Goal: Transaction & Acquisition: Purchase product/service

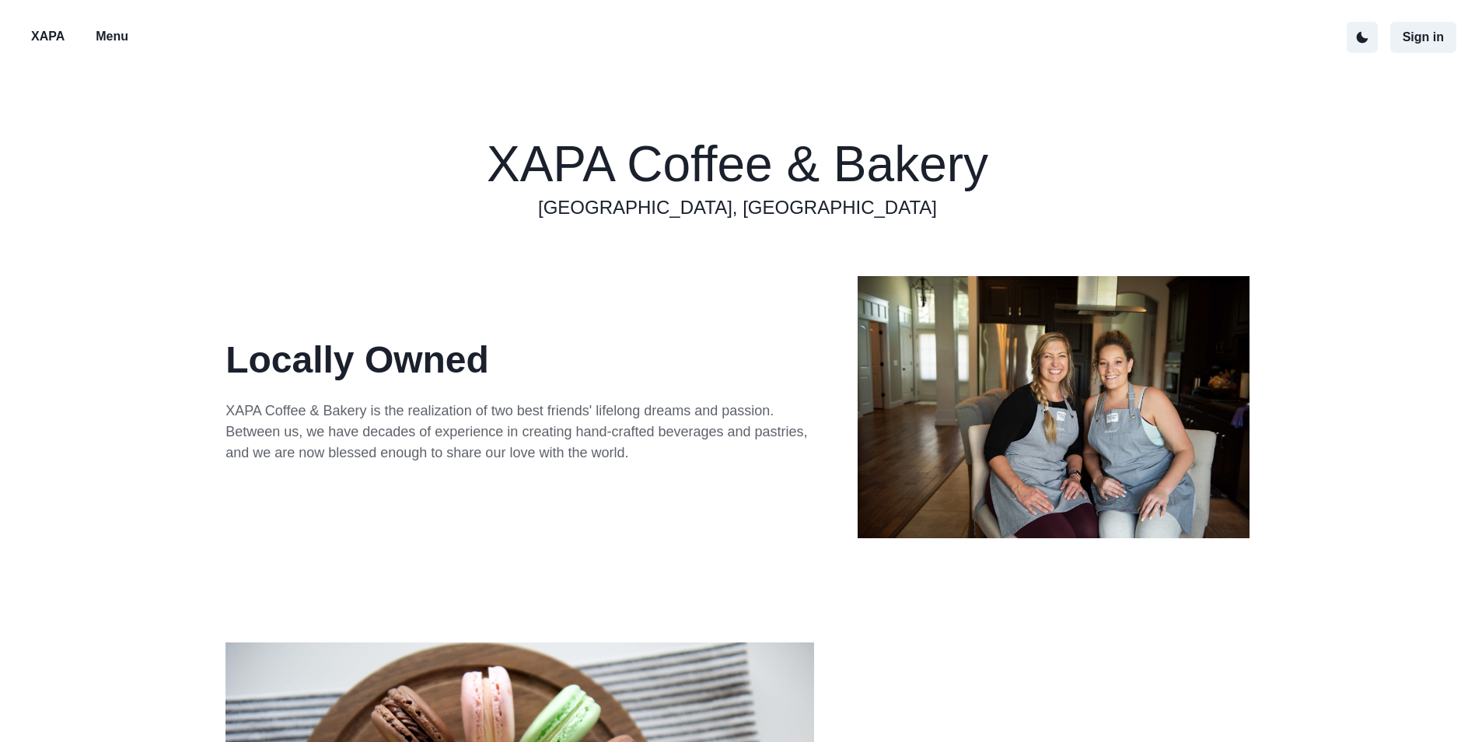
click at [117, 37] on p "Menu" at bounding box center [112, 36] width 33 height 19
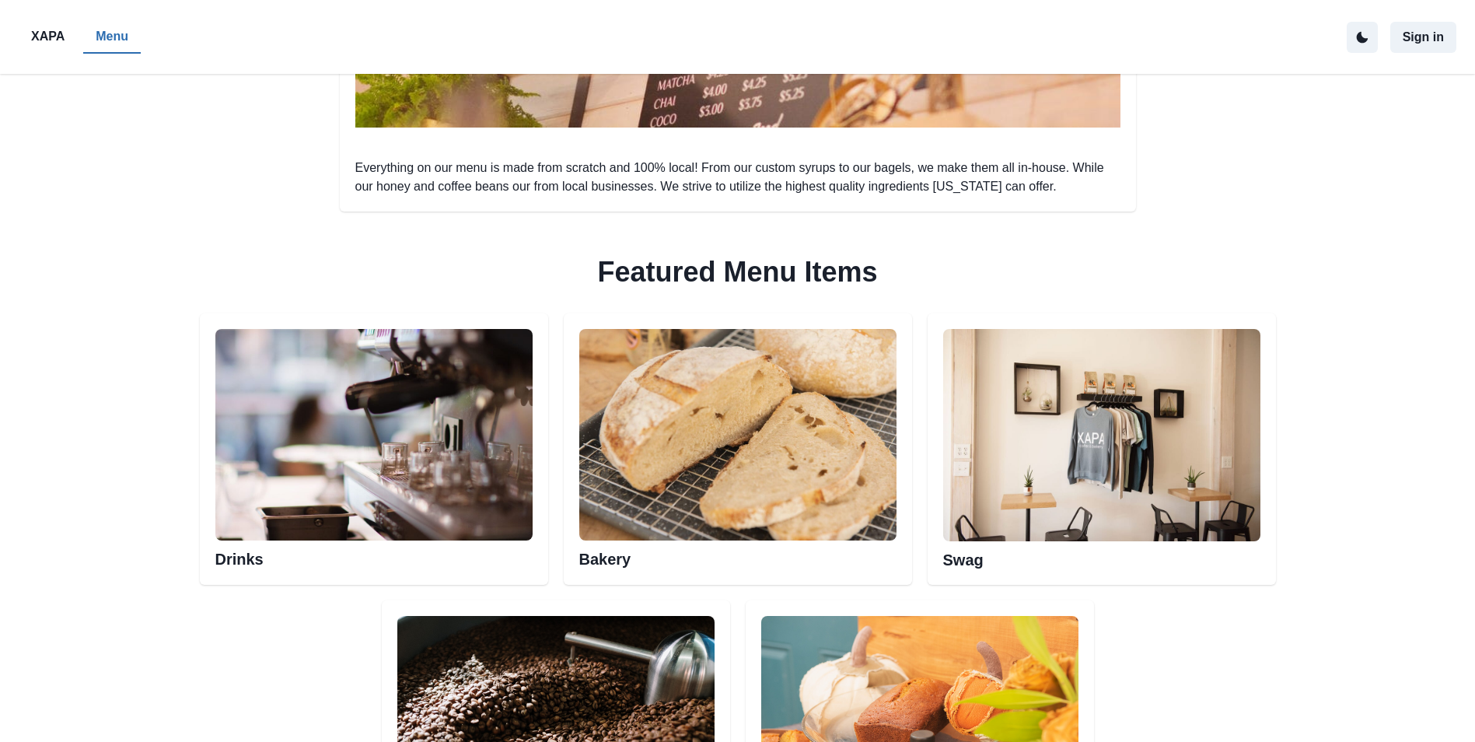
scroll to position [700, 0]
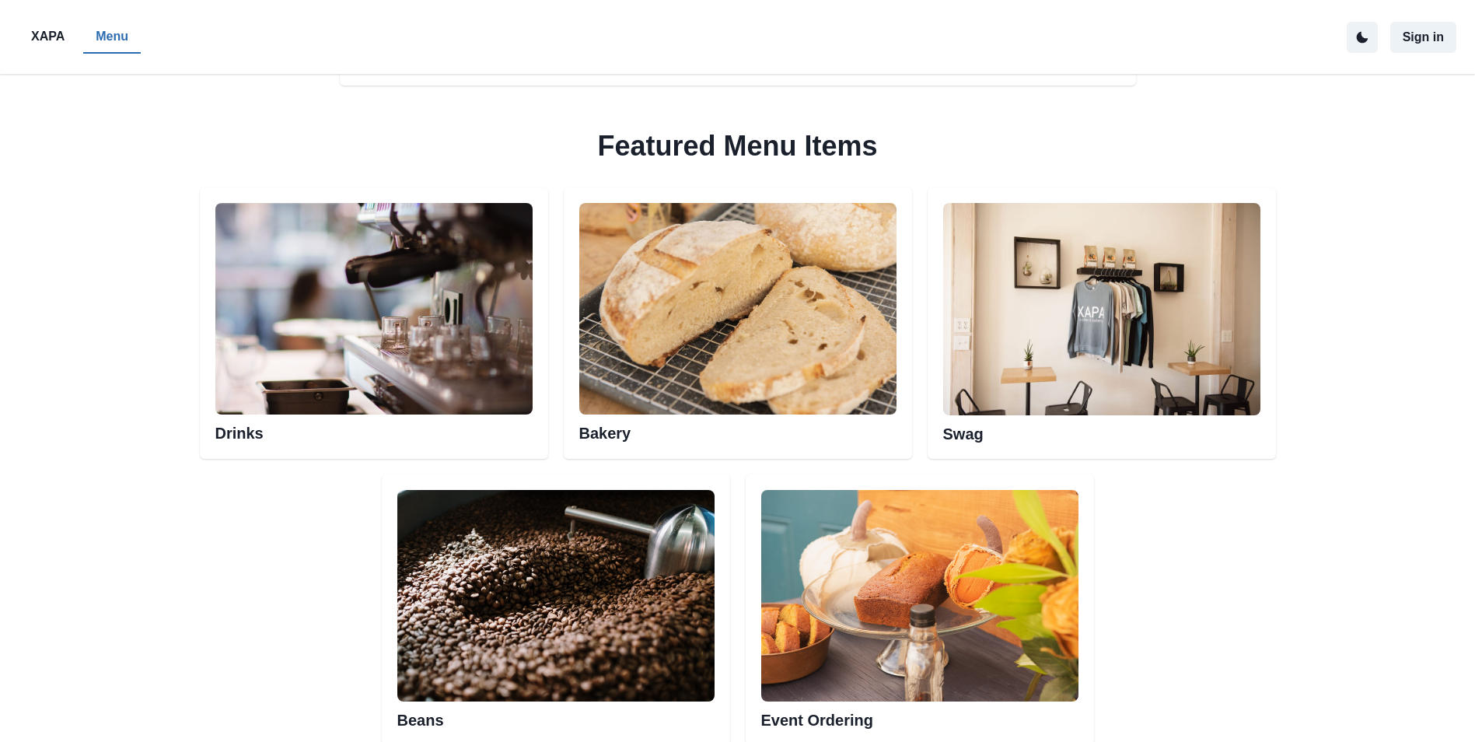
click at [766, 294] on img at bounding box center [737, 308] width 317 height 211
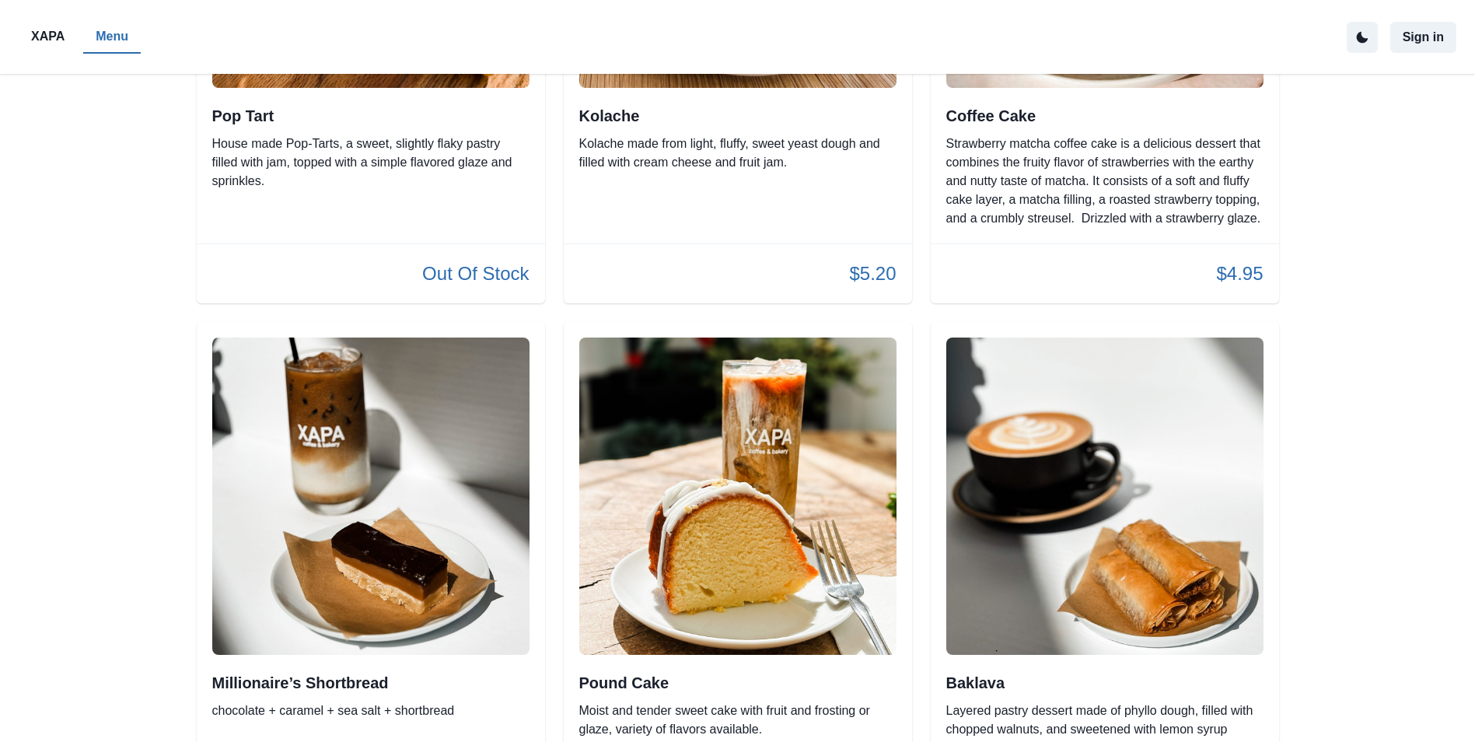
scroll to position [828, 0]
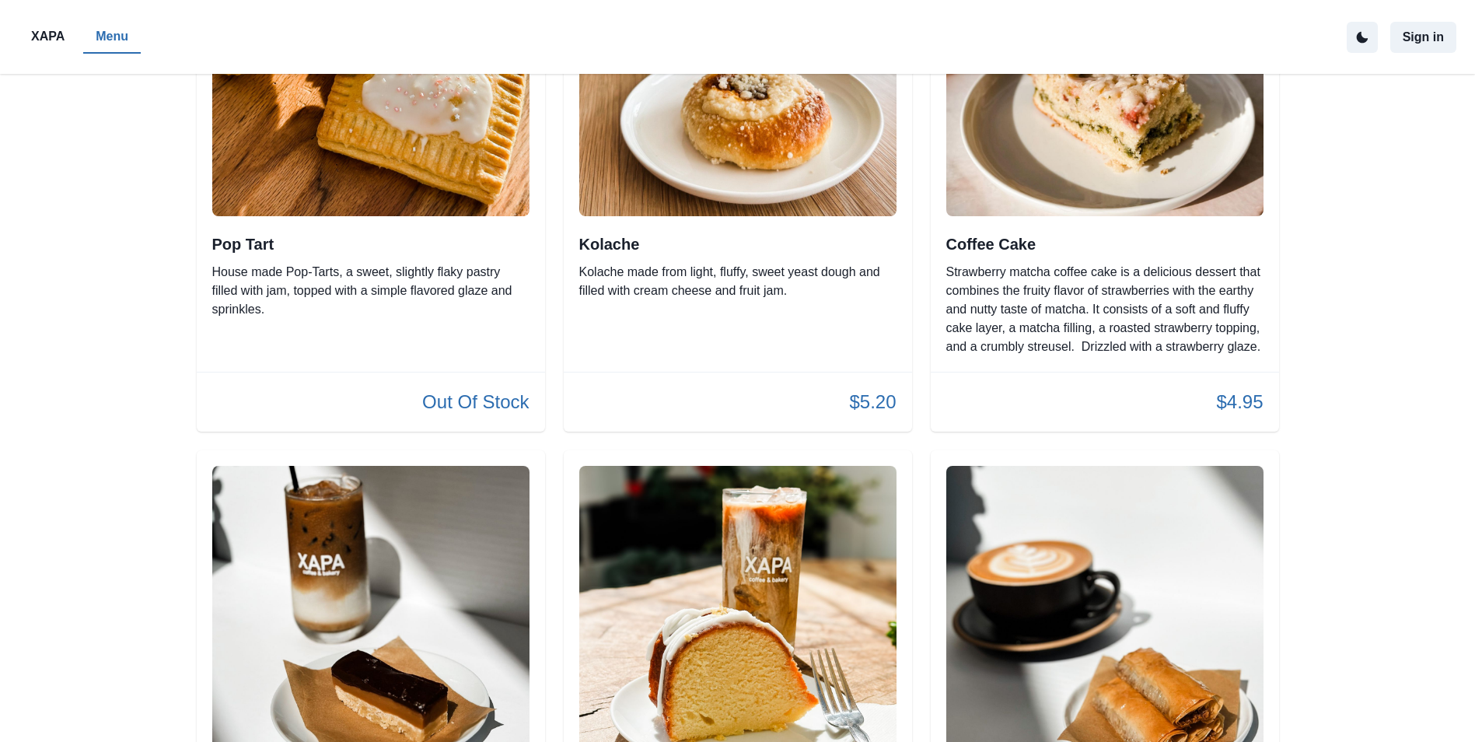
click at [1245, 407] on p "$4.95" at bounding box center [1239, 402] width 47 height 28
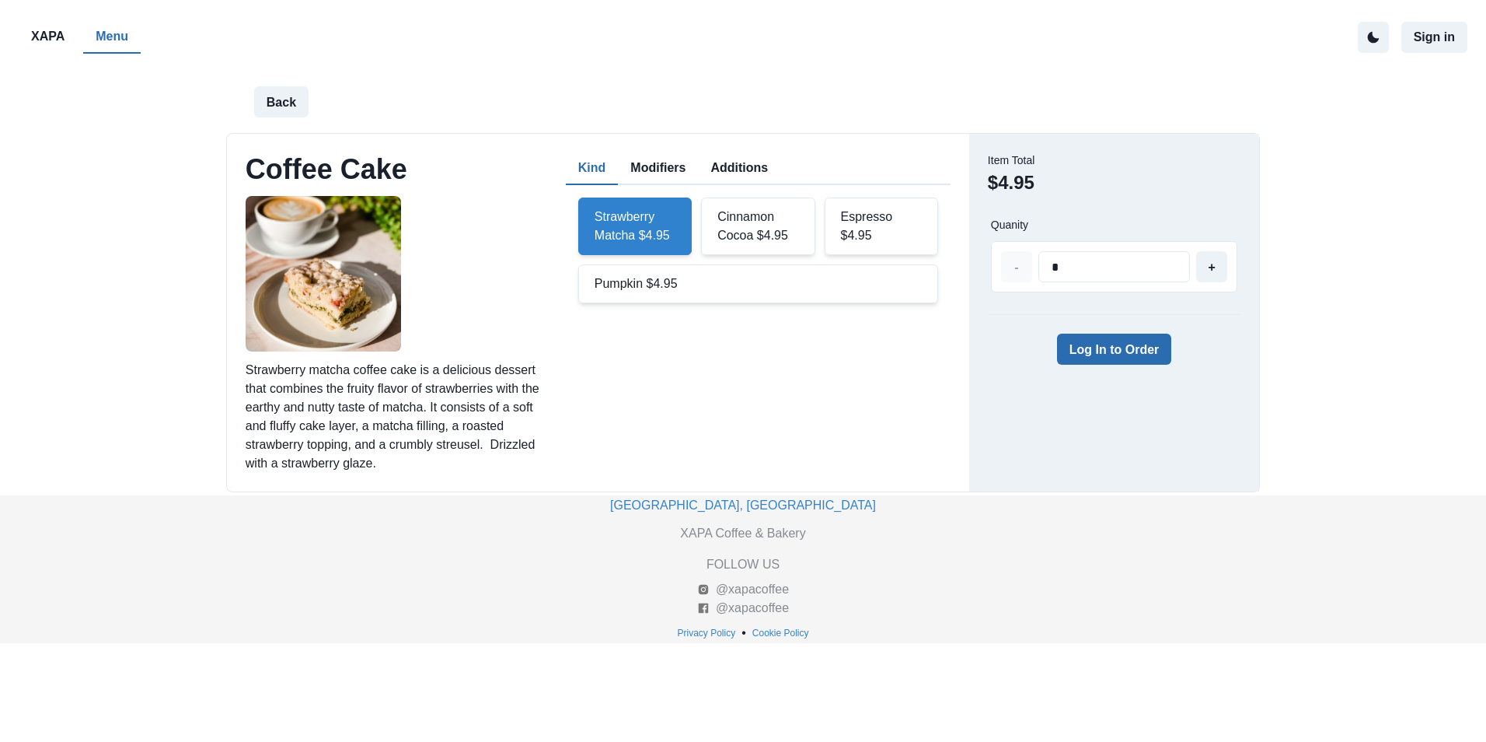
click at [1137, 351] on button "Log In to Order" at bounding box center [1114, 349] width 115 height 31
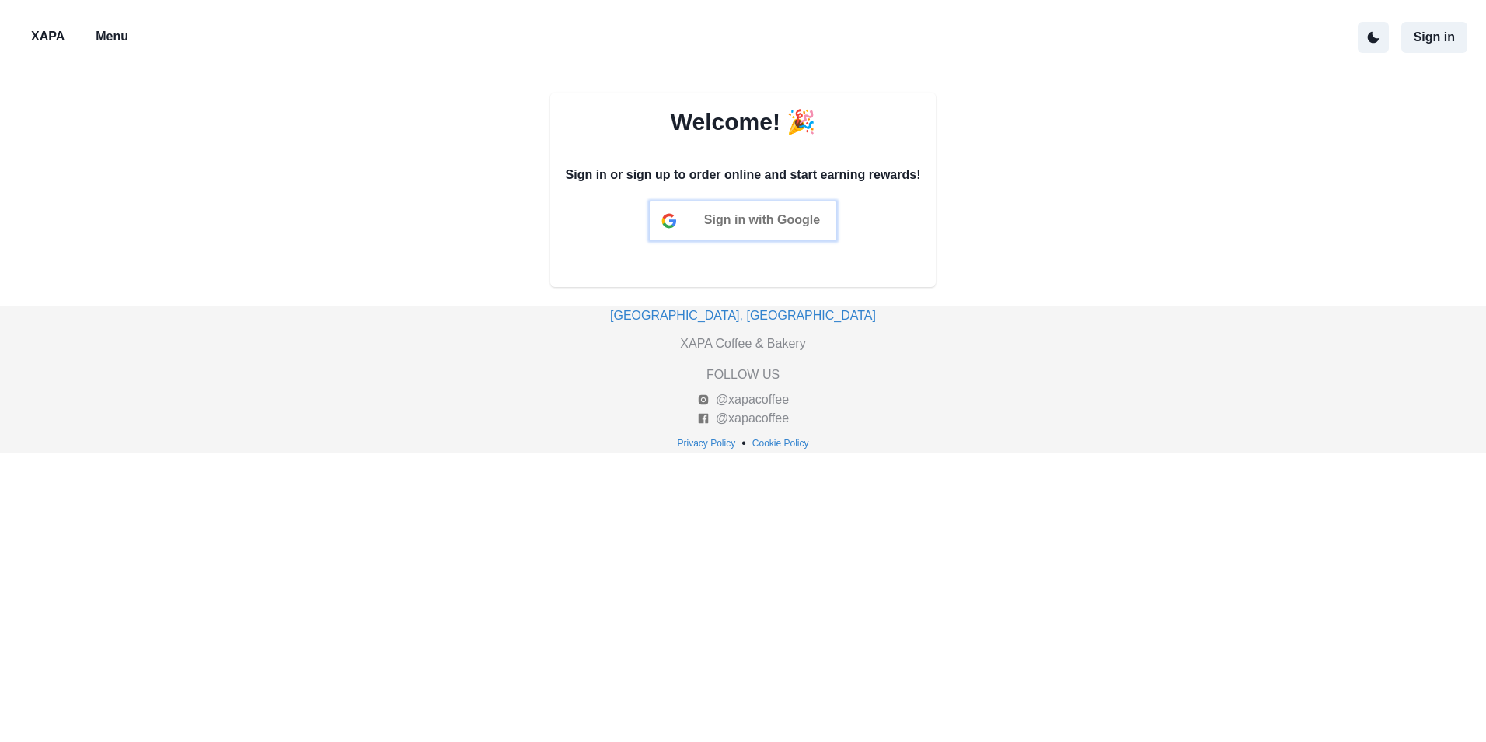
click at [695, 220] on div "Sign in with Google" at bounding box center [743, 220] width 187 height 39
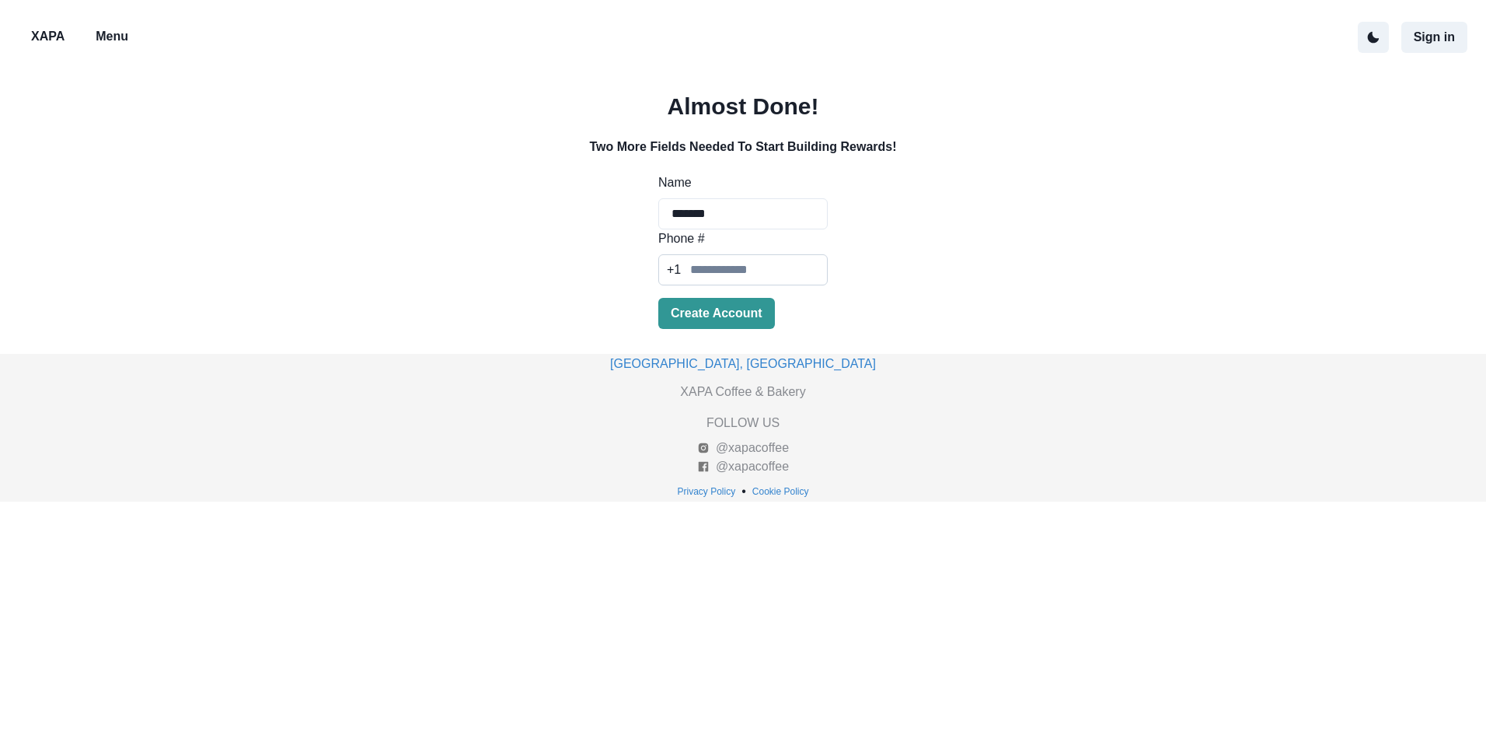
click at [778, 261] on input "Phone #" at bounding box center [742, 269] width 169 height 31
type input "**********"
click at [741, 302] on button "Create Account" at bounding box center [716, 313] width 117 height 31
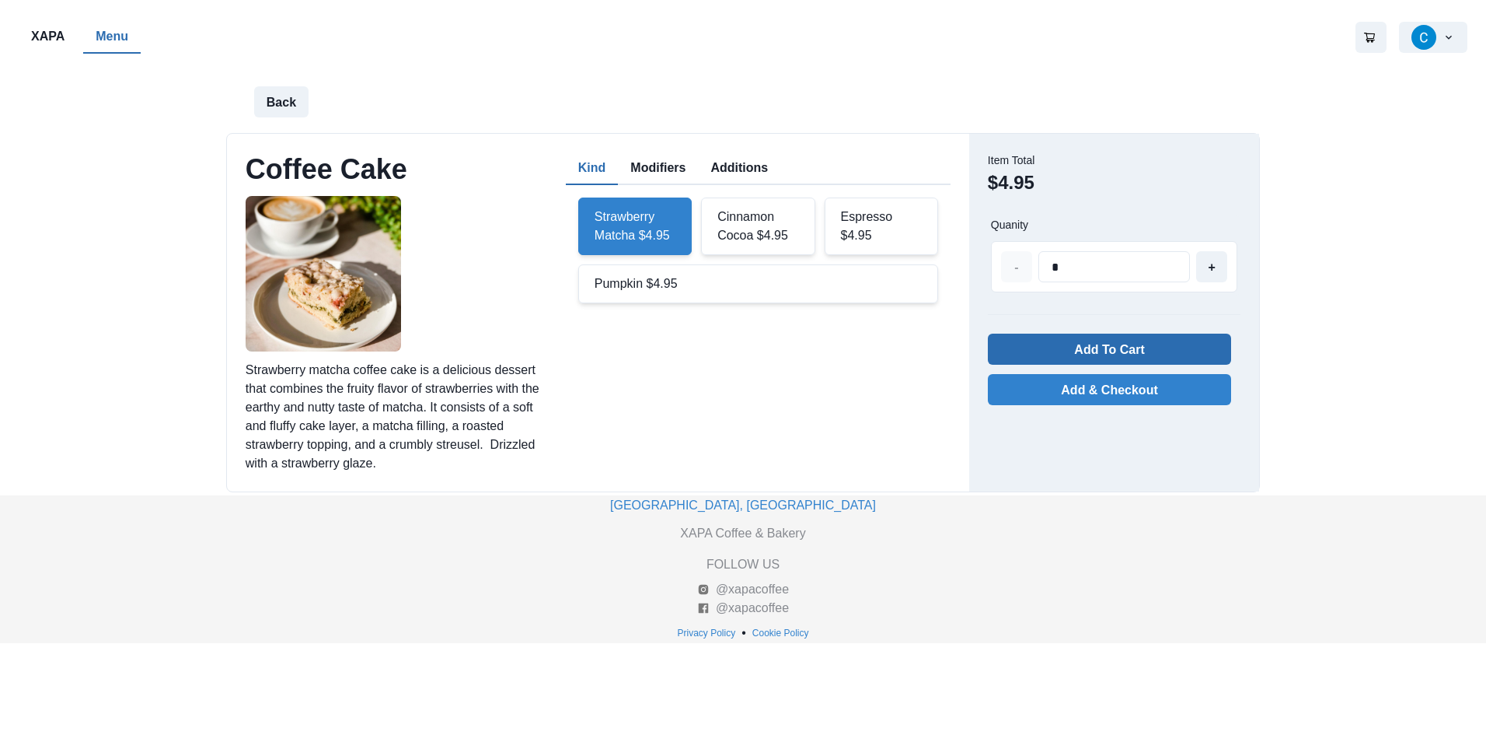
click at [1224, 355] on button "Add To Cart" at bounding box center [1109, 349] width 243 height 31
click at [93, 51] on button "Menu" at bounding box center [112, 37] width 58 height 33
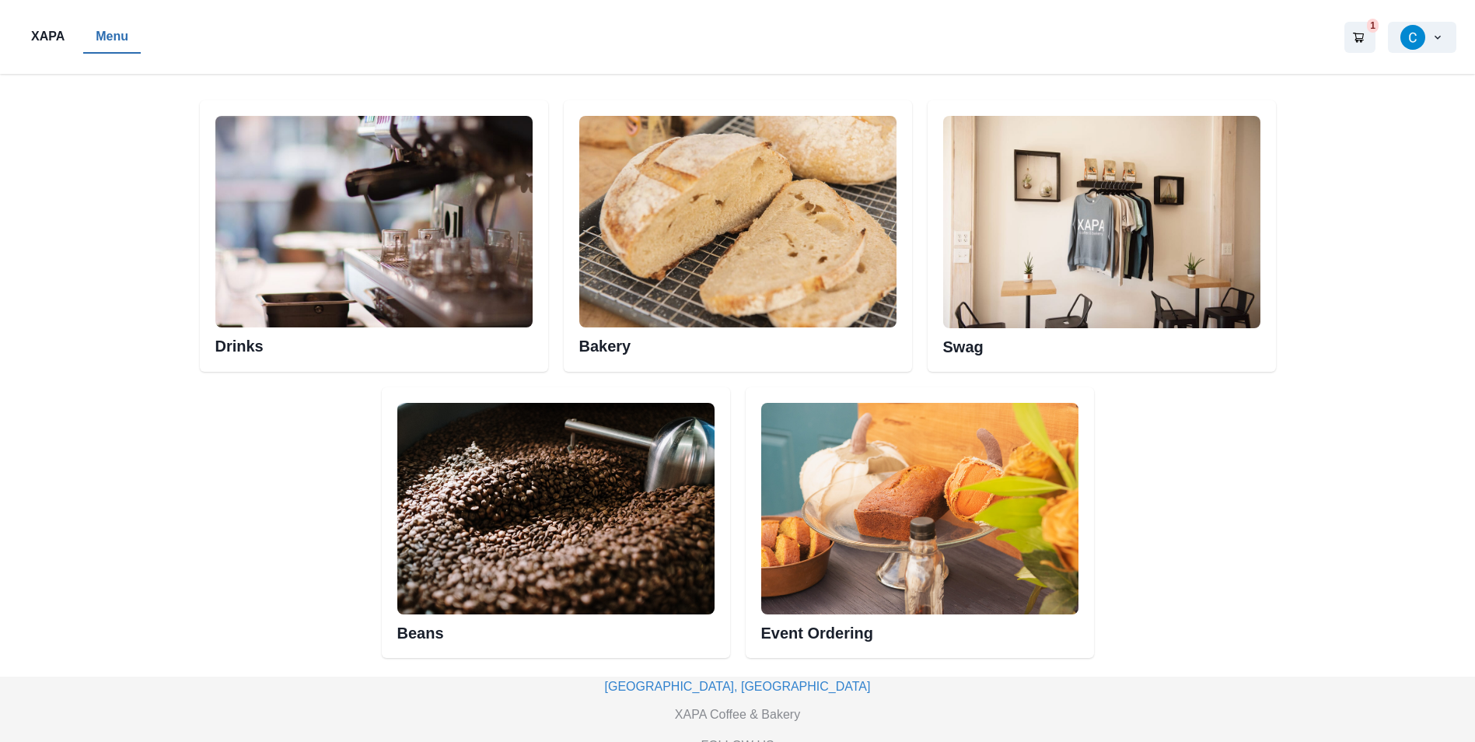
scroll to position [870, 0]
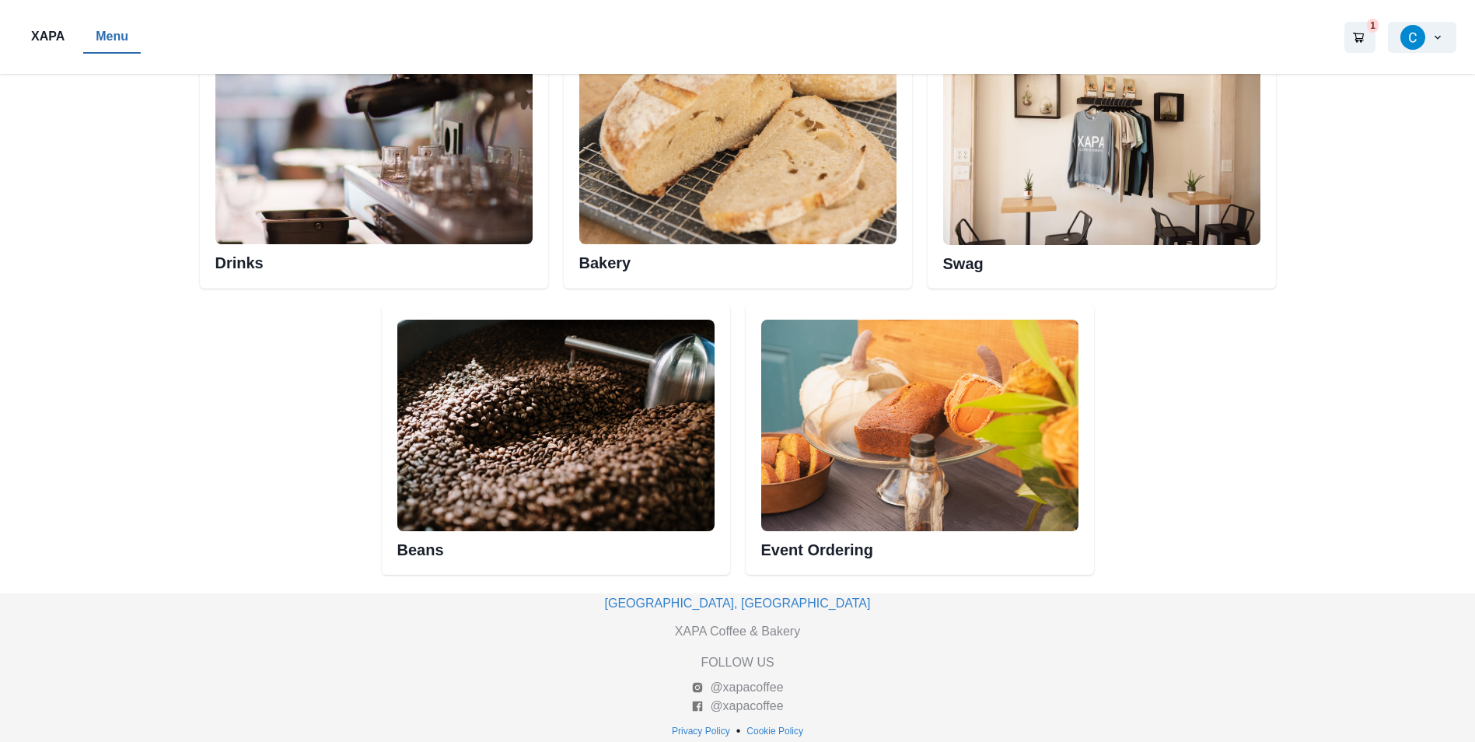
click at [632, 185] on img at bounding box center [737, 138] width 317 height 211
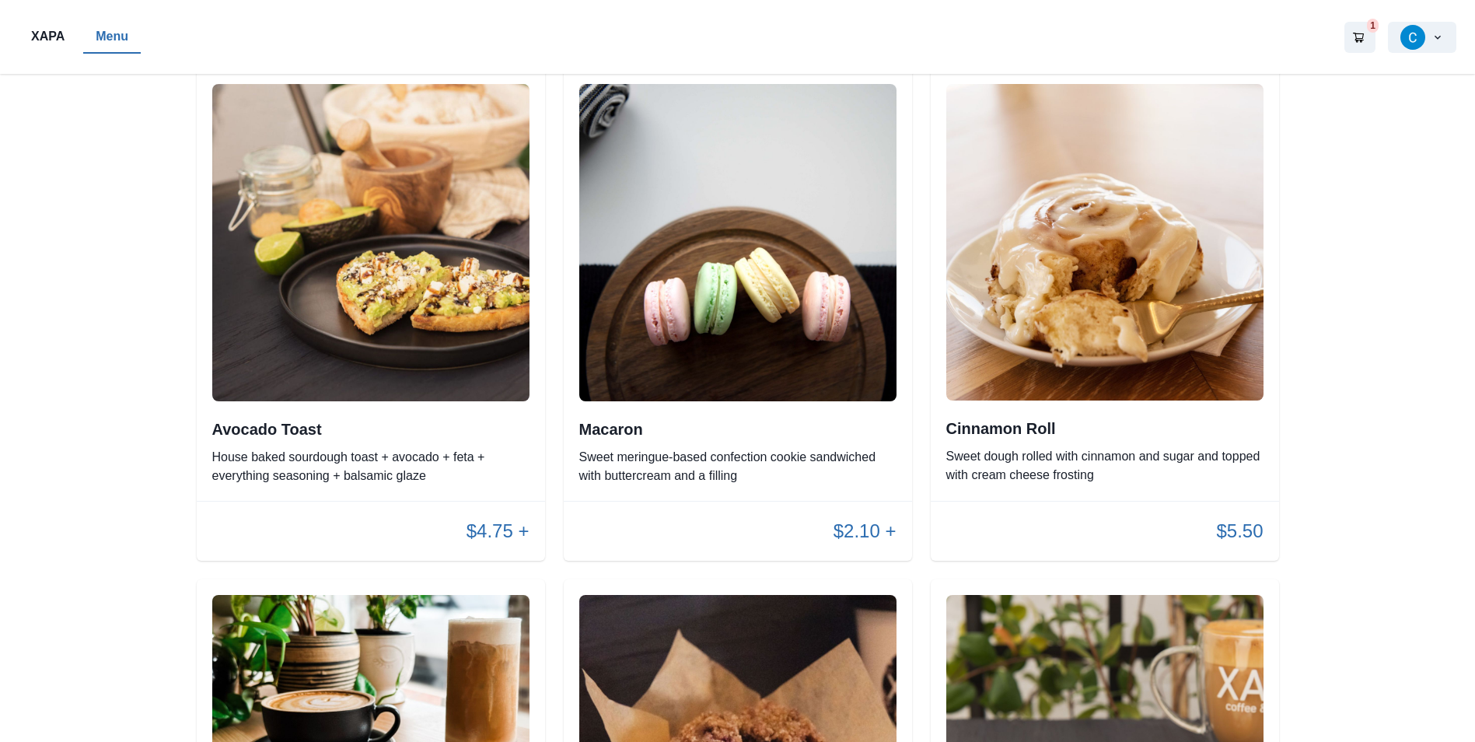
scroll to position [1866, 0]
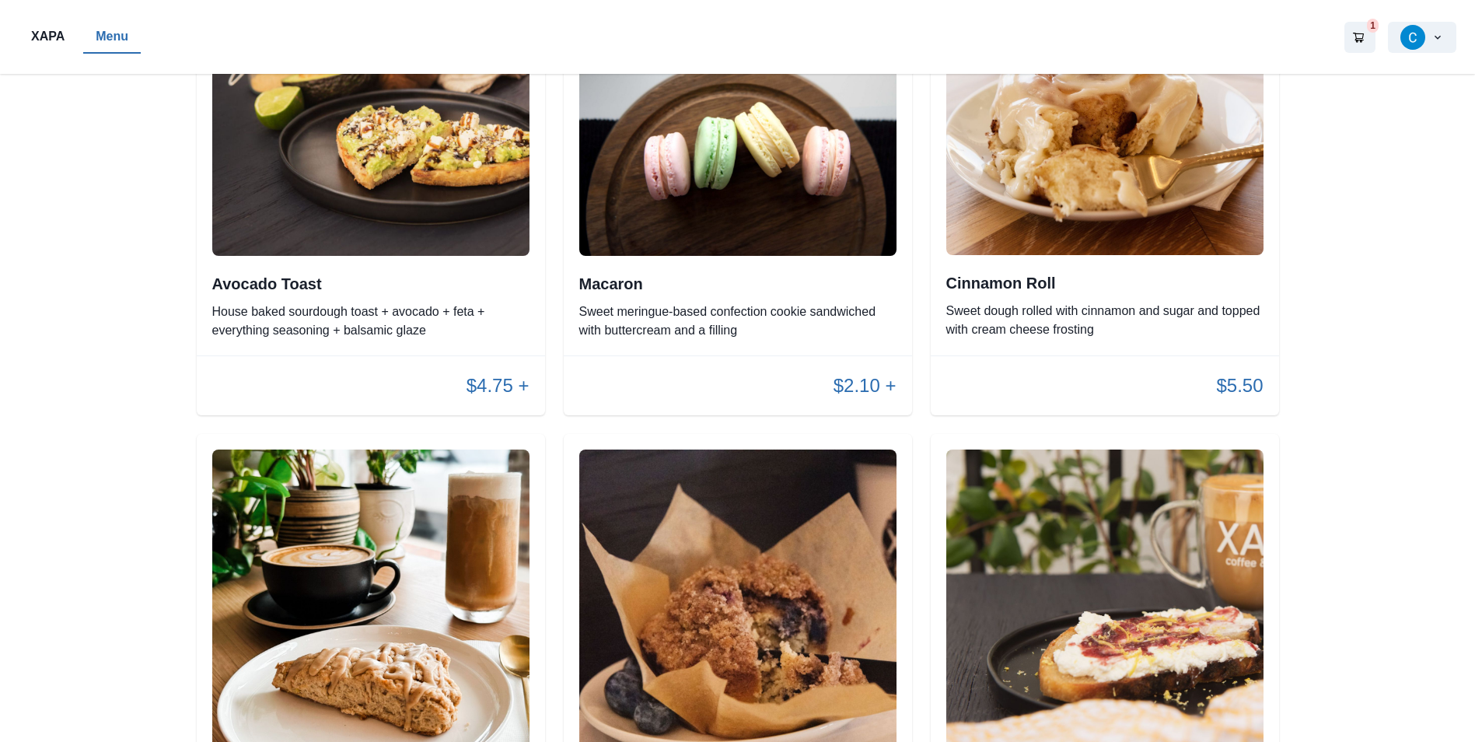
click at [875, 386] on p "$2.10 +" at bounding box center [864, 386] width 63 height 28
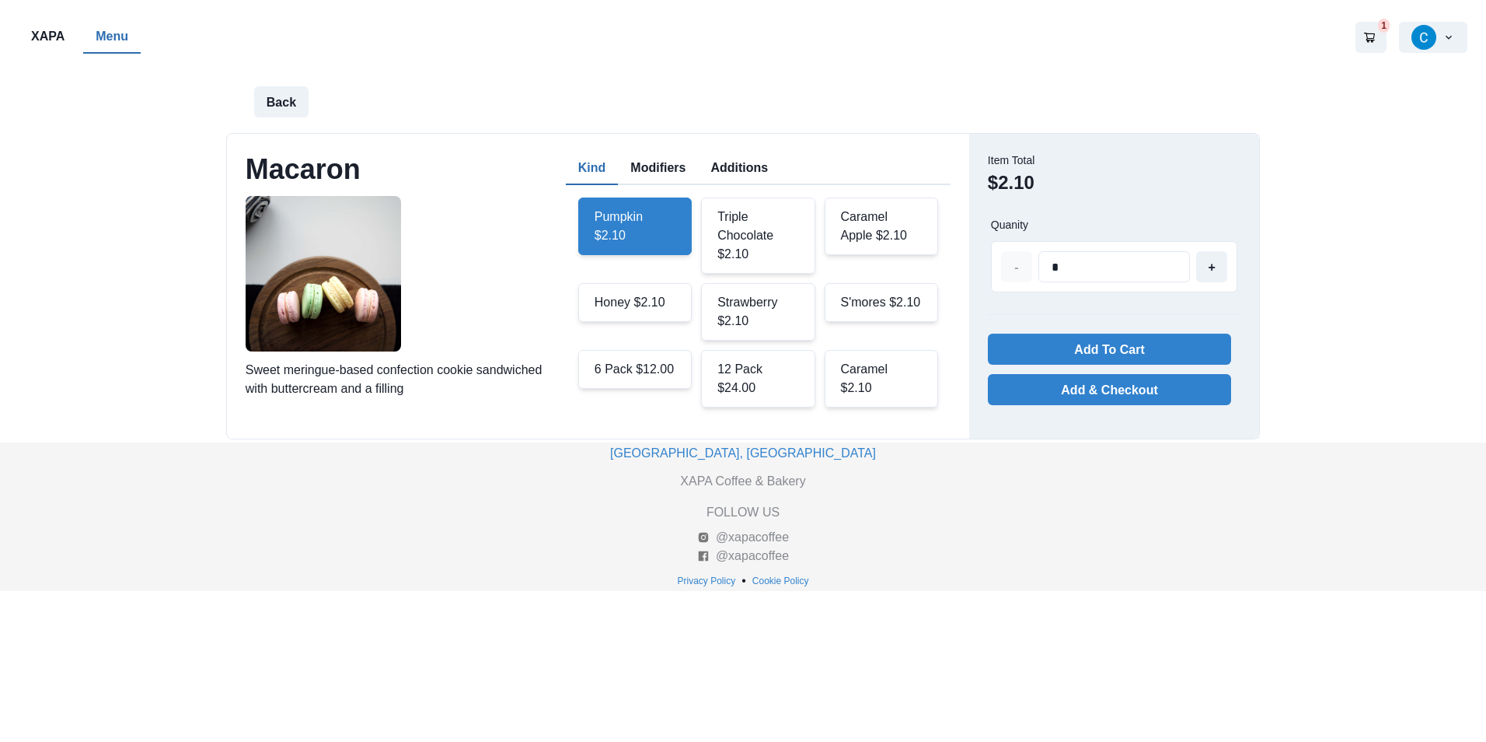
drag, startPoint x: 619, startPoint y: 358, endPoint x: 629, endPoint y: 362, distance: 10.6
click at [620, 358] on div "6 Pack $12.00" at bounding box center [635, 369] width 114 height 39
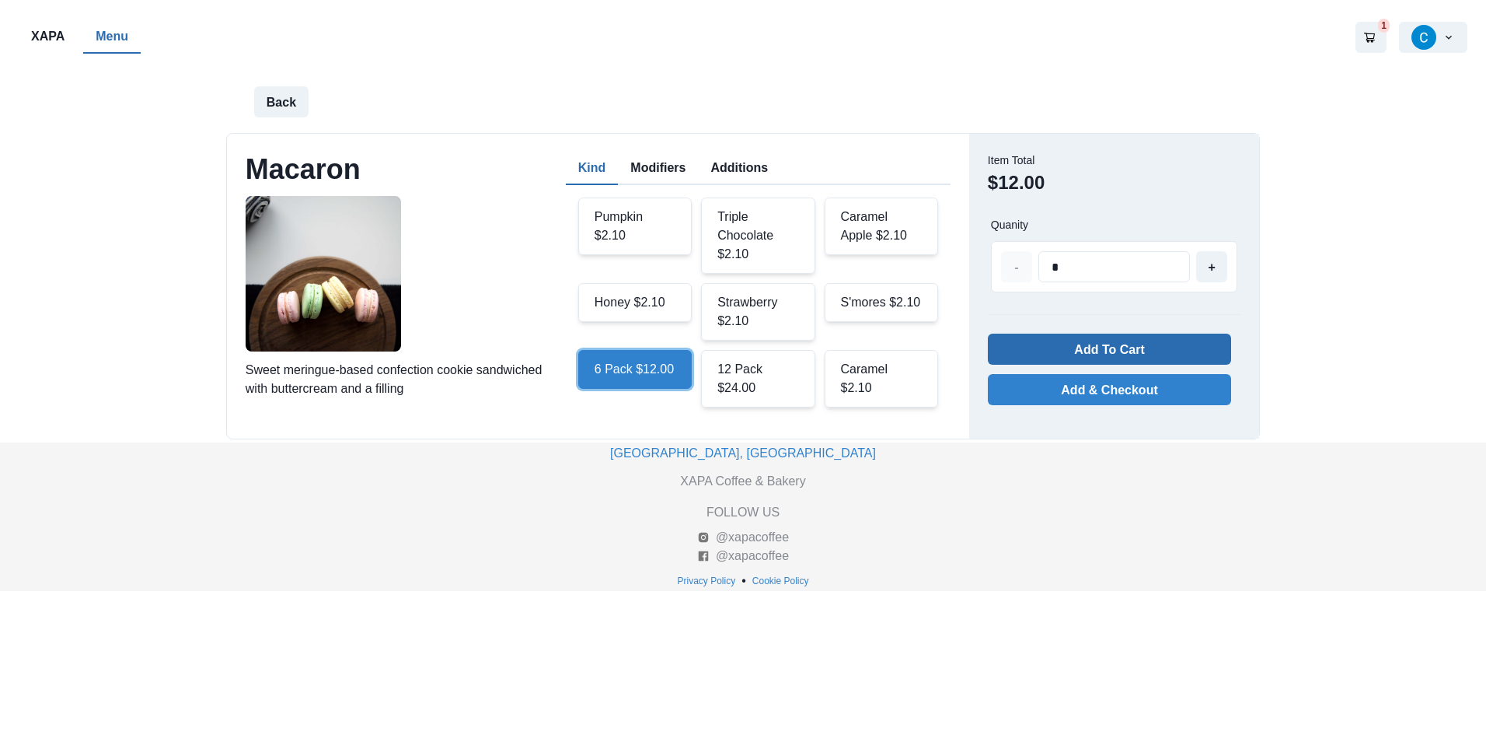
click at [1157, 360] on button "Add To Cart" at bounding box center [1109, 349] width 243 height 31
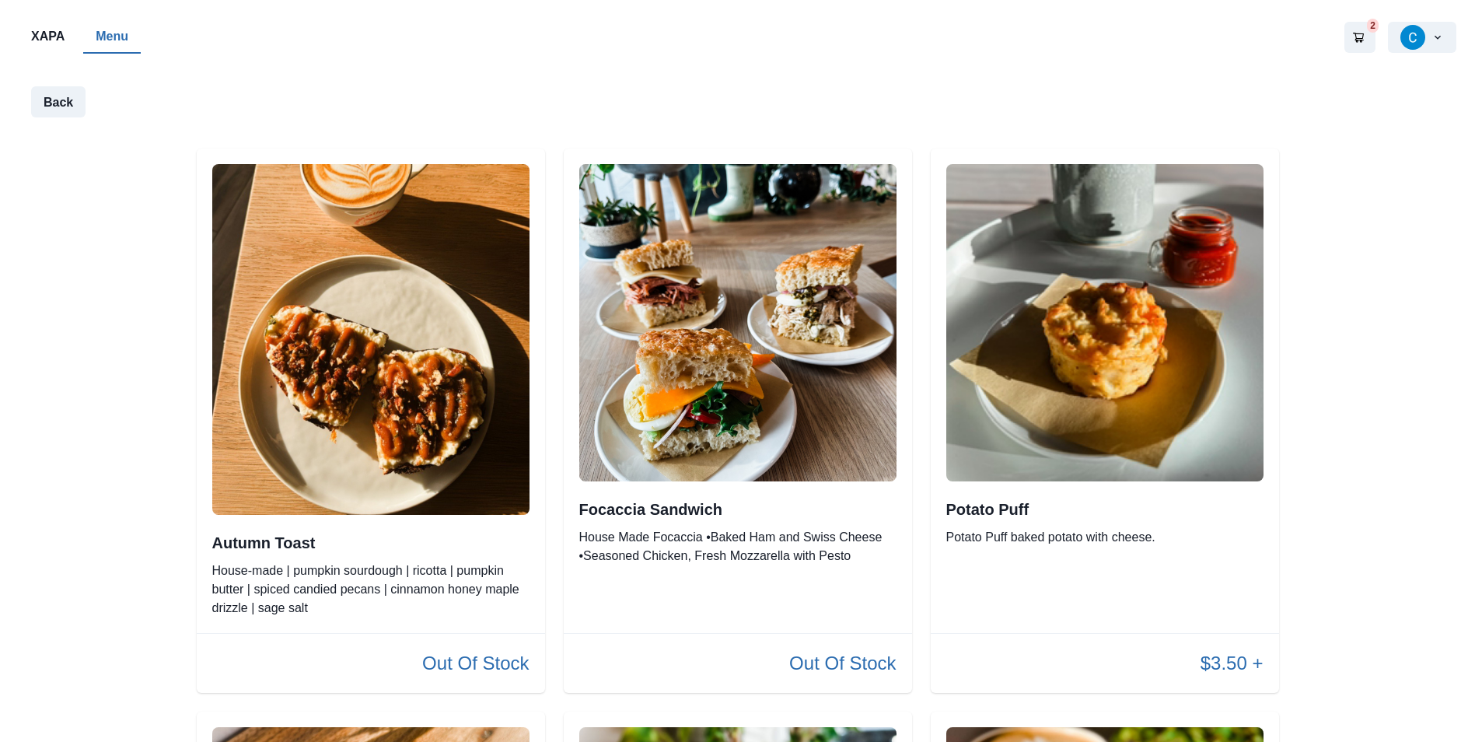
click at [114, 41] on p "Menu" at bounding box center [112, 36] width 33 height 19
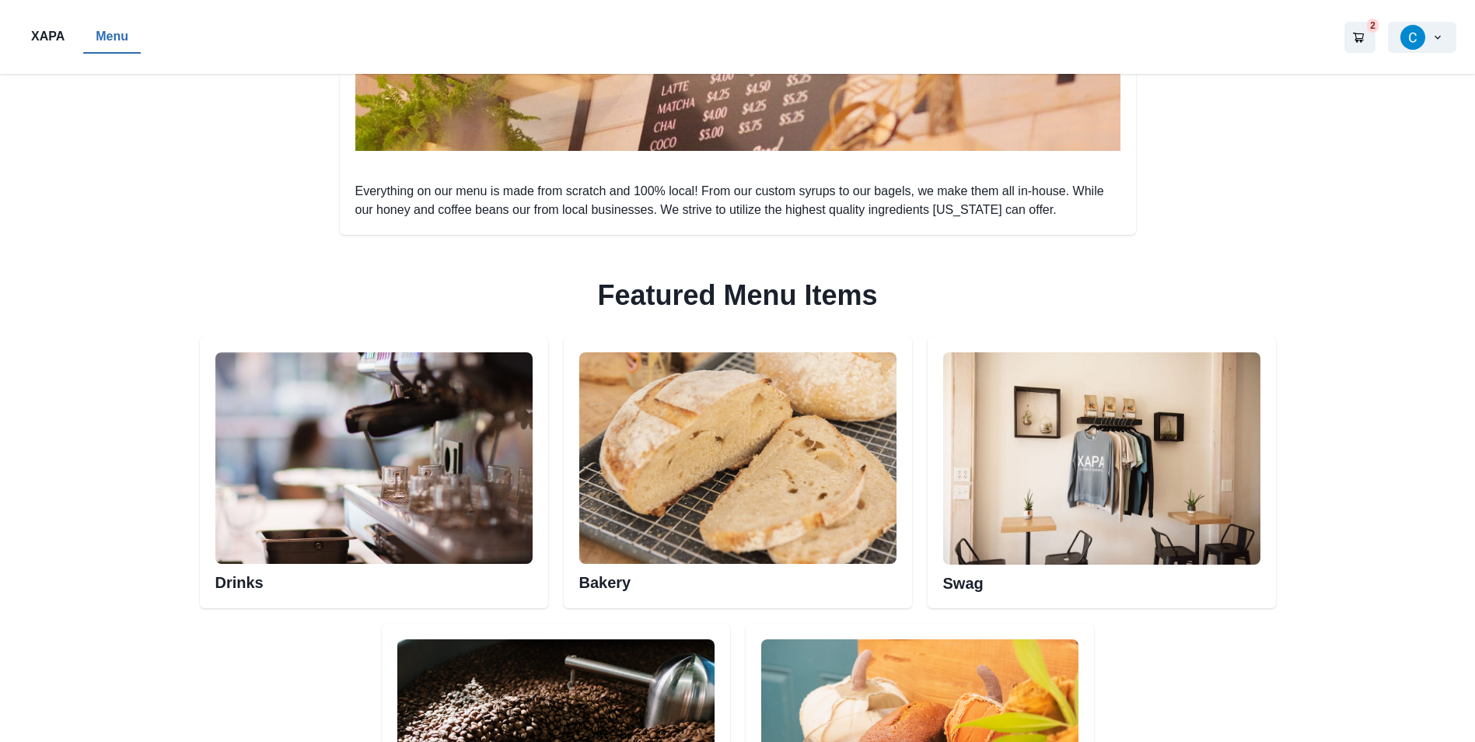
scroll to position [777, 0]
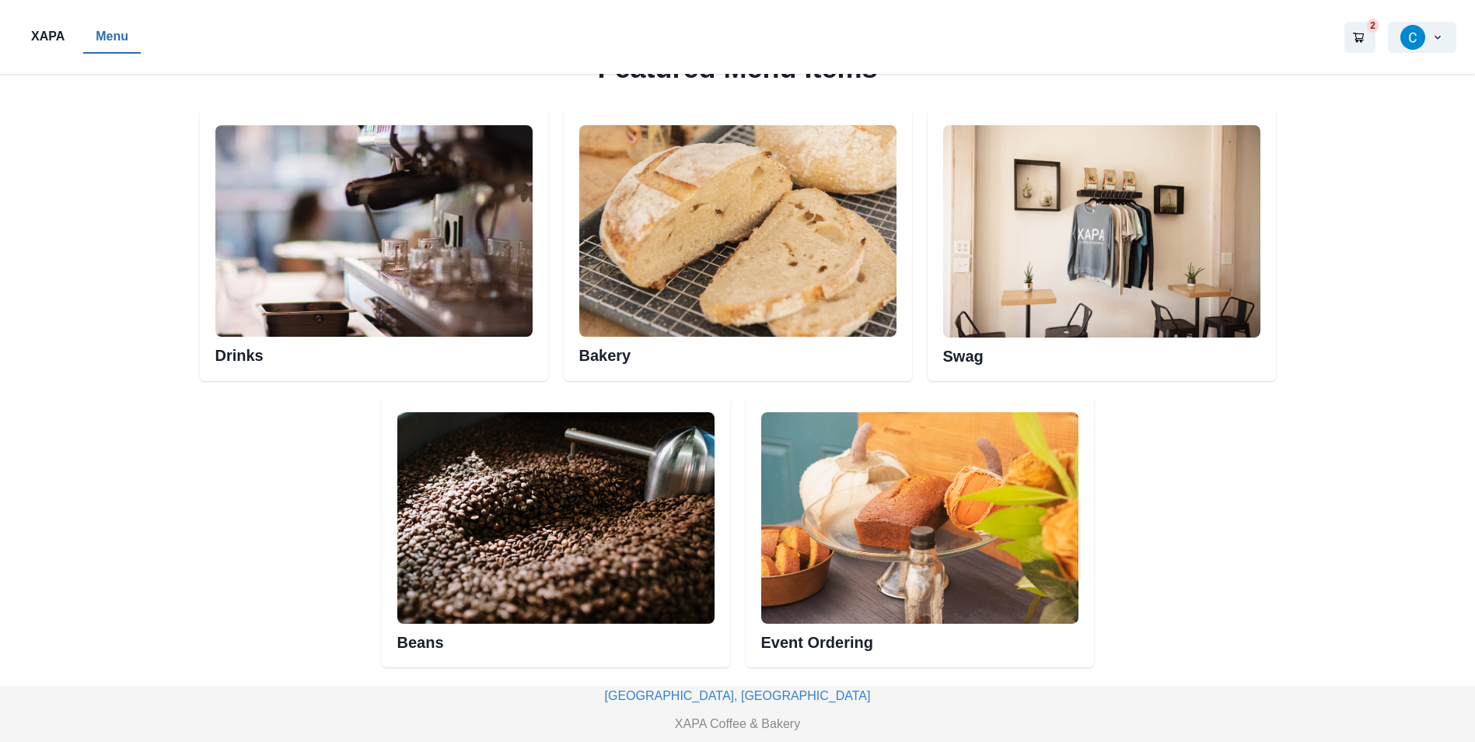
click at [393, 250] on img at bounding box center [373, 230] width 317 height 211
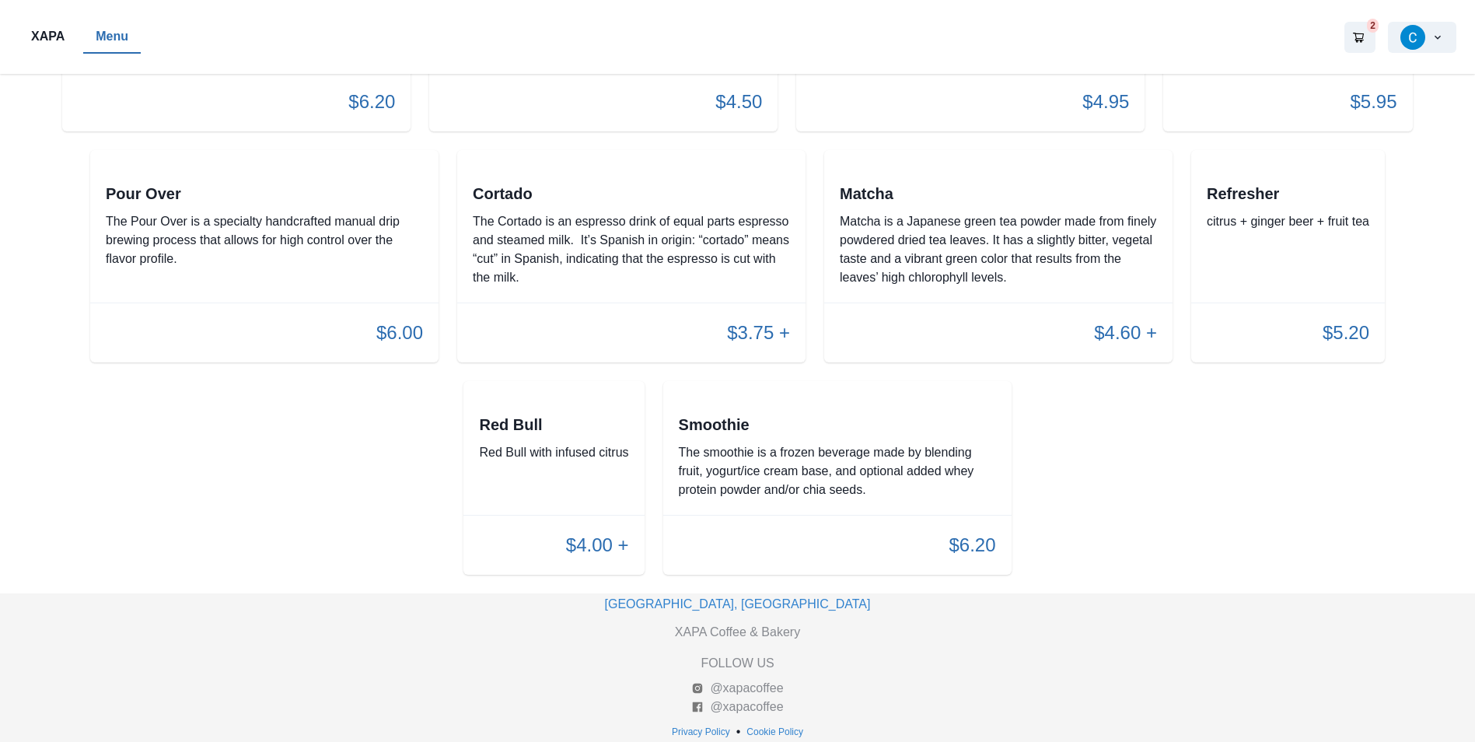
scroll to position [2876, 0]
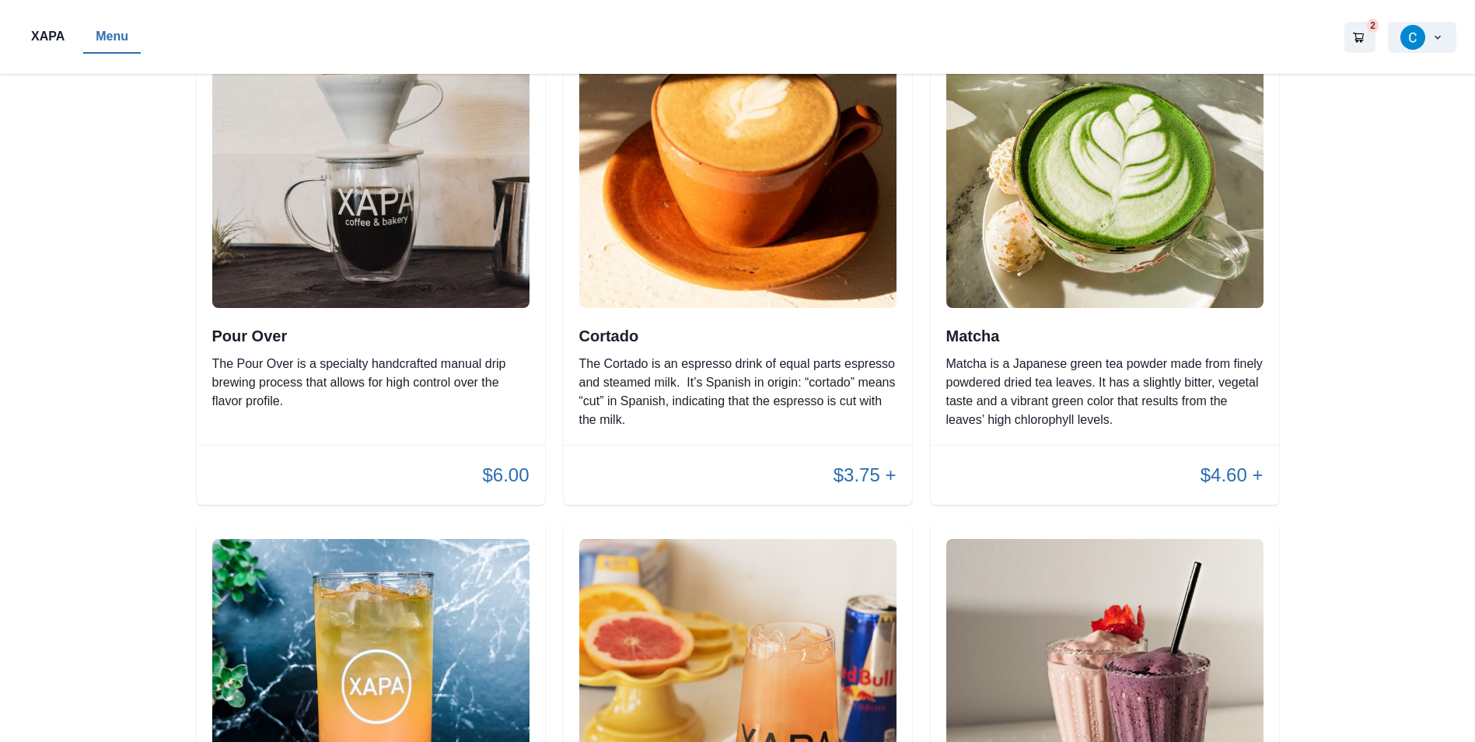
click at [1264, 445] on div "$4.60 +" at bounding box center [1105, 474] width 348 height 59
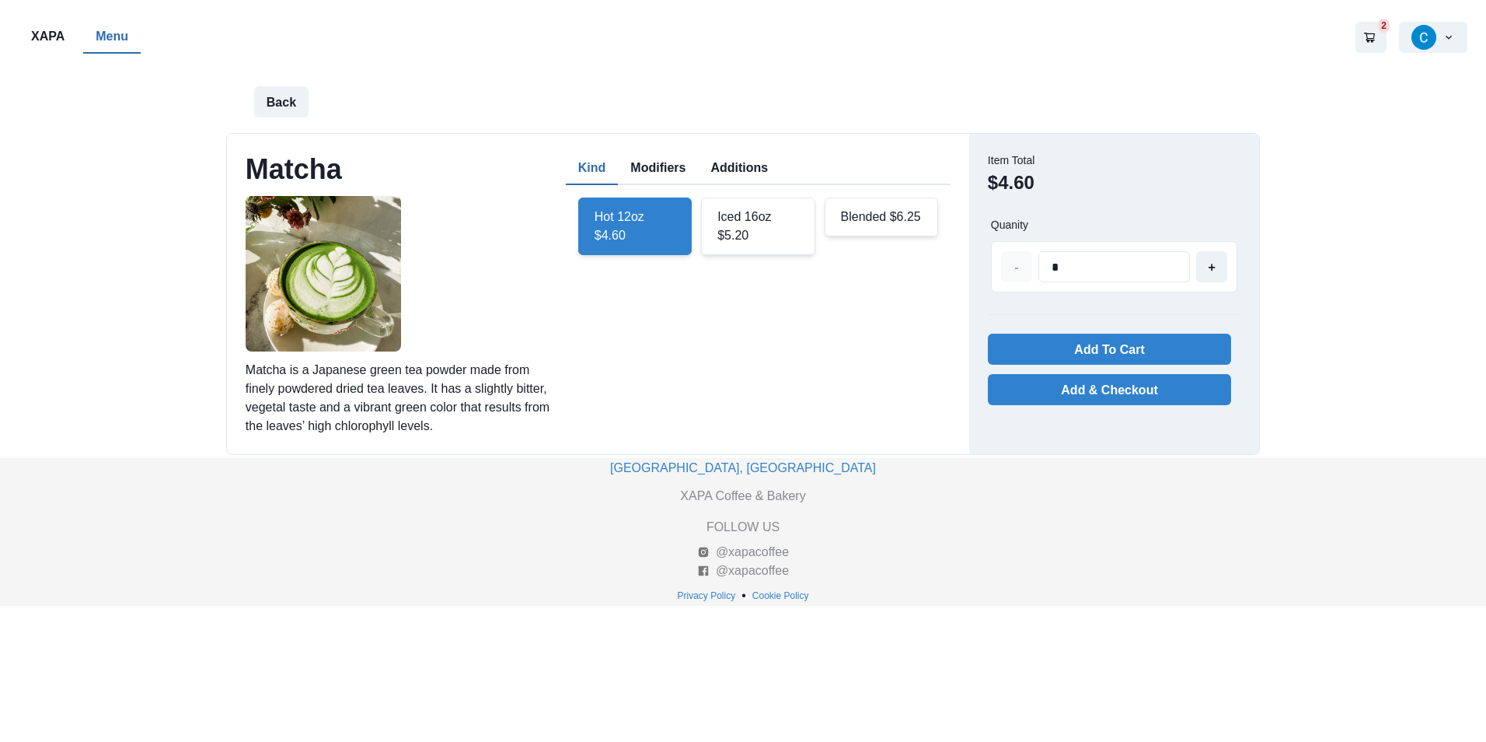
click at [770, 247] on div "Iced 16oz $5.20" at bounding box center [758, 226] width 114 height 58
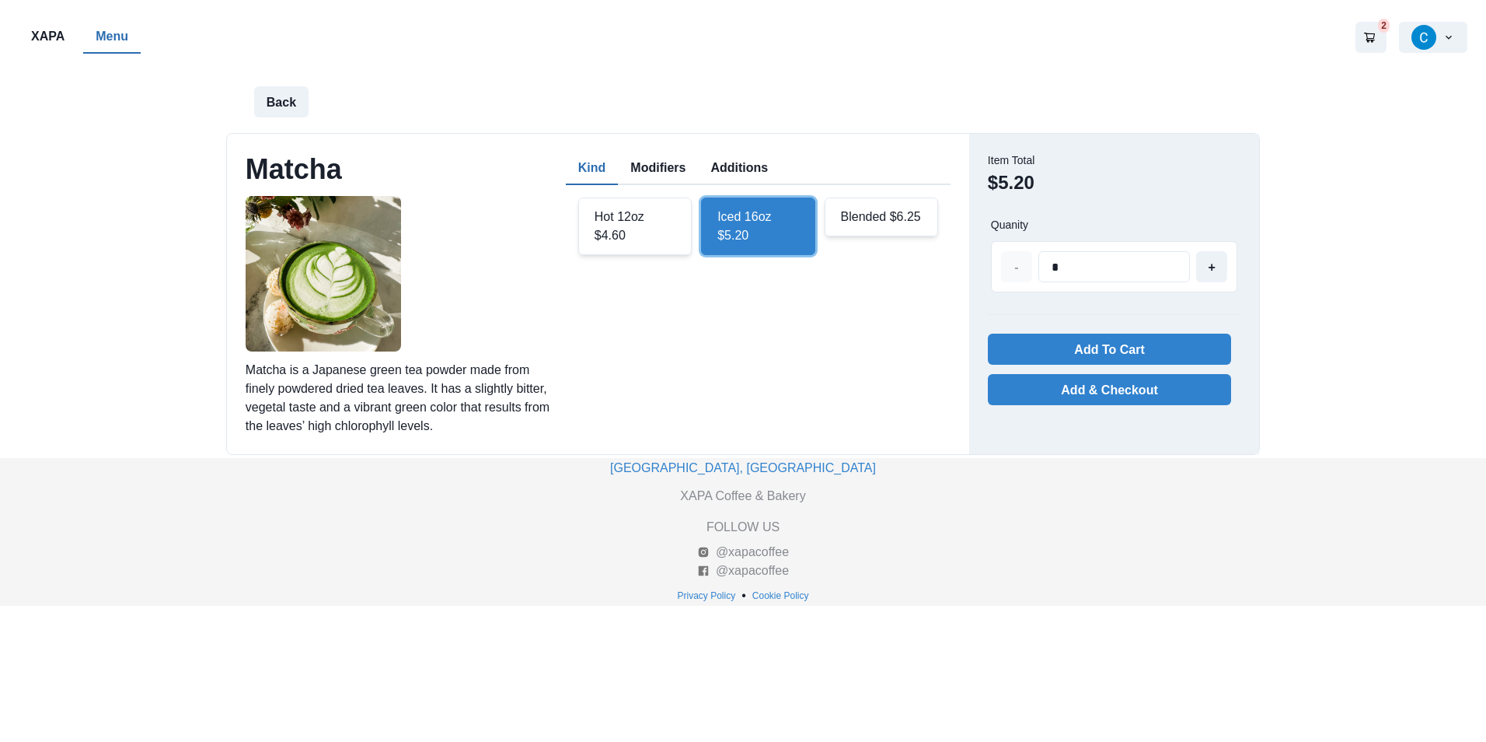
click at [665, 173] on button "Modifiers" at bounding box center [658, 168] width 80 height 33
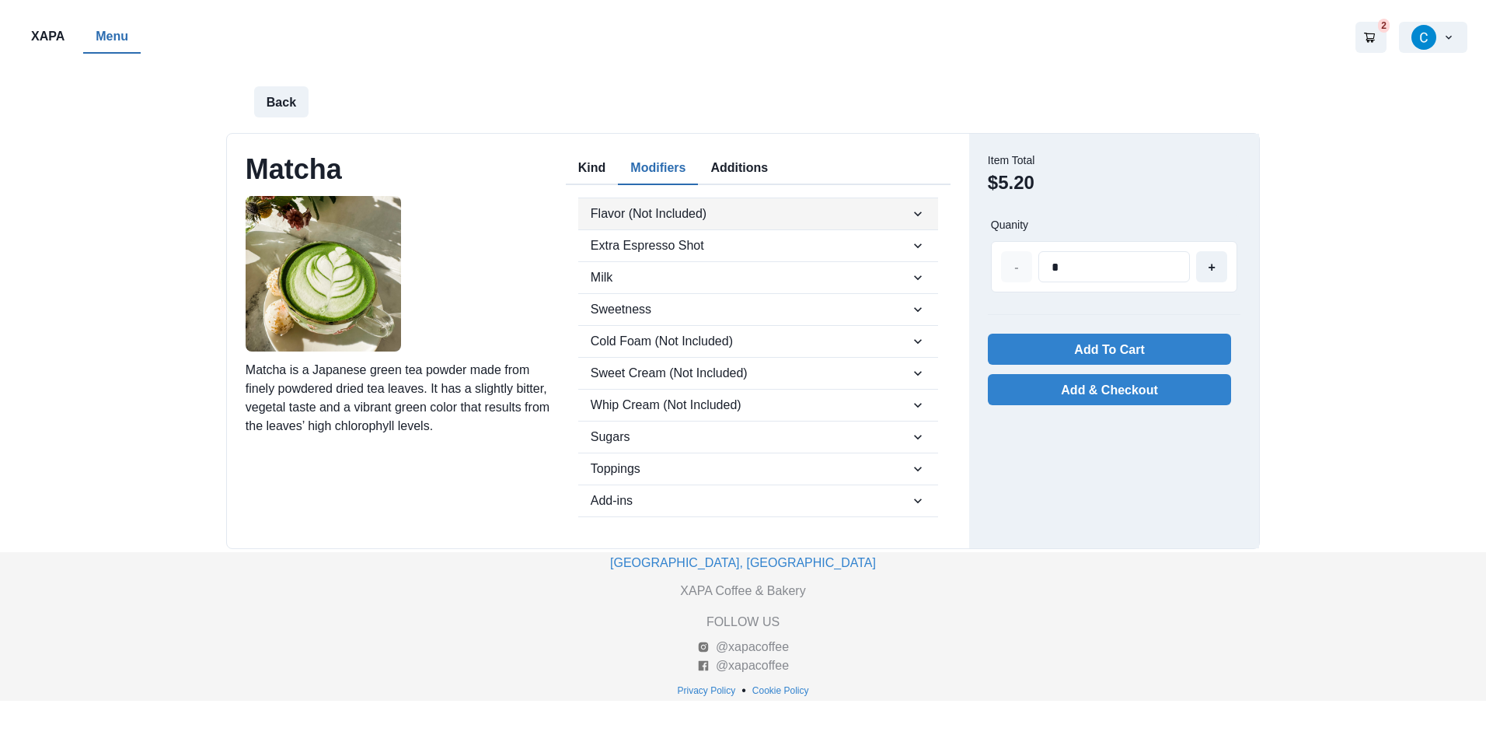
click at [921, 213] on icon "button" at bounding box center [918, 214] width 16 height 16
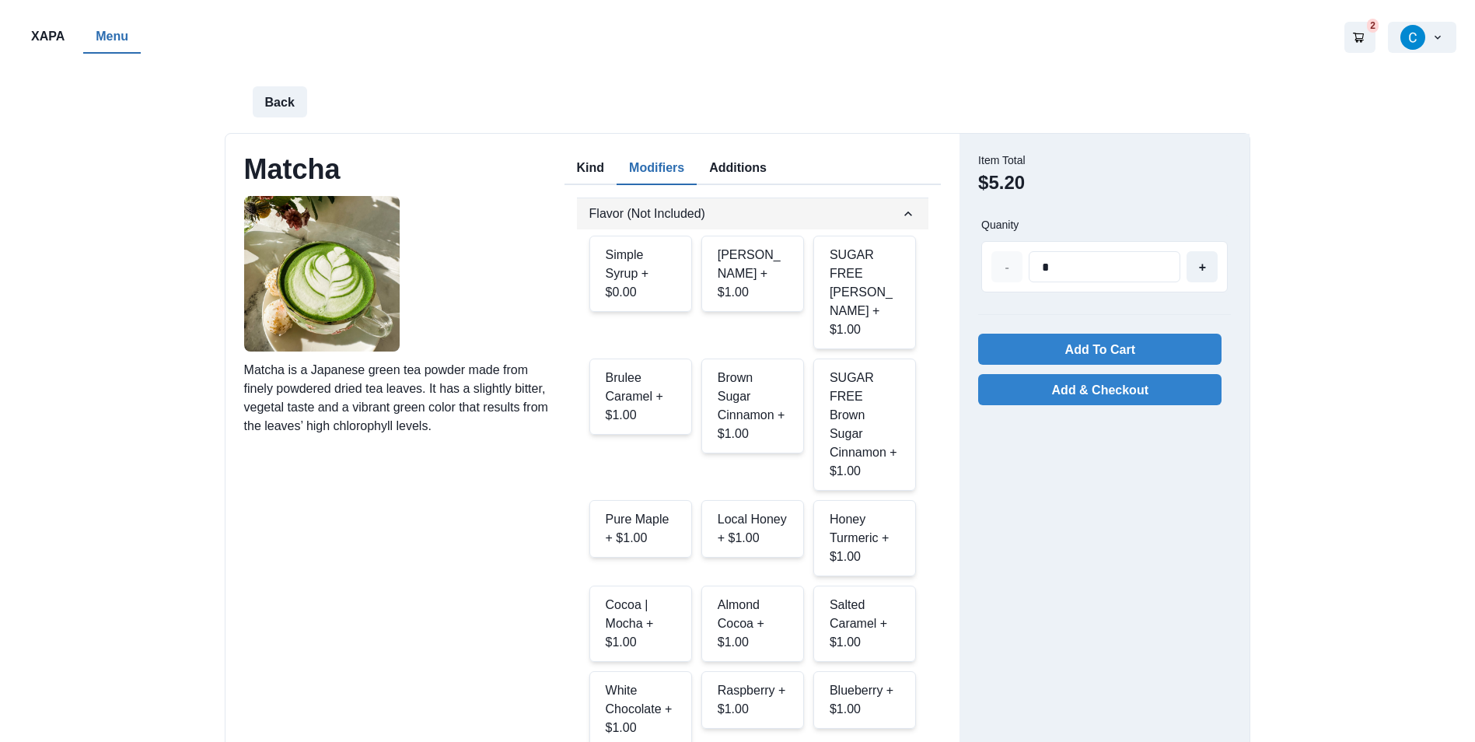
click at [921, 213] on button "Flavor (Not Included)" at bounding box center [753, 213] width 352 height 31
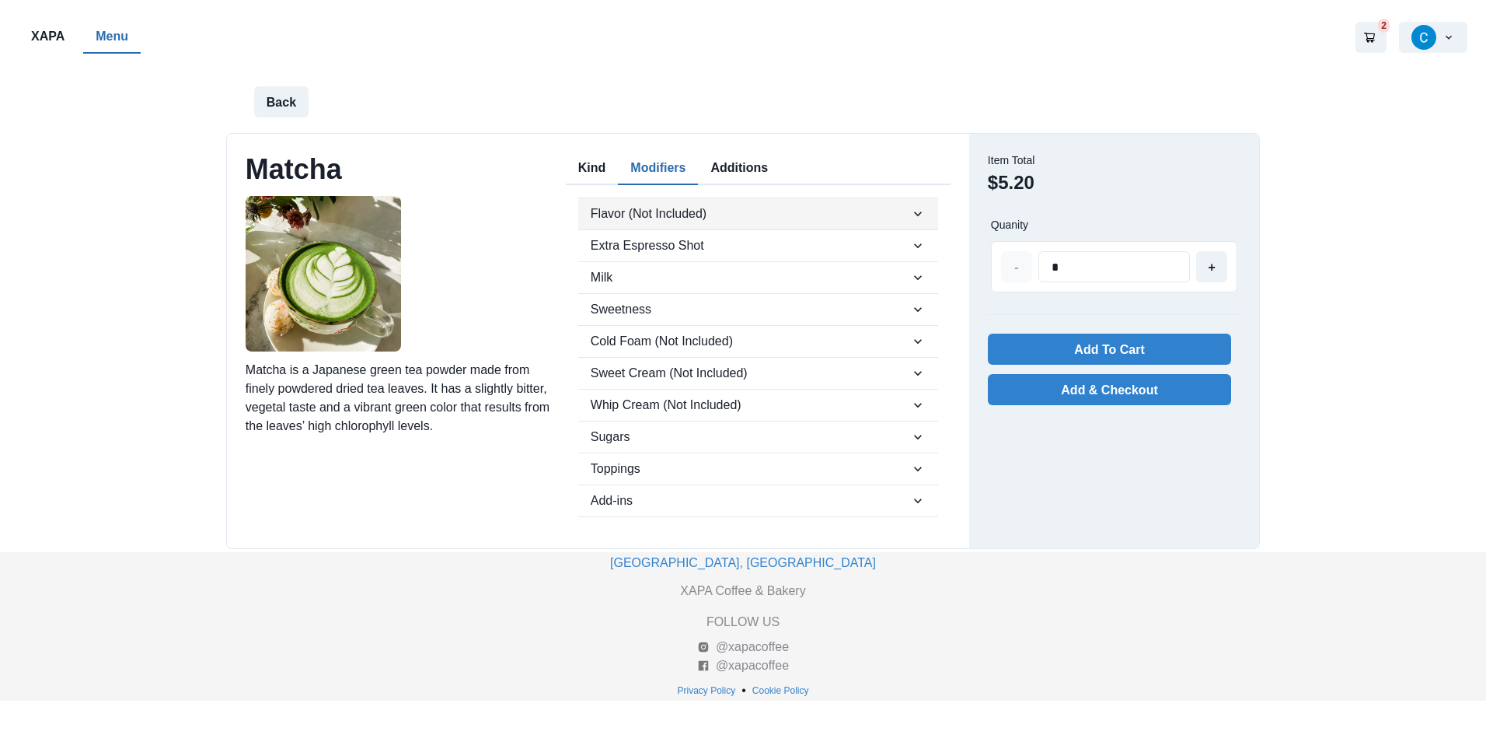
click at [921, 213] on icon "button" at bounding box center [918, 214] width 16 height 16
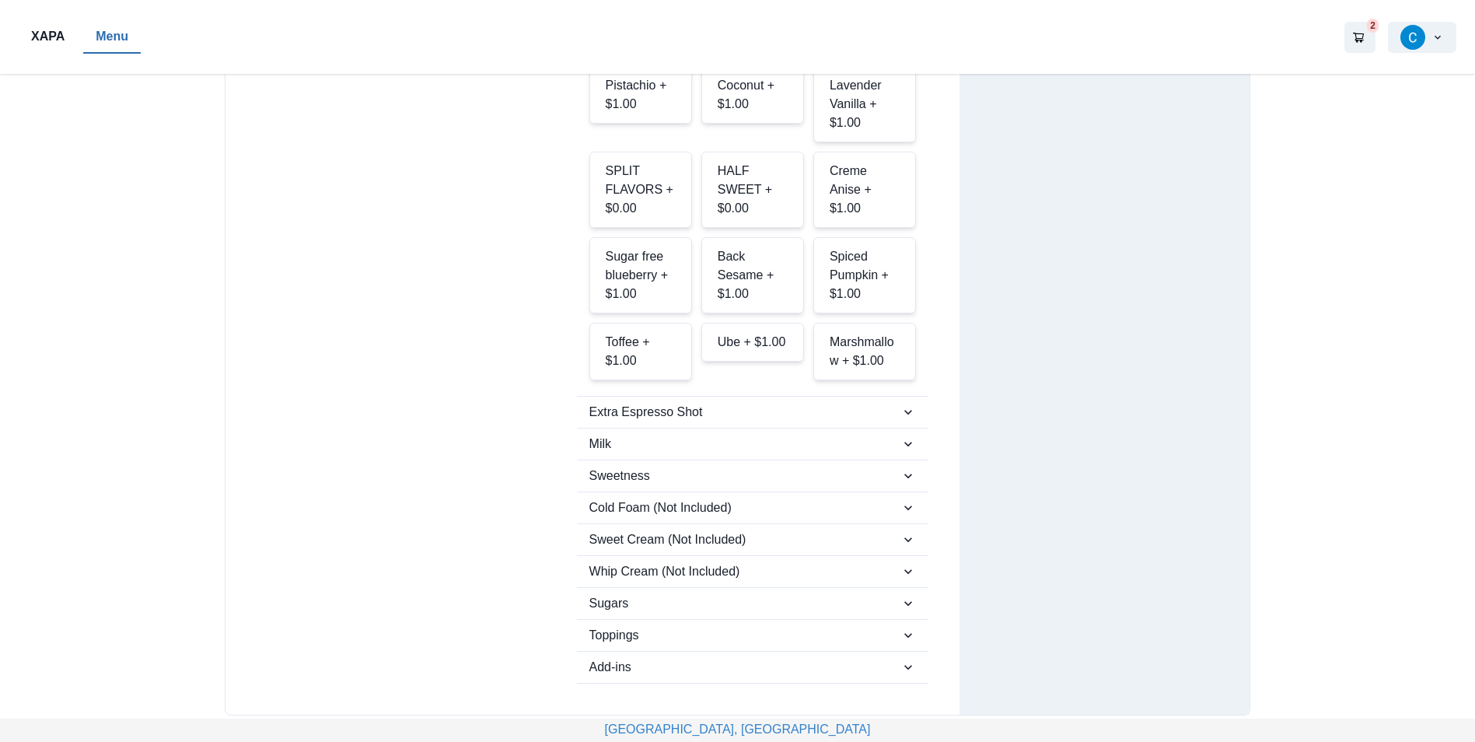
scroll to position [700, 0]
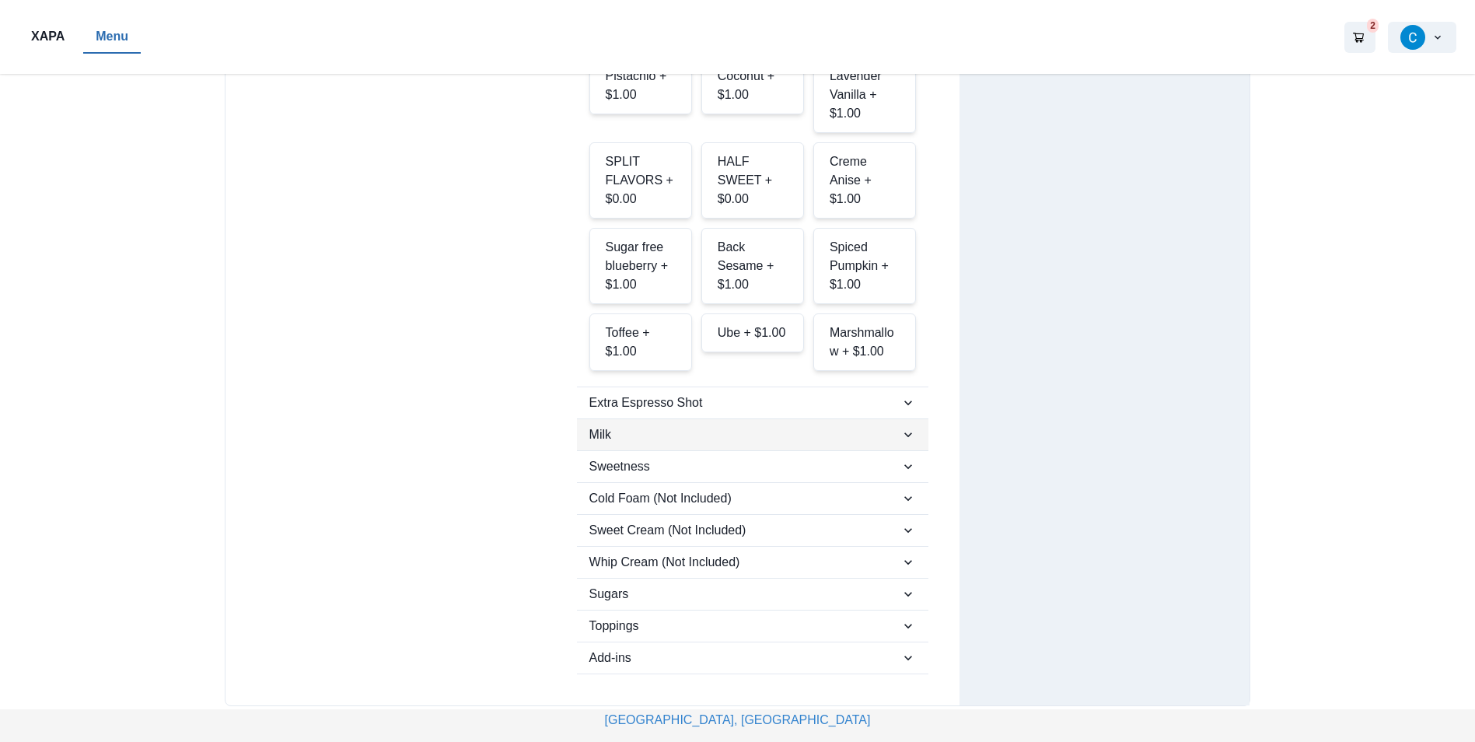
click at [887, 419] on button "Milk" at bounding box center [753, 434] width 352 height 31
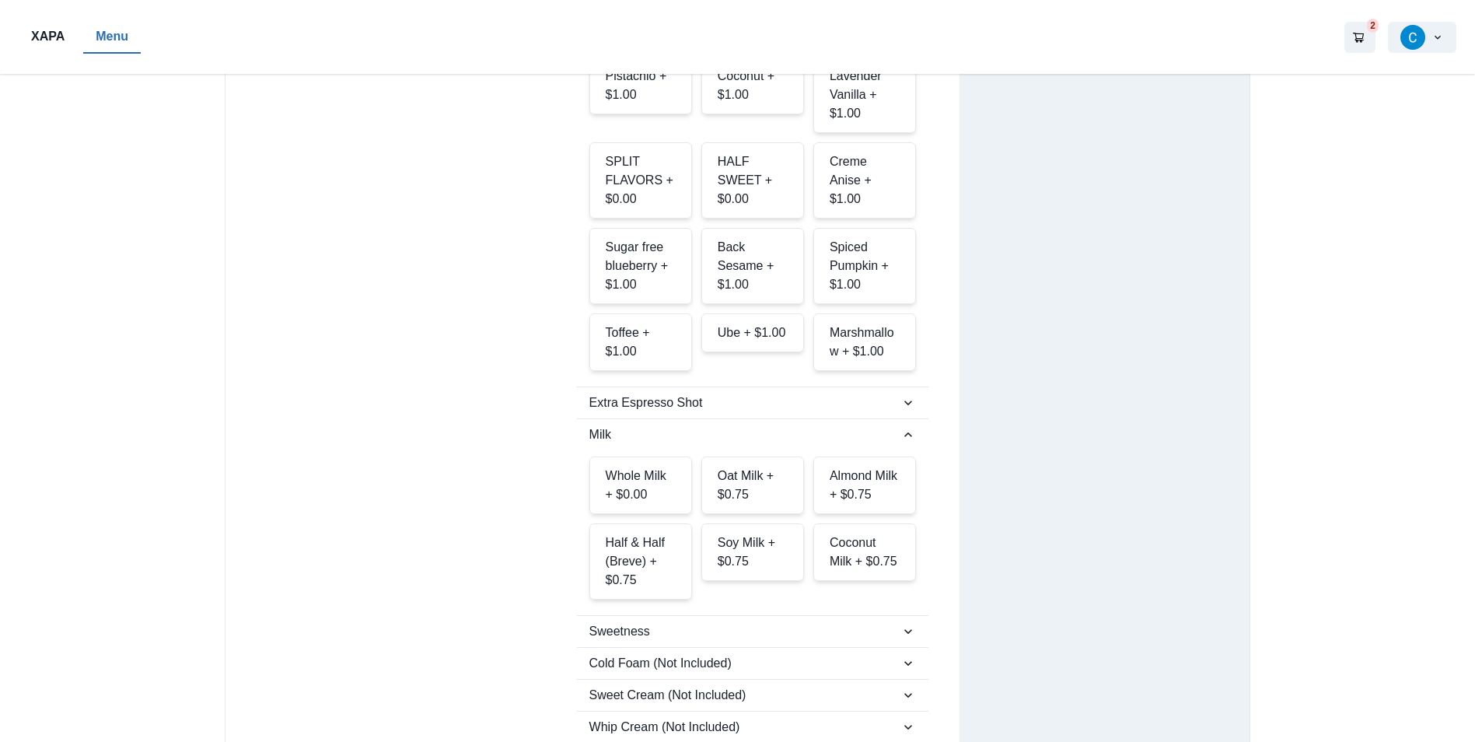
click at [771, 456] on div "Oat Milk + $0.75" at bounding box center [752, 485] width 103 height 58
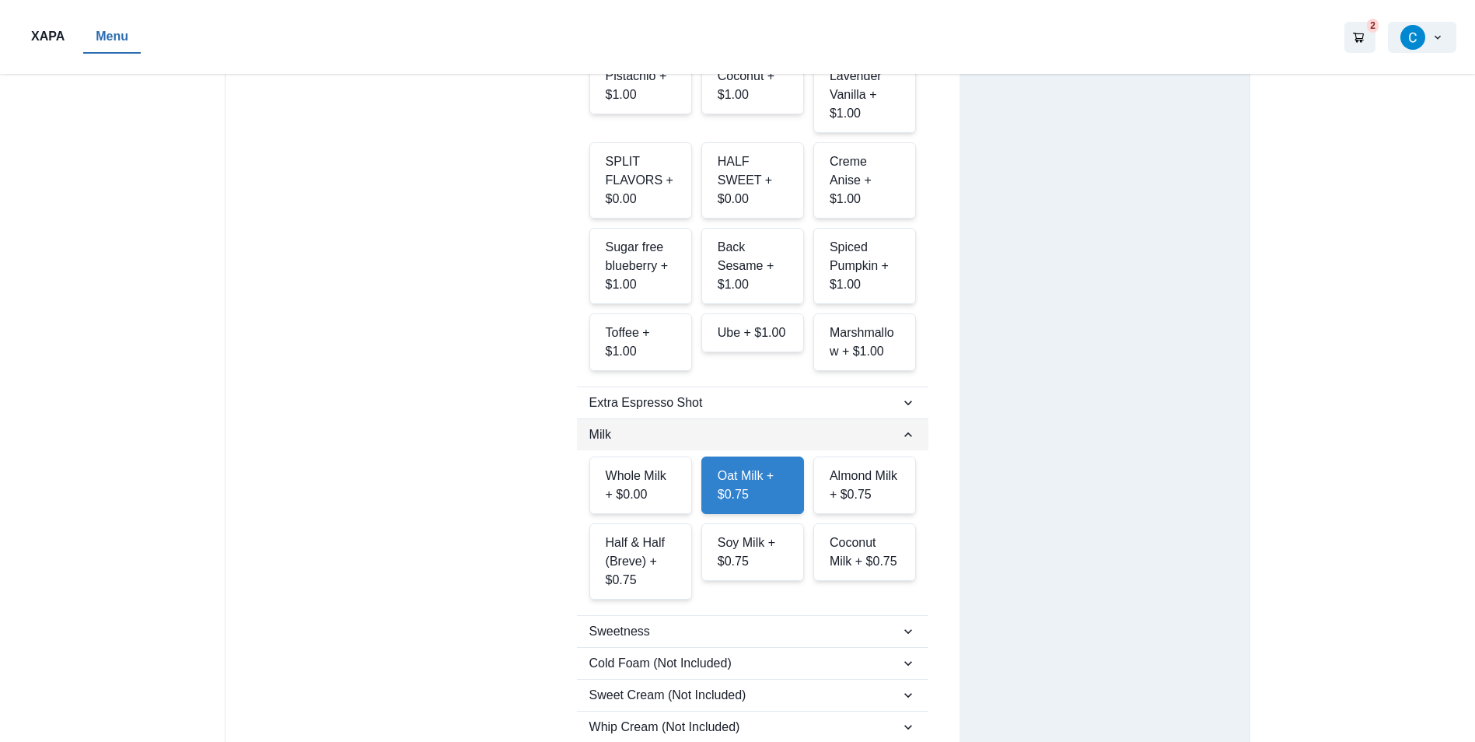
click at [900, 427] on icon "button" at bounding box center [908, 435] width 16 height 16
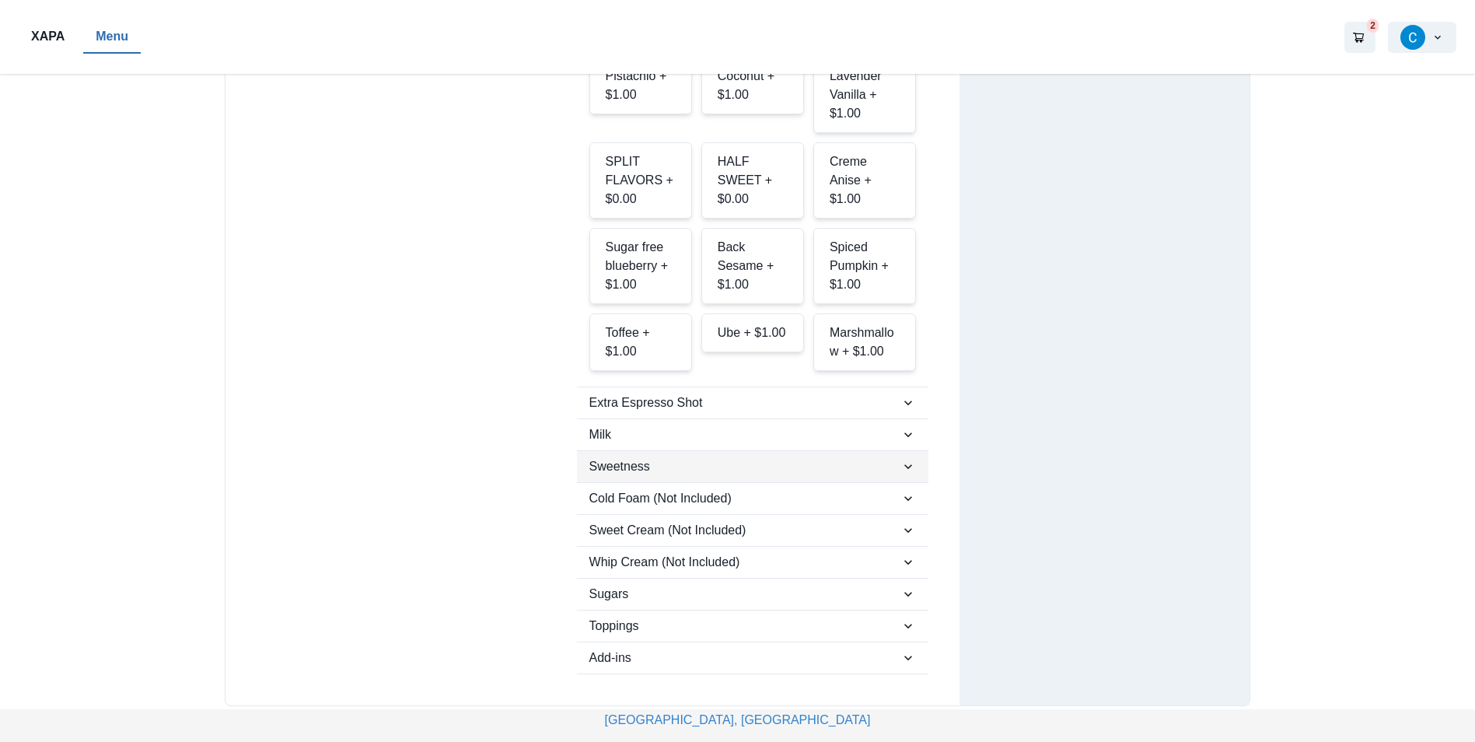
click at [876, 457] on span "Sweetness" at bounding box center [745, 466] width 312 height 19
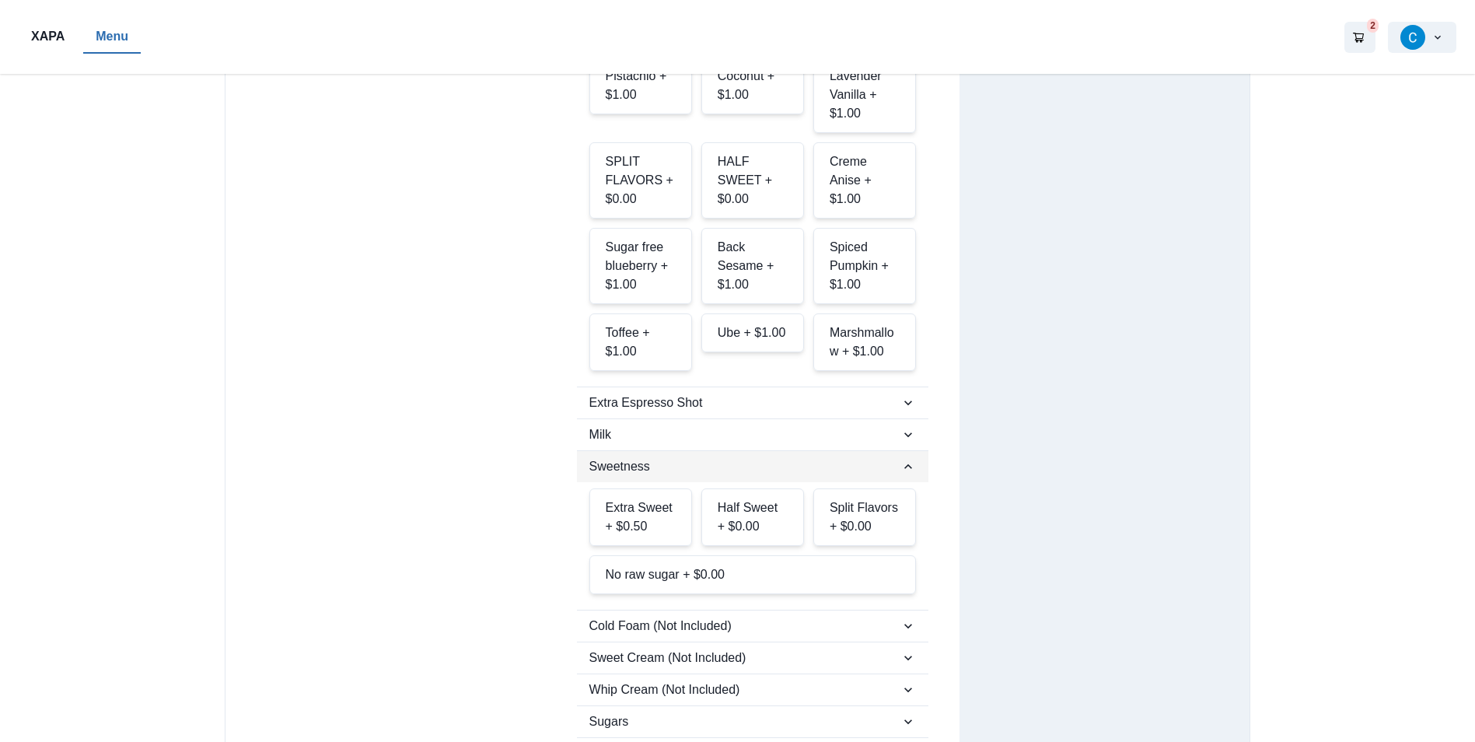
click at [876, 457] on span "Sweetness" at bounding box center [745, 466] width 312 height 19
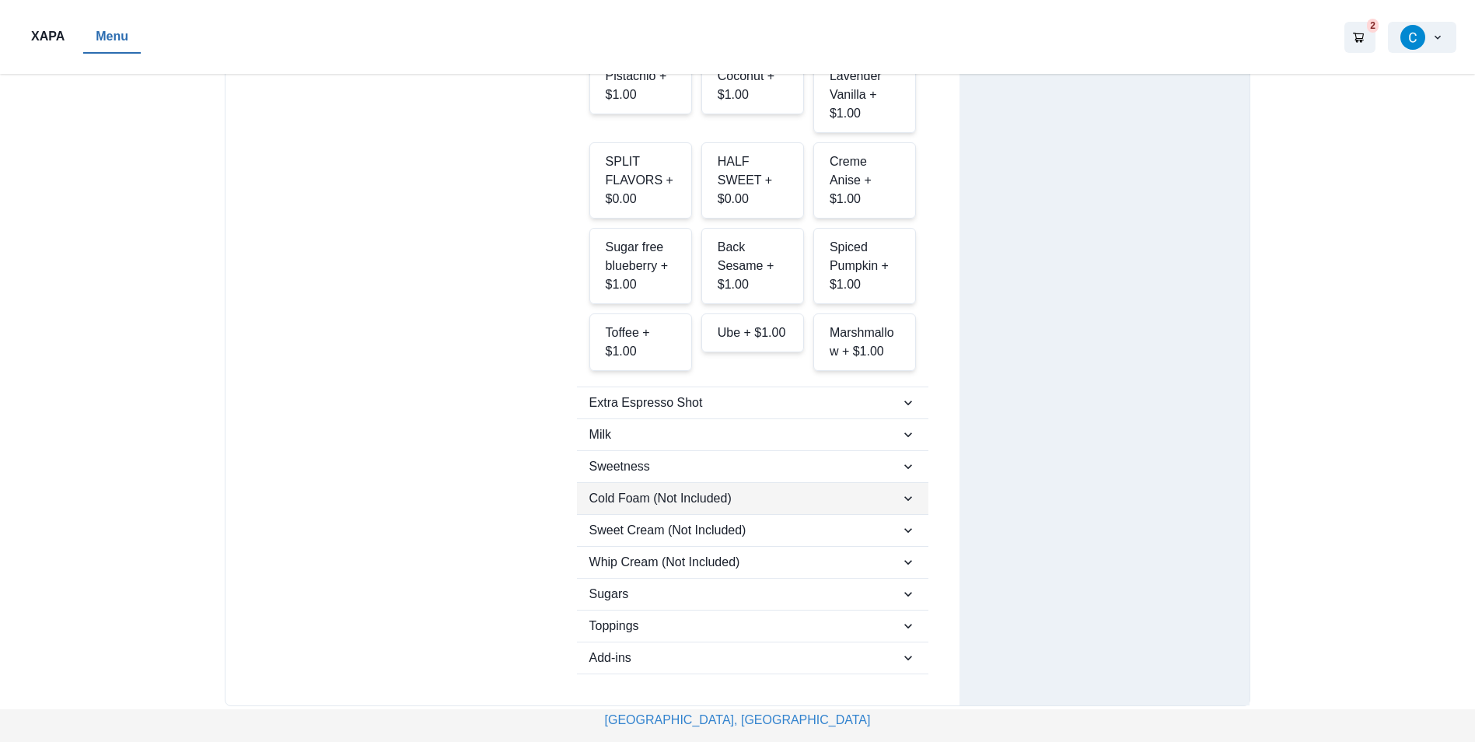
click at [873, 489] on span "Cold Foam (Not Included)" at bounding box center [745, 498] width 312 height 19
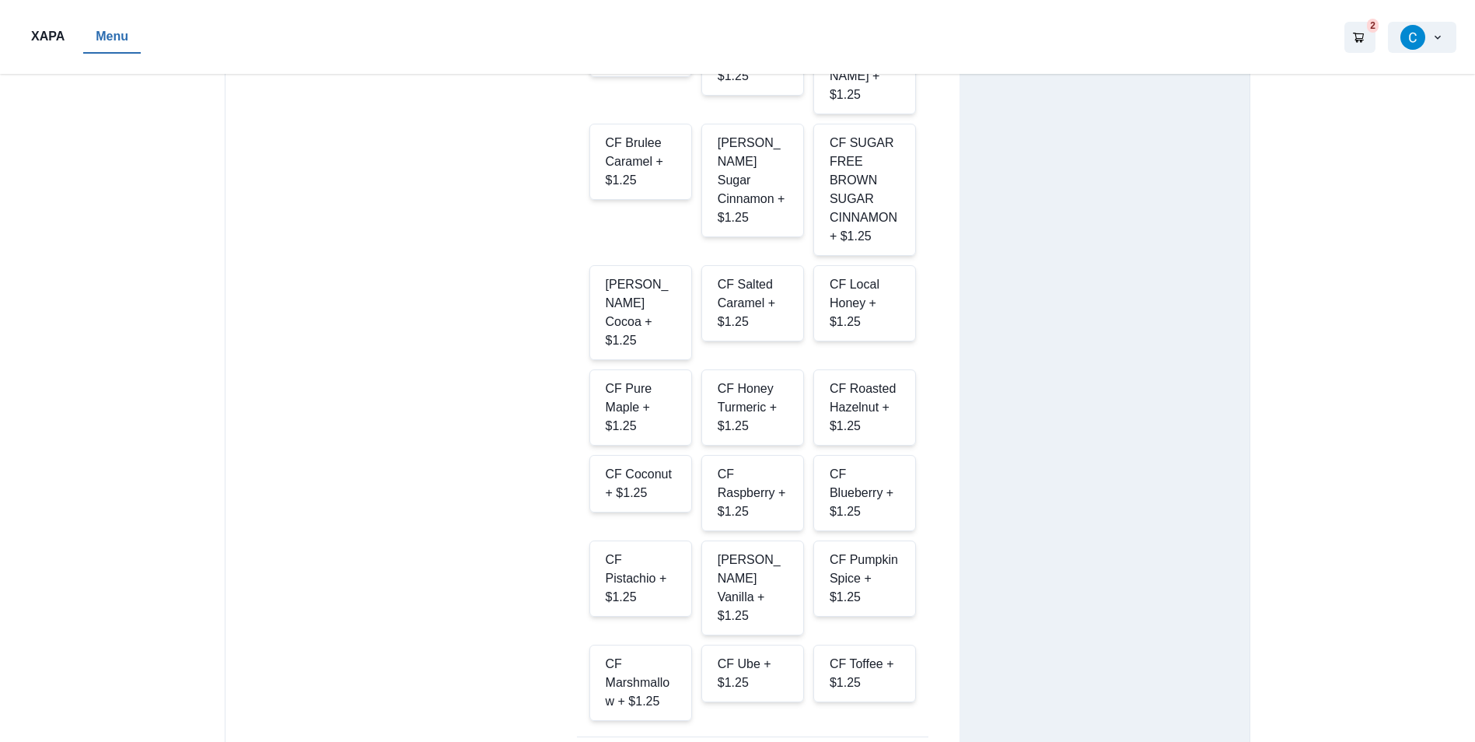
scroll to position [1244, 0]
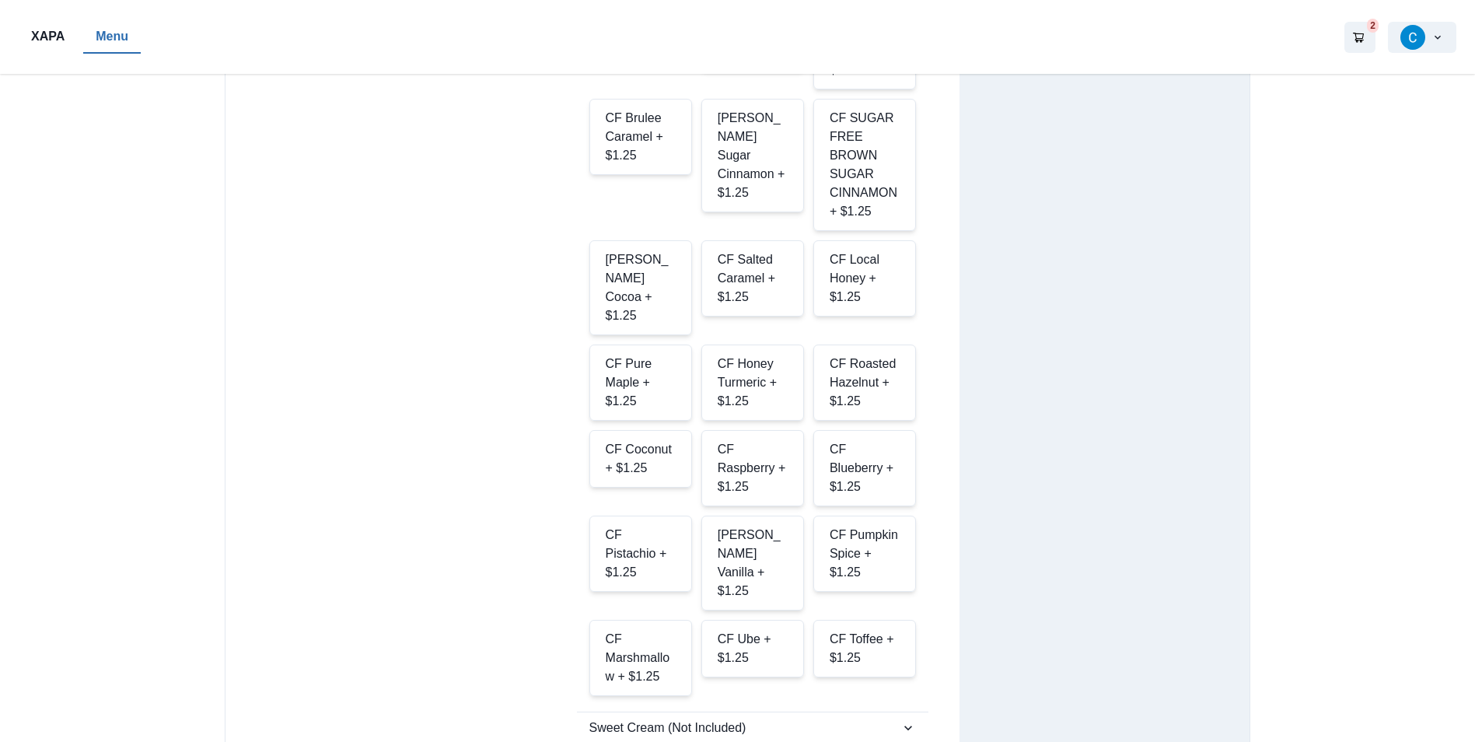
click at [763, 515] on div "[PERSON_NAME] Vanilla + $1.25" at bounding box center [752, 562] width 103 height 95
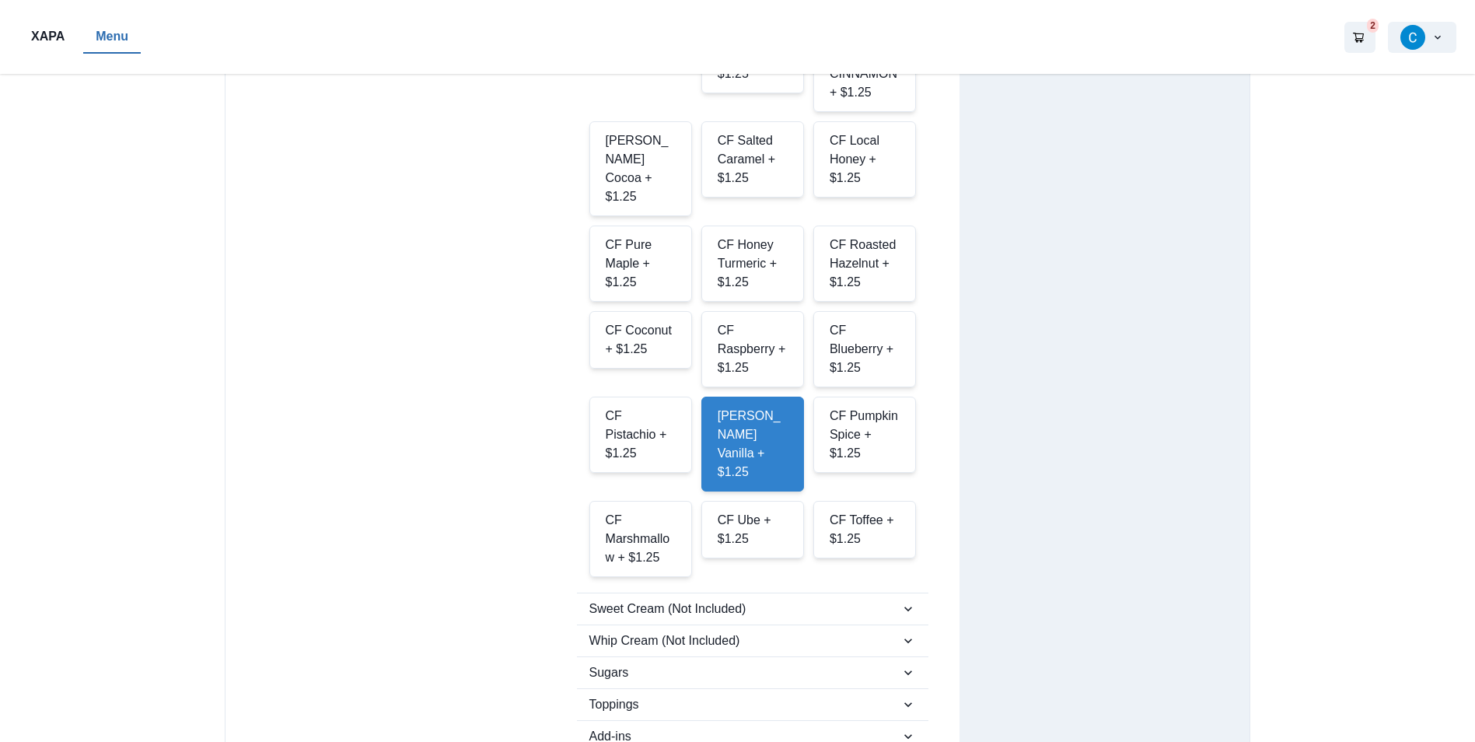
scroll to position [1399, 0]
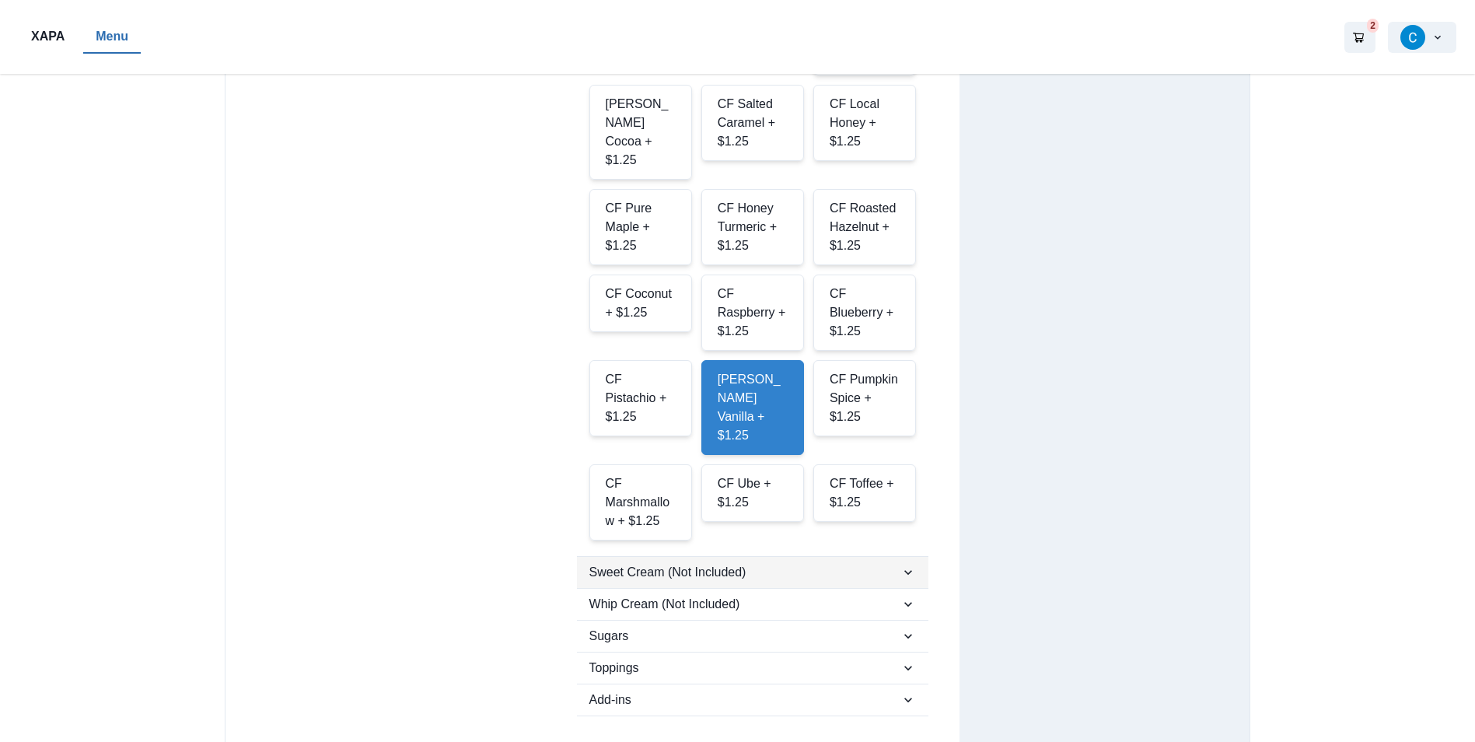
click at [693, 563] on span "Sweet Cream (Not Included)" at bounding box center [745, 572] width 312 height 19
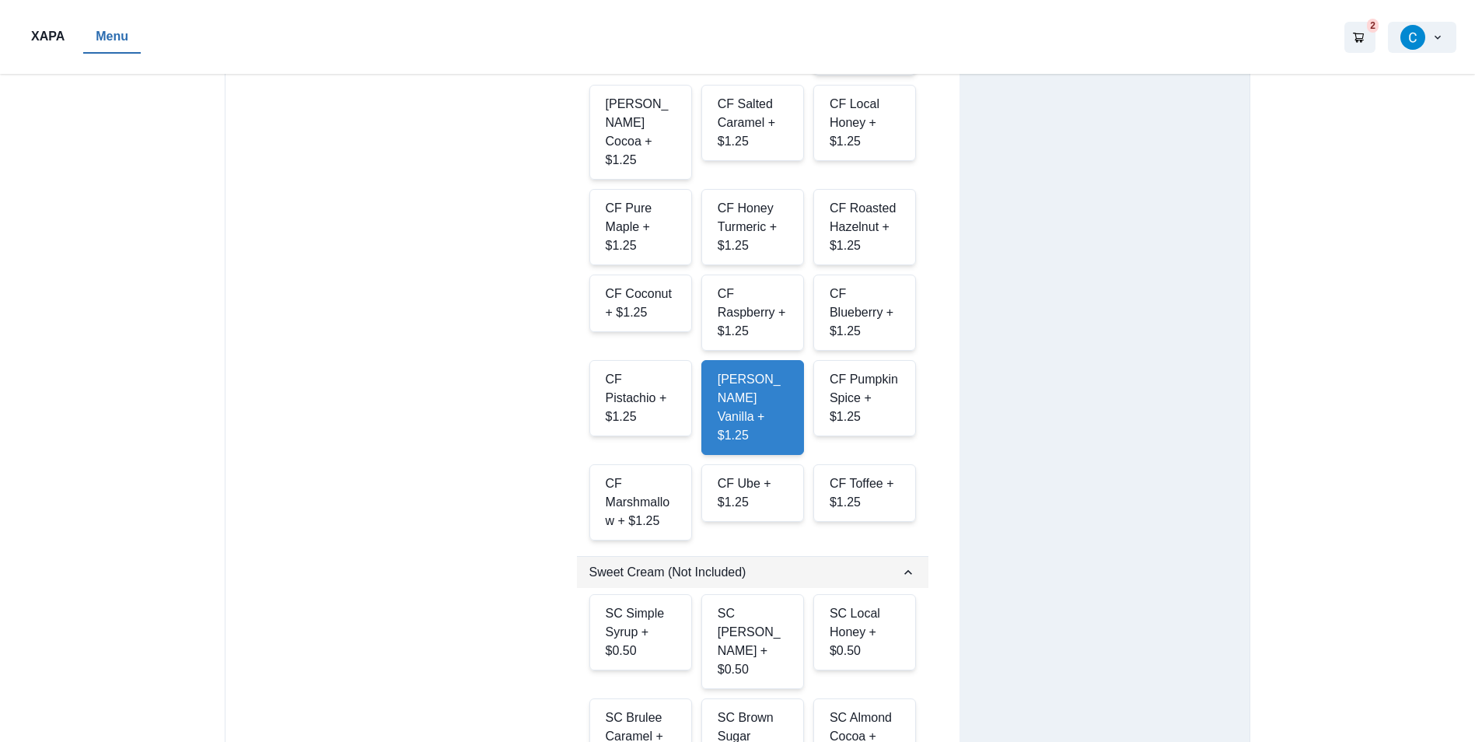
click at [693, 563] on span "Sweet Cream (Not Included)" at bounding box center [745, 572] width 312 height 19
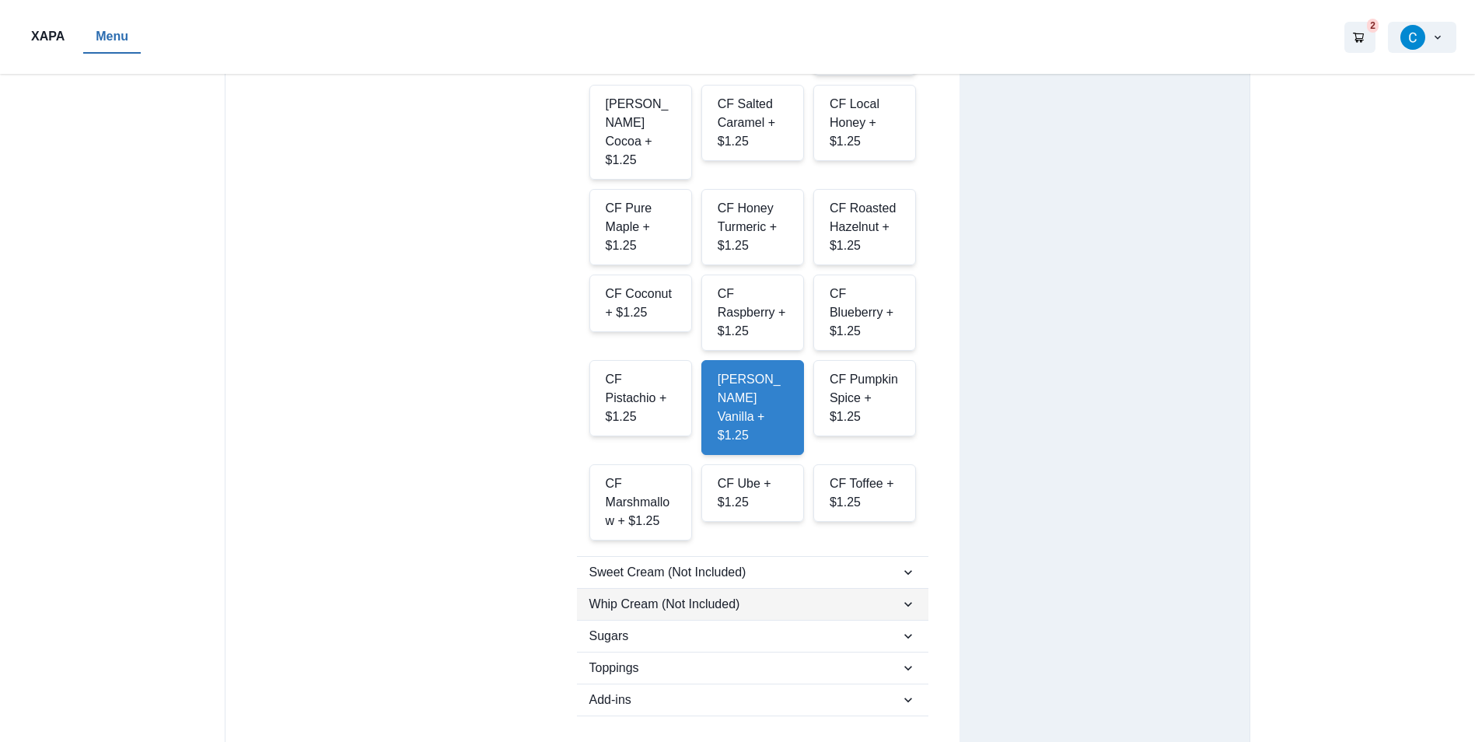
click at [693, 595] on span "Whip Cream (Not Included)" at bounding box center [745, 604] width 312 height 19
click at [692, 589] on button "Whip Cream (Not Included)" at bounding box center [753, 604] width 352 height 31
click at [700, 627] on span "Sugars" at bounding box center [745, 636] width 312 height 19
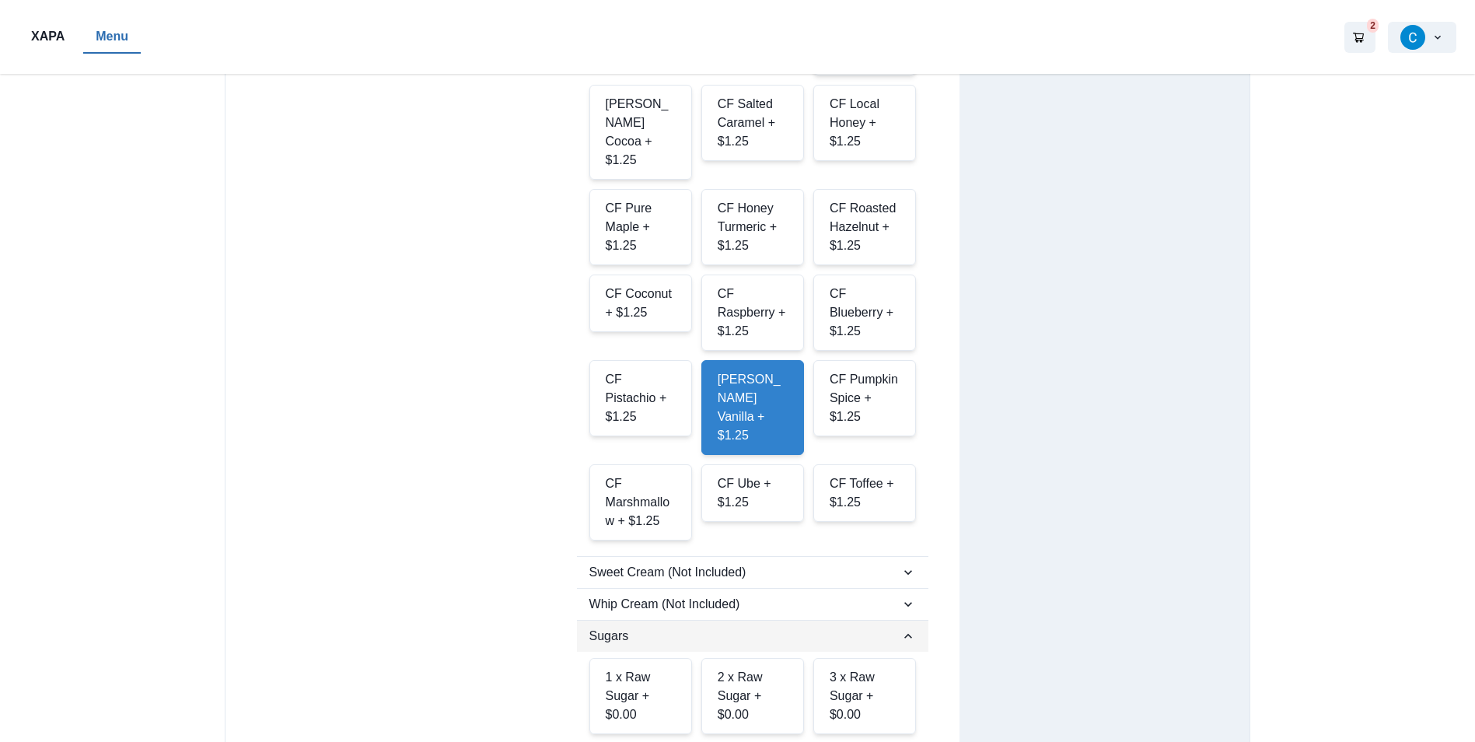
click at [698, 620] on button "Sugars" at bounding box center [753, 635] width 352 height 31
click at [707, 658] on span "Toppings" at bounding box center [745, 667] width 312 height 19
click at [720, 684] on button "Add-ins" at bounding box center [753, 699] width 352 height 31
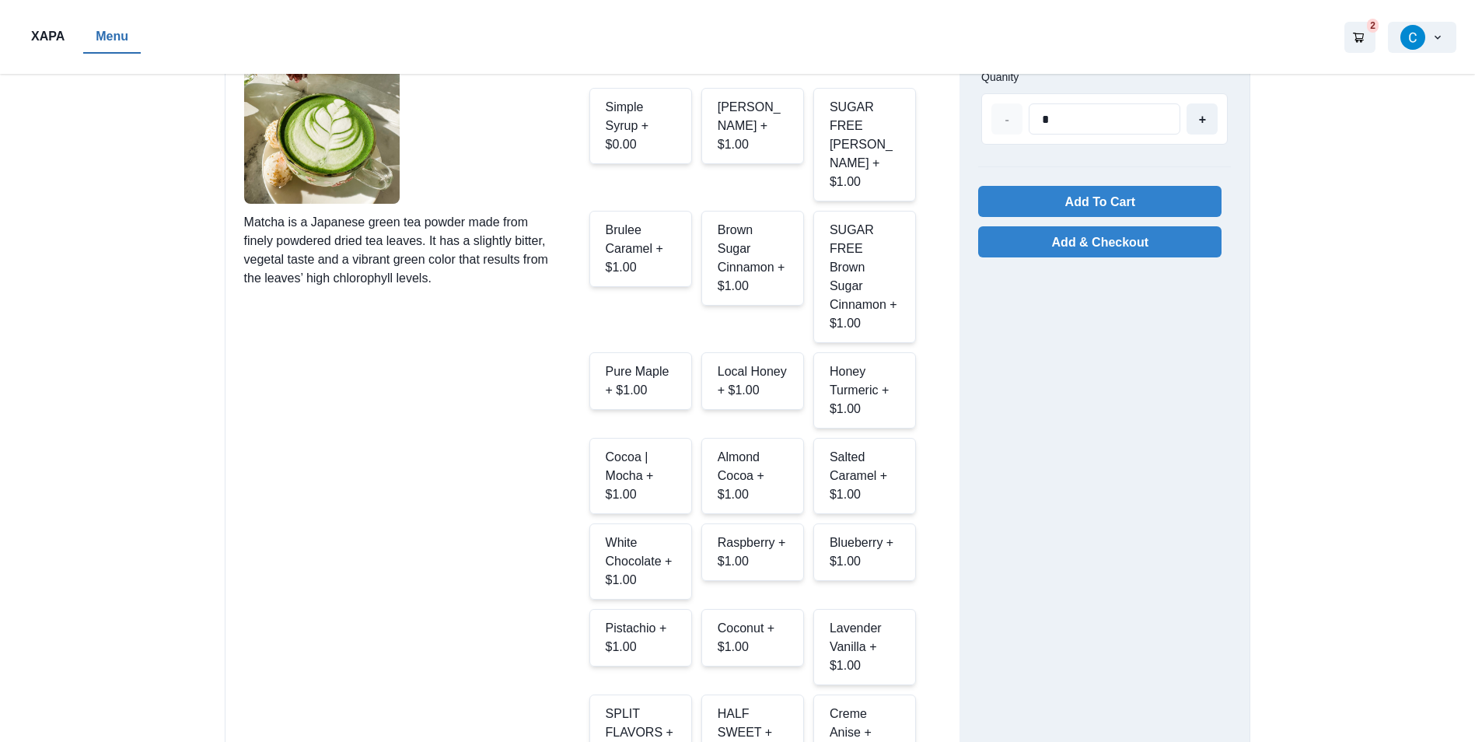
scroll to position [0, 0]
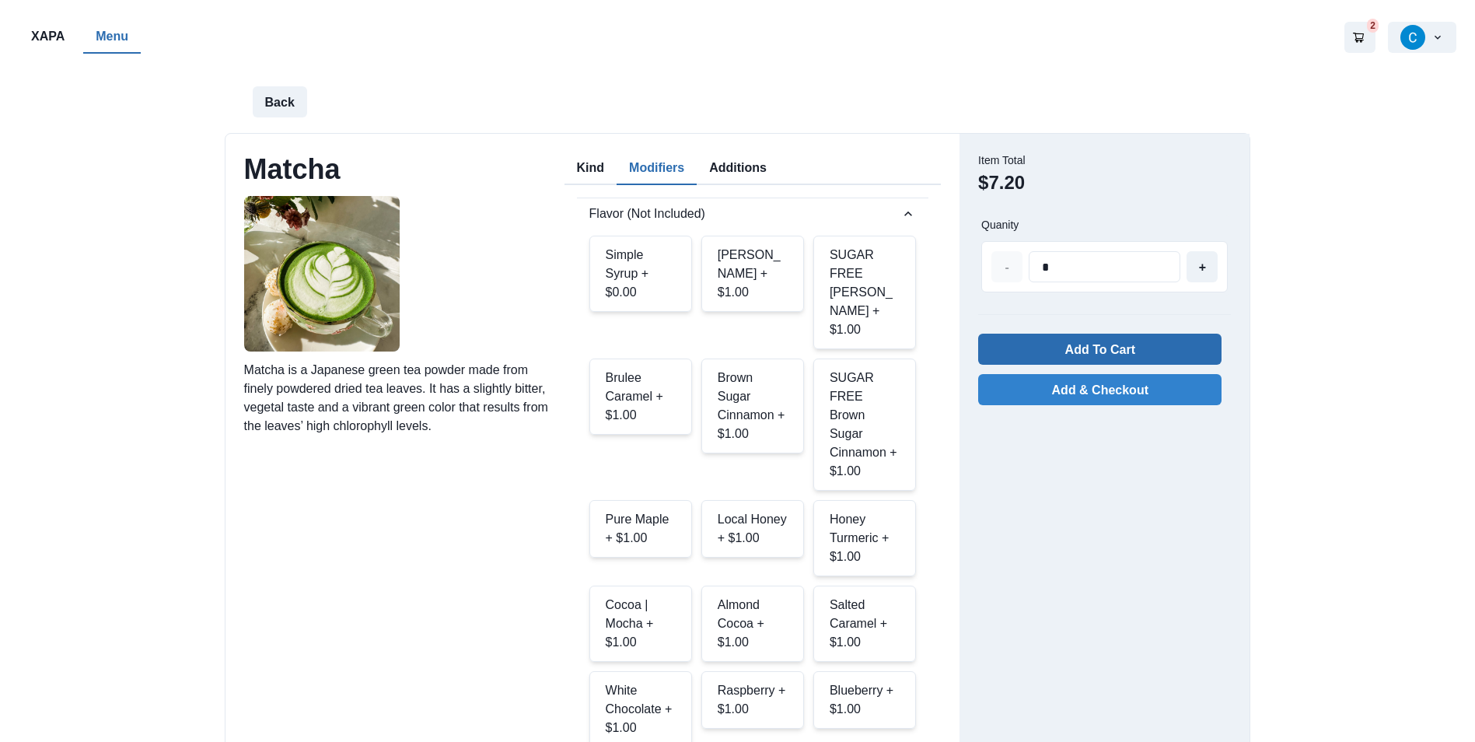
click at [1143, 358] on button "Add To Cart" at bounding box center [1099, 349] width 243 height 31
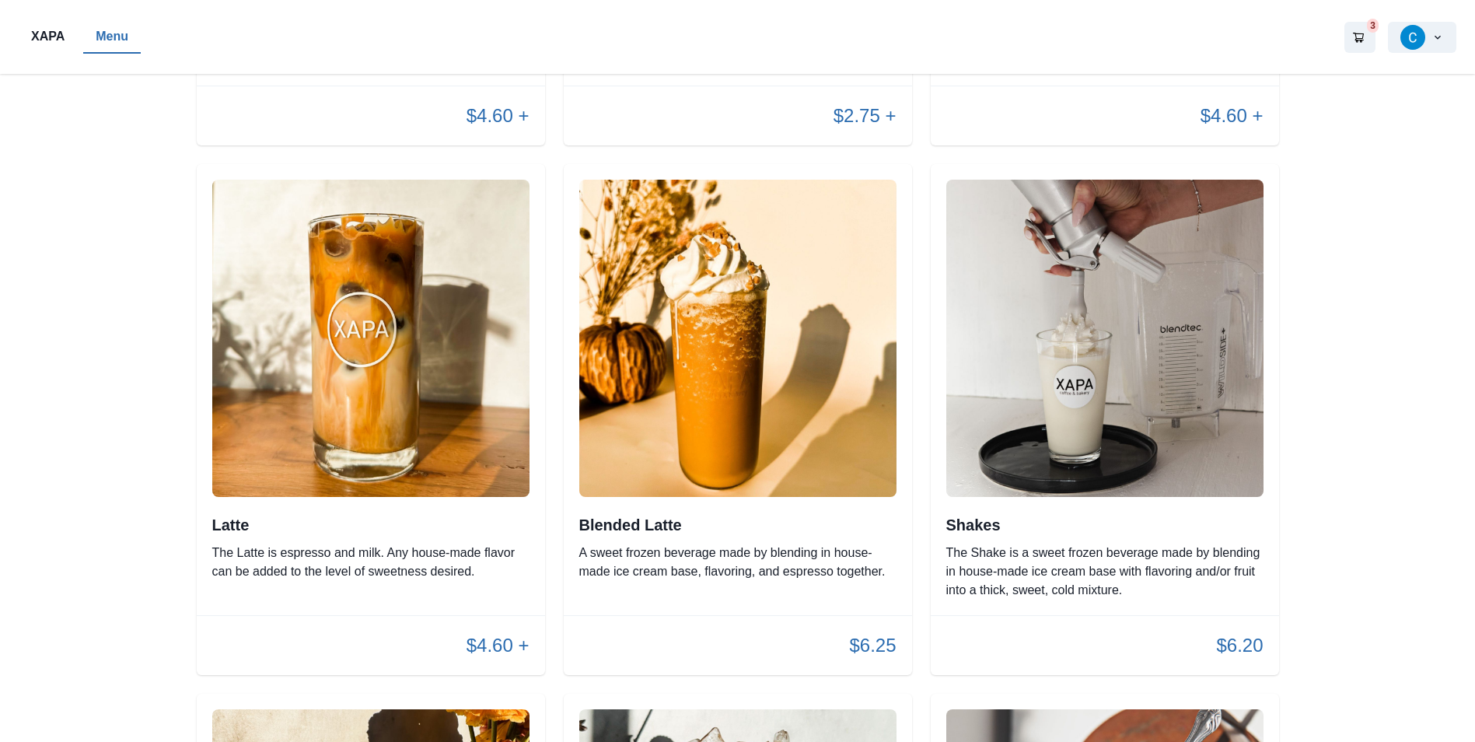
scroll to position [2788, 0]
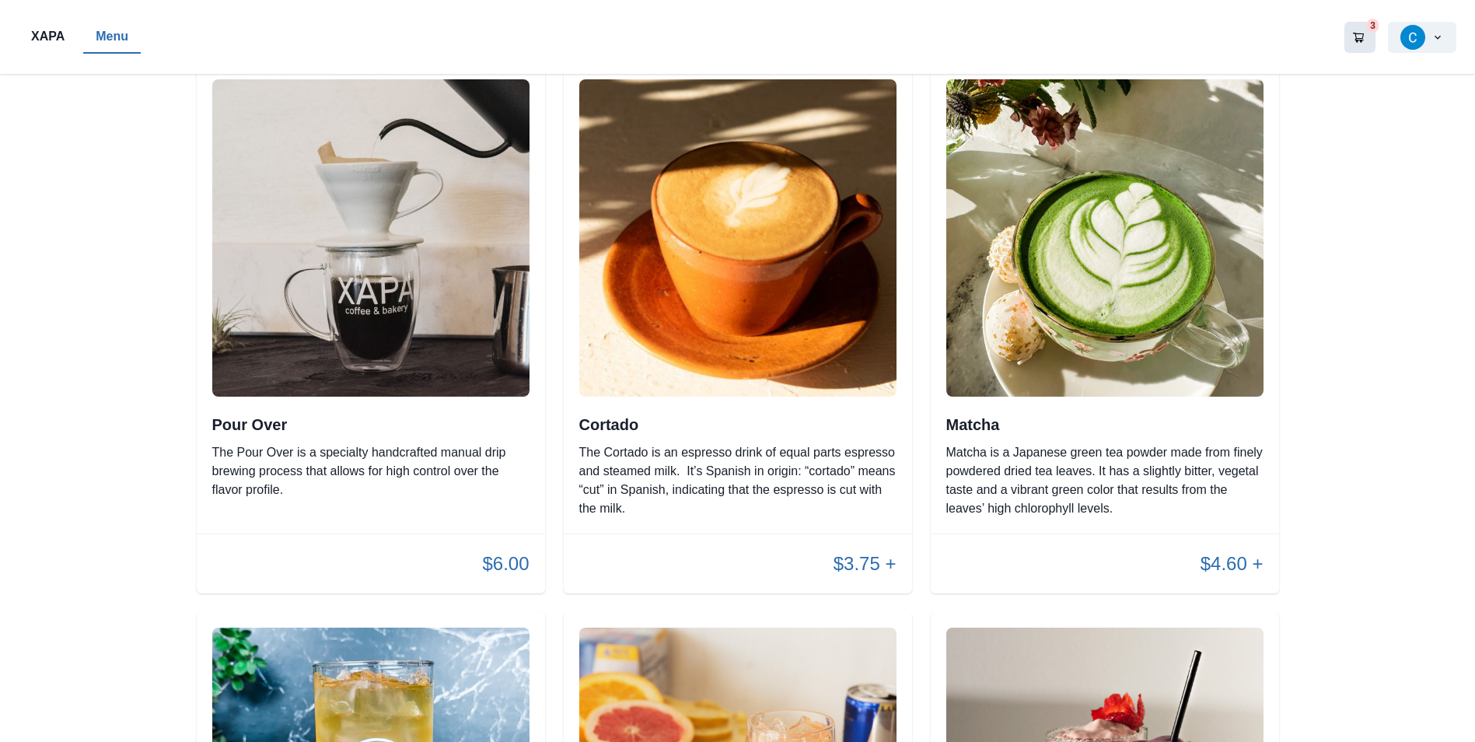
click at [1358, 40] on icon "Go to your shopping cart" at bounding box center [1358, 37] width 12 height 12
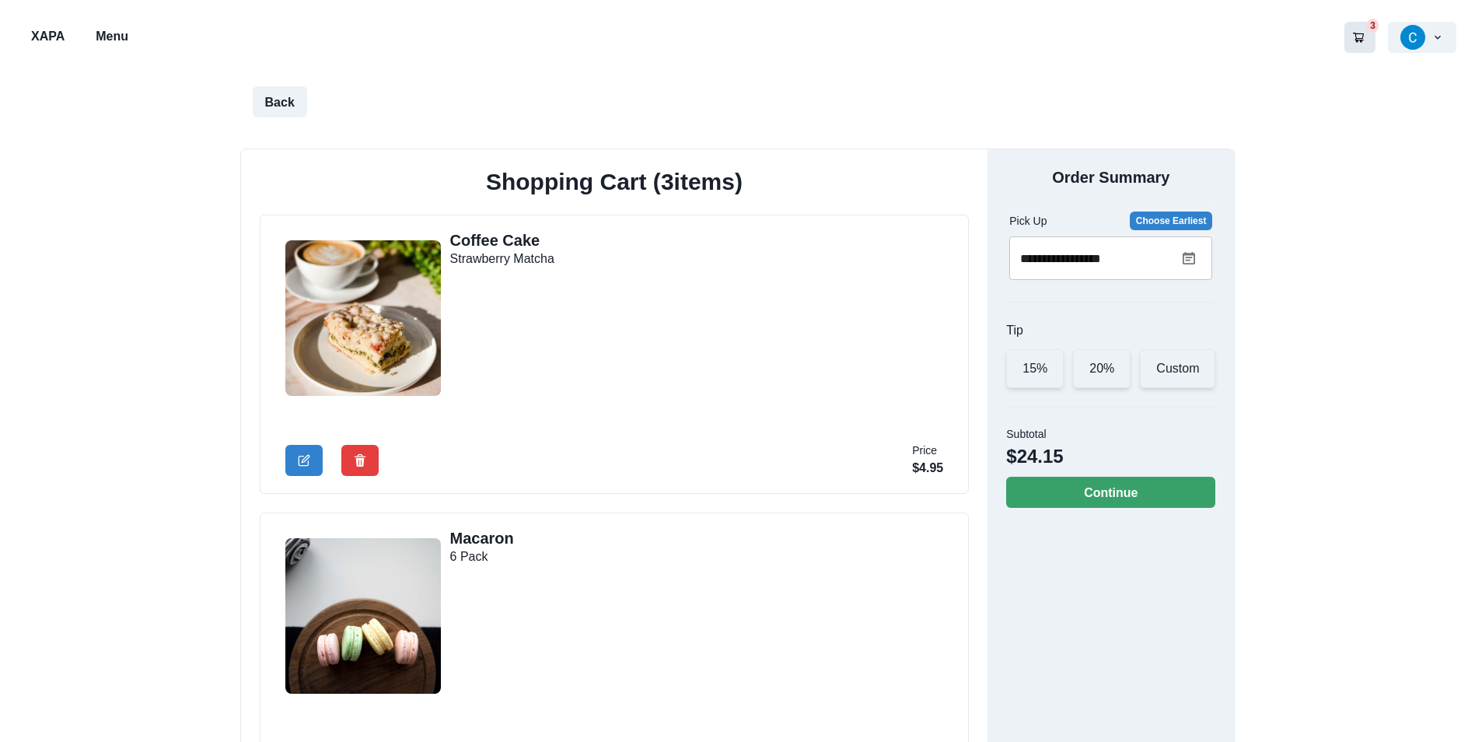
click at [1183, 257] on icon at bounding box center [1188, 258] width 12 height 12
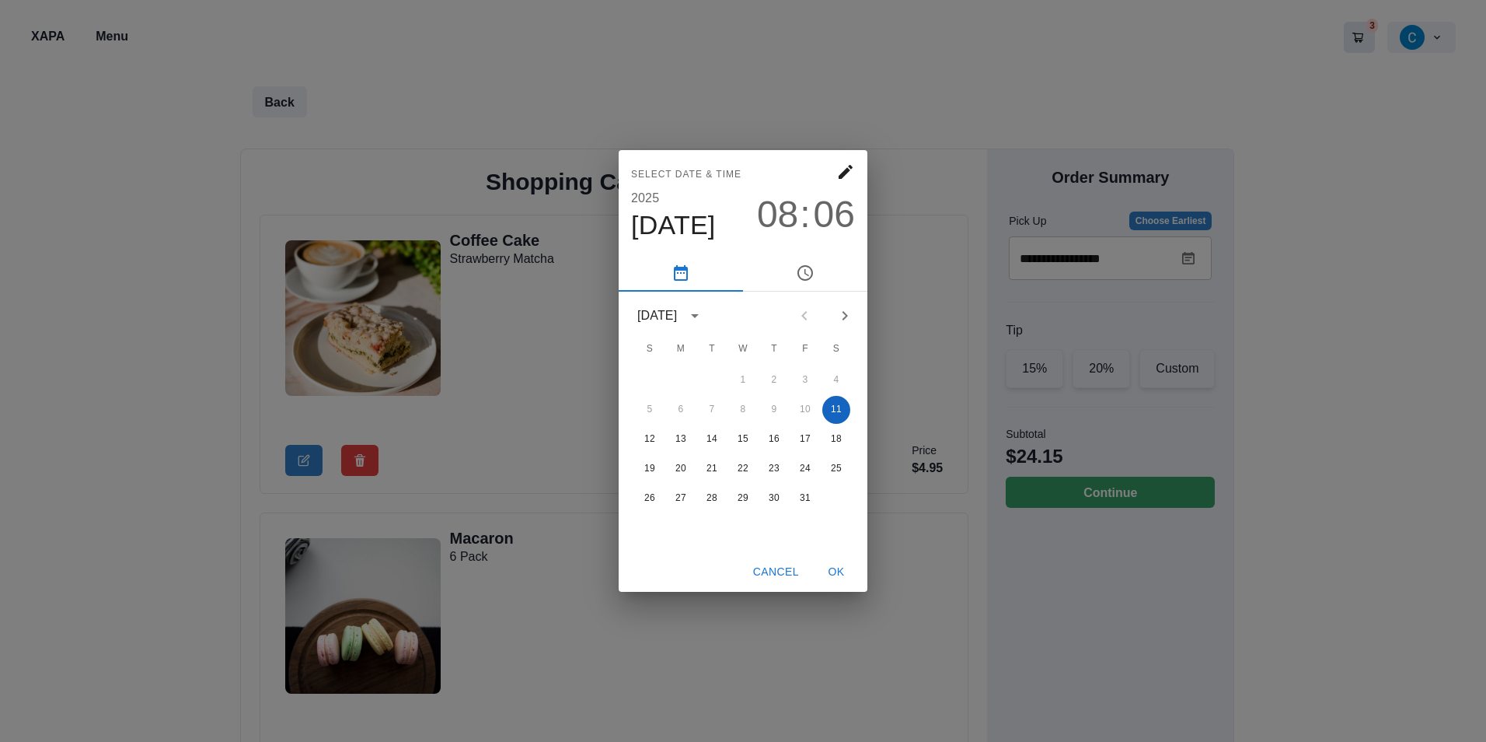
click at [840, 400] on button "11" at bounding box center [837, 410] width 28 height 28
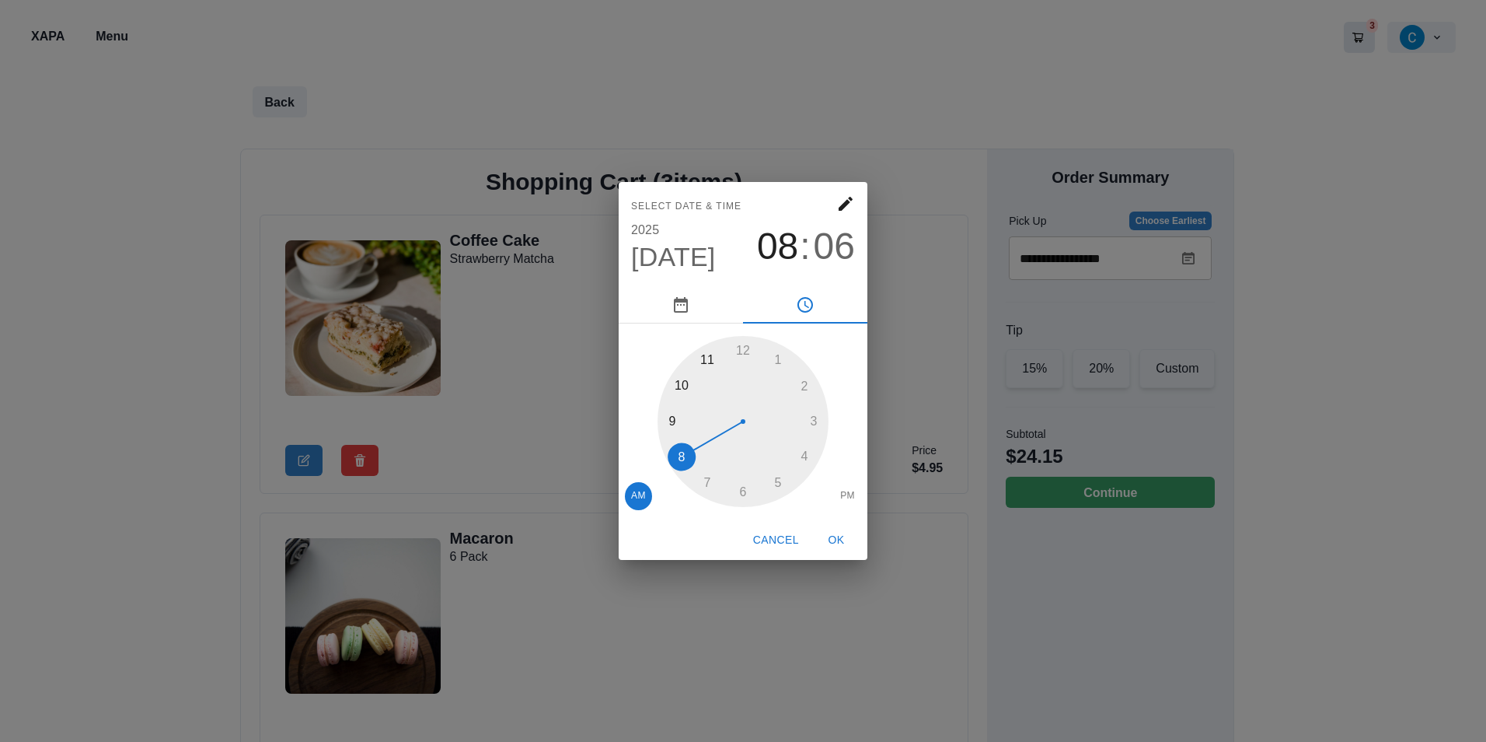
click at [812, 236] on div "08 : 06" at bounding box center [806, 247] width 98 height 44
click at [700, 478] on div at bounding box center [743, 421] width 171 height 171
drag, startPoint x: 1344, startPoint y: 68, endPoint x: 1336, endPoint y: 65, distance: 8.4
click at [1343, 68] on div "Select date & time [DATE] 08 : 06 1 2 3 4 5 6 7 8 9 10 11 12 AM PM Cancel OK" at bounding box center [743, 371] width 1486 height 742
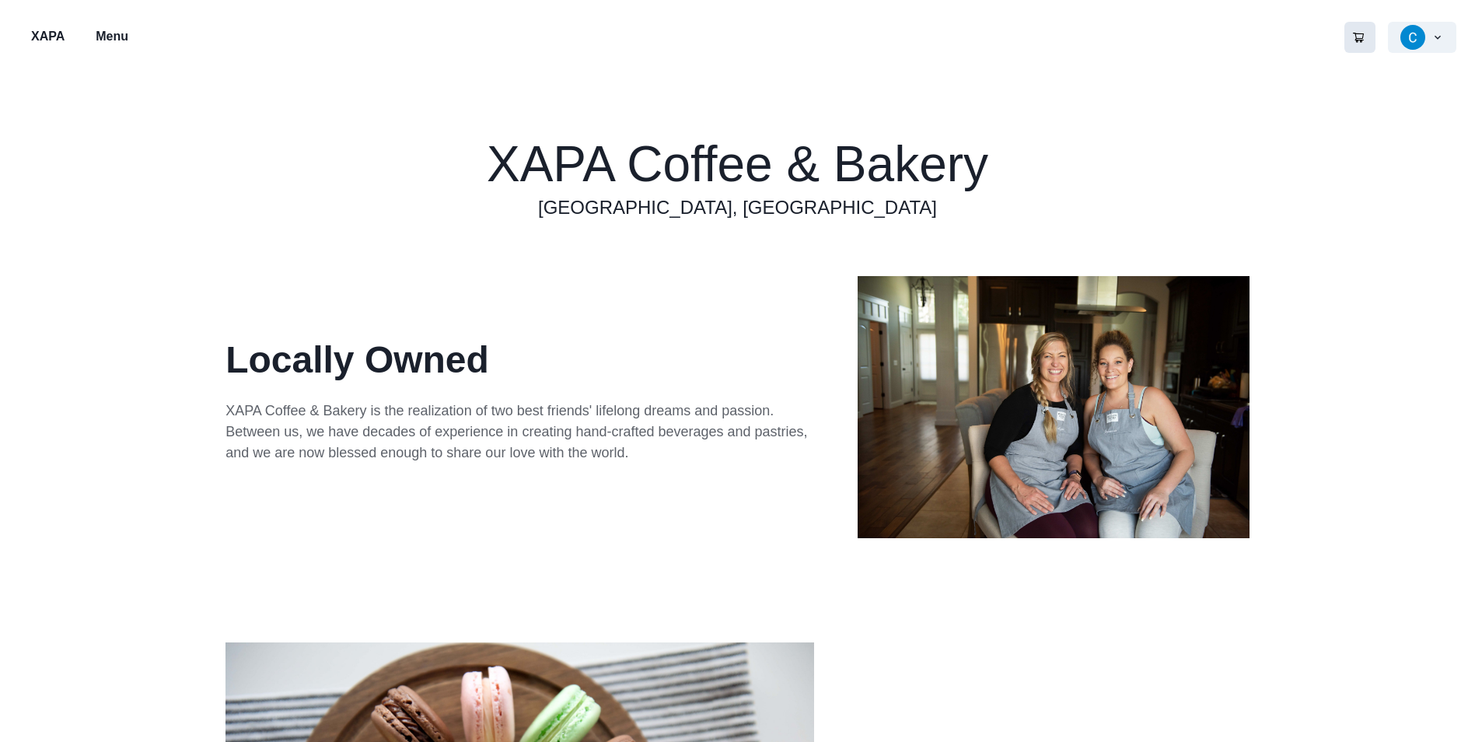
click at [1364, 42] on button "Go to your shopping cart" at bounding box center [1359, 37] width 31 height 31
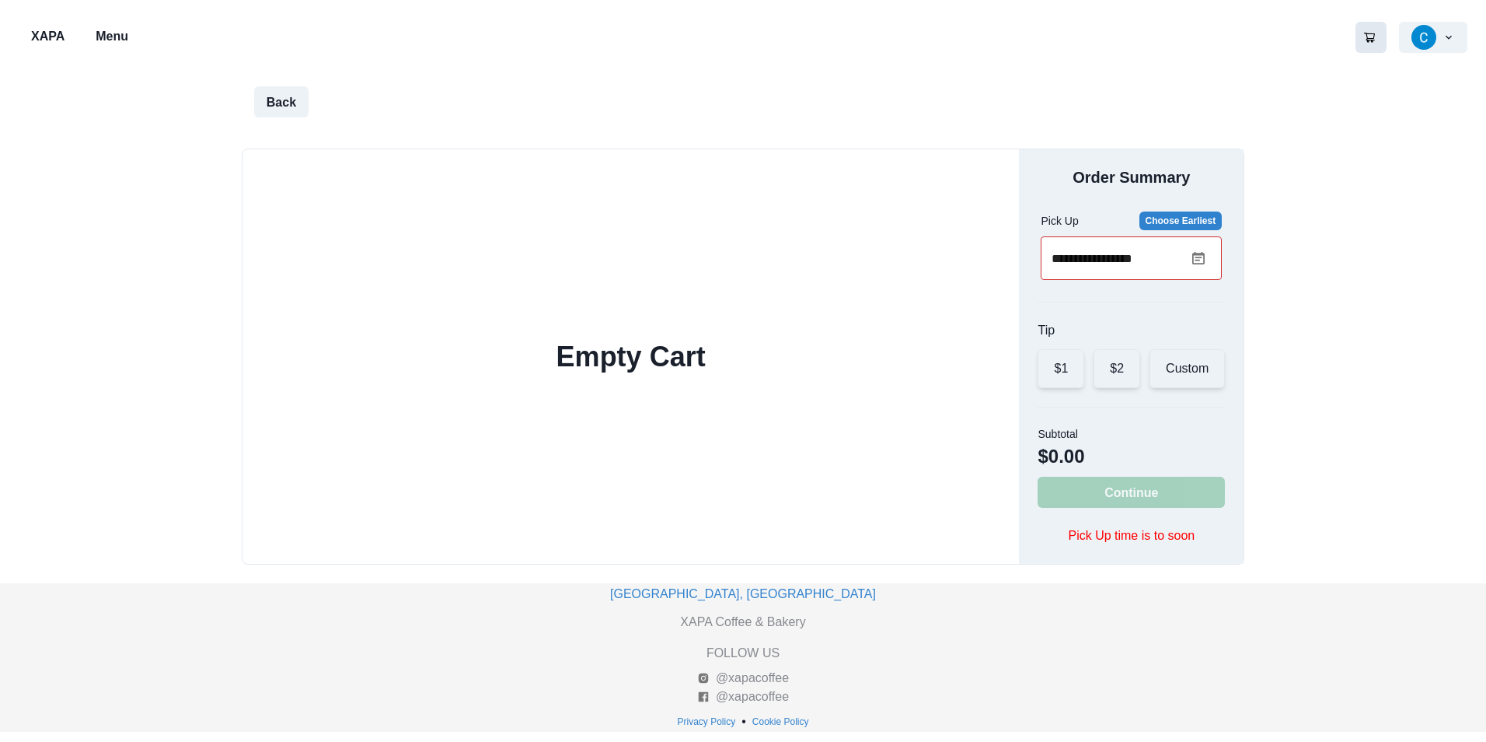
click at [125, 37] on p "Menu" at bounding box center [112, 36] width 33 height 19
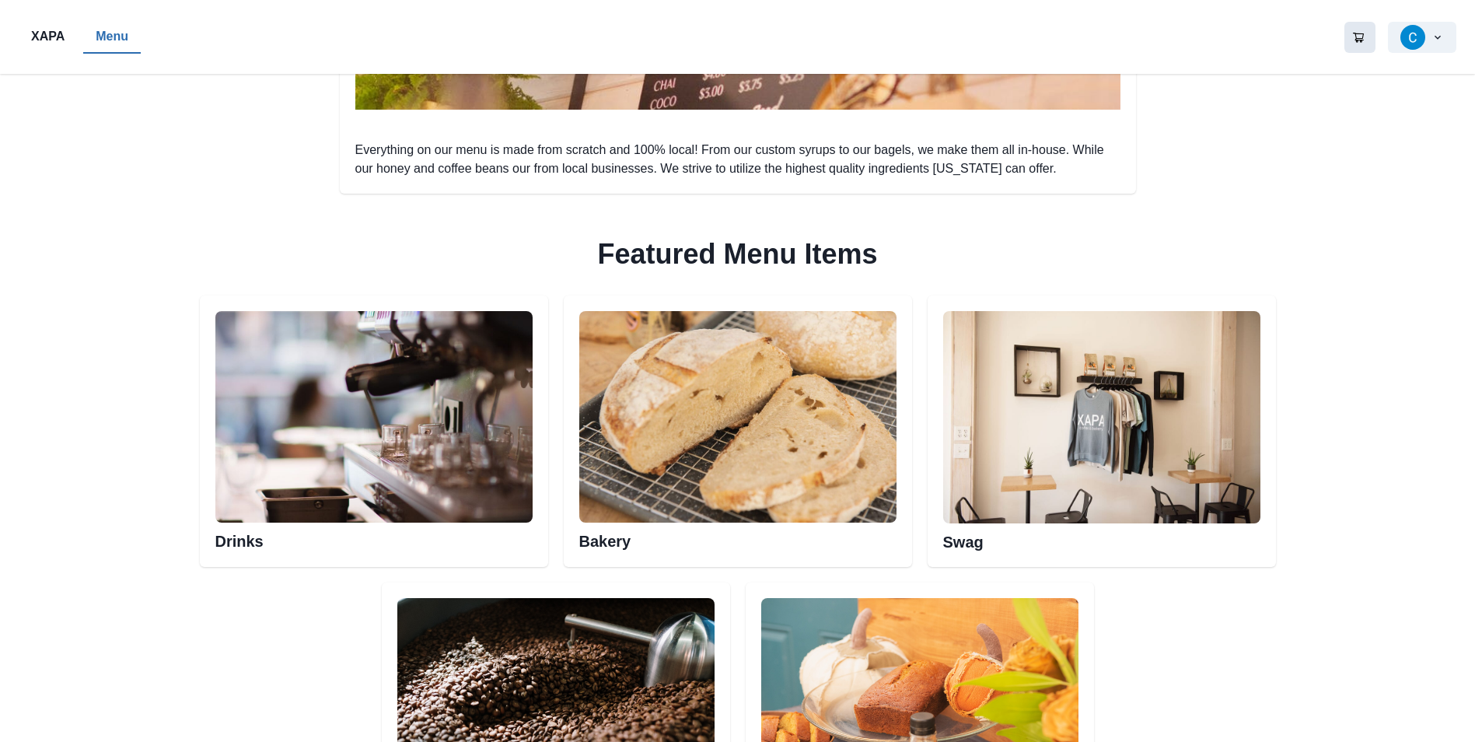
scroll to position [777, 0]
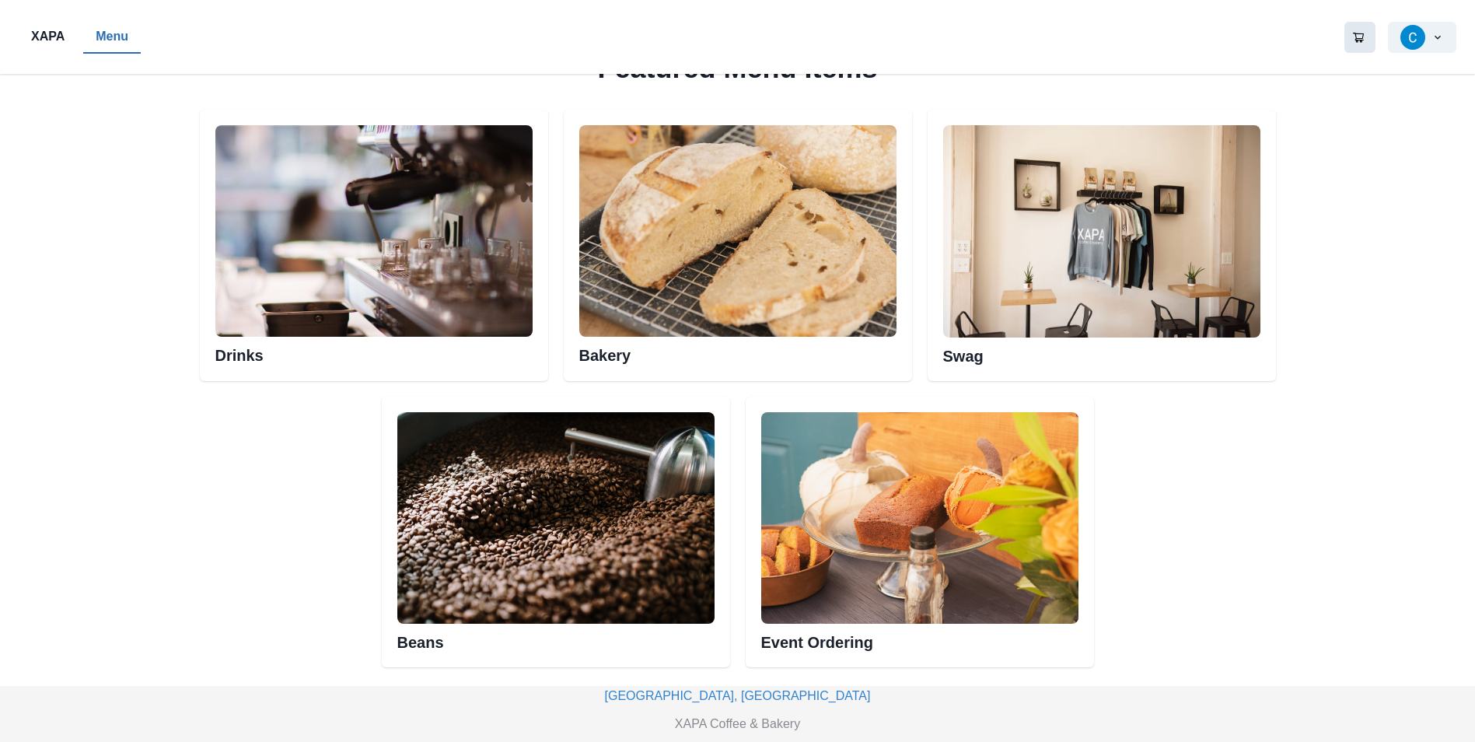
click at [753, 199] on img at bounding box center [737, 230] width 317 height 211
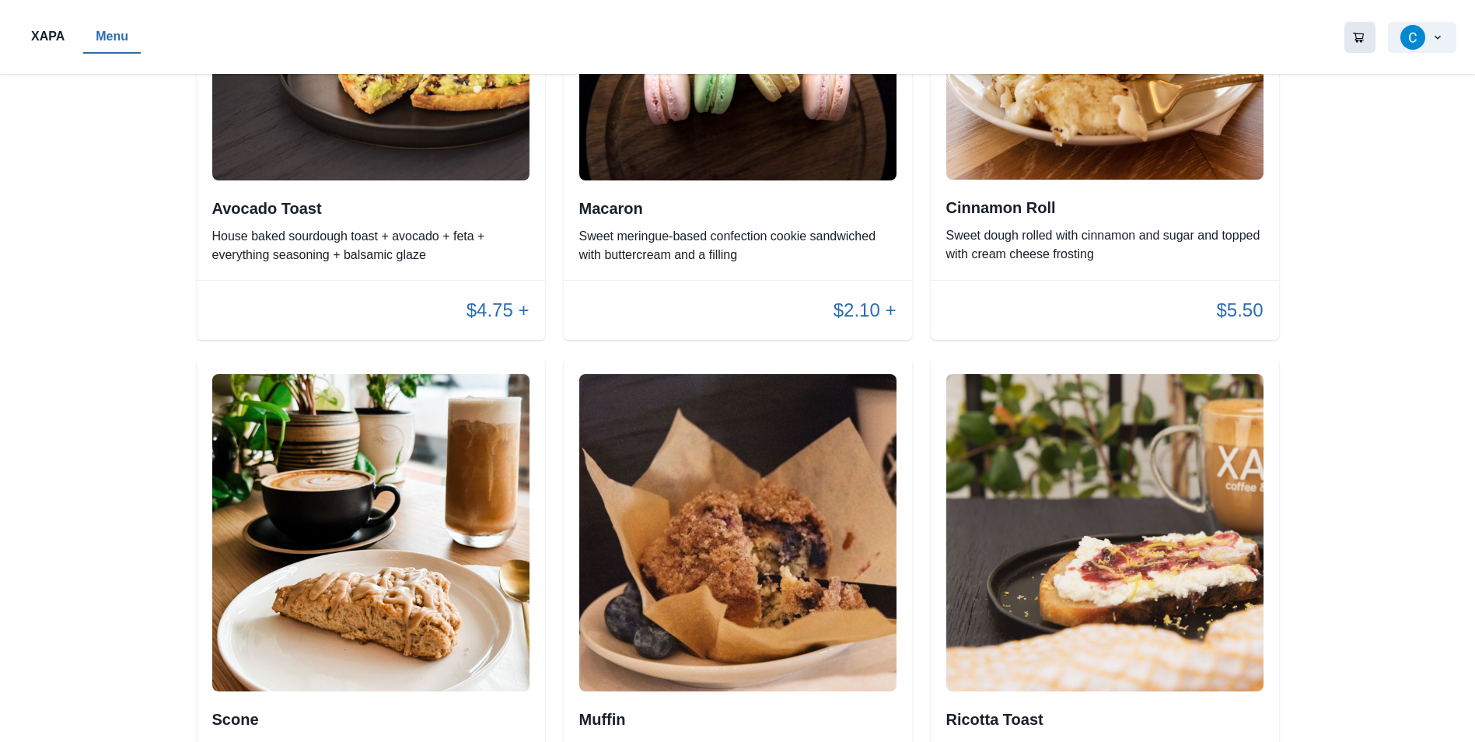
scroll to position [1944, 0]
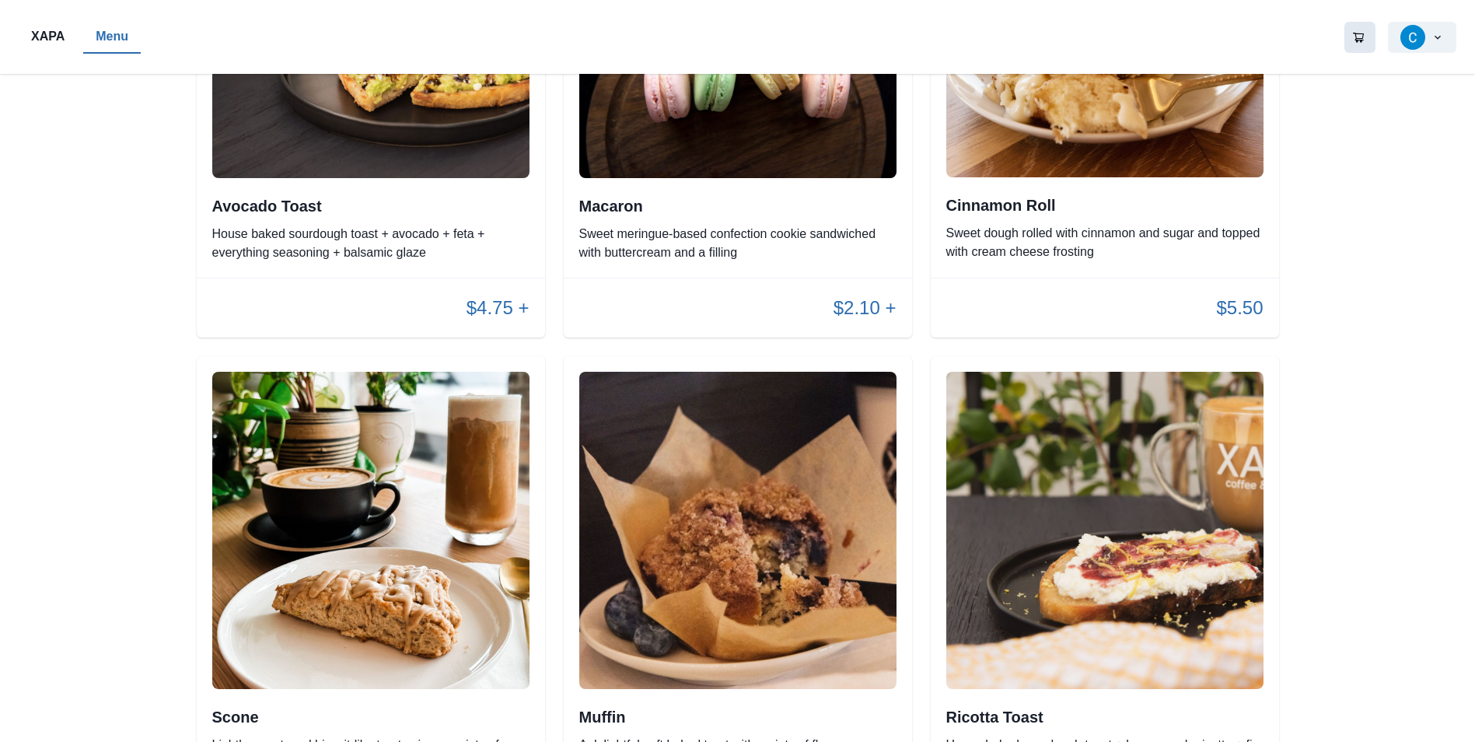
click at [884, 319] on p "$2.10 +" at bounding box center [864, 308] width 63 height 28
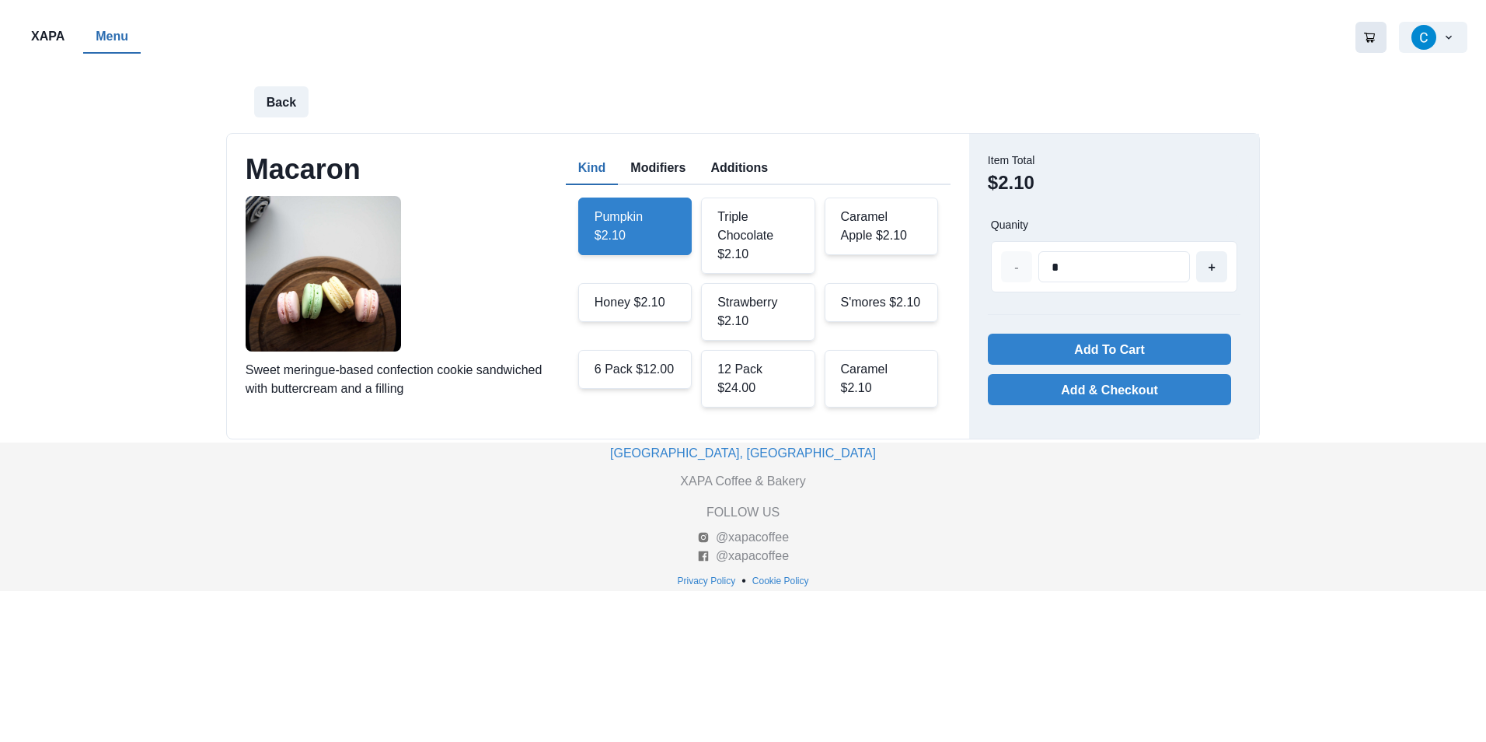
click at [634, 377] on div "6 Pack $12.00" at bounding box center [635, 369] width 114 height 39
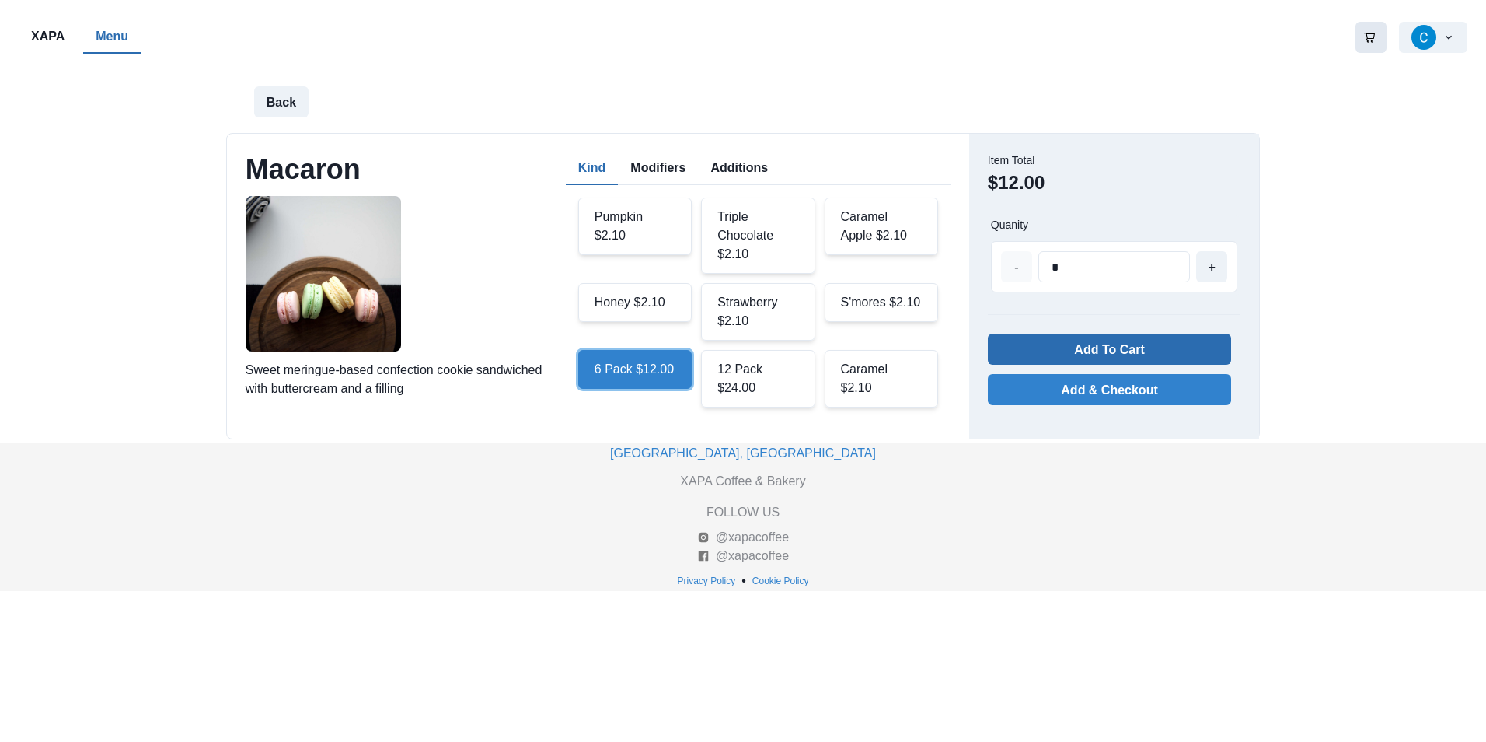
click at [1186, 358] on button "Add To Cart" at bounding box center [1109, 349] width 243 height 31
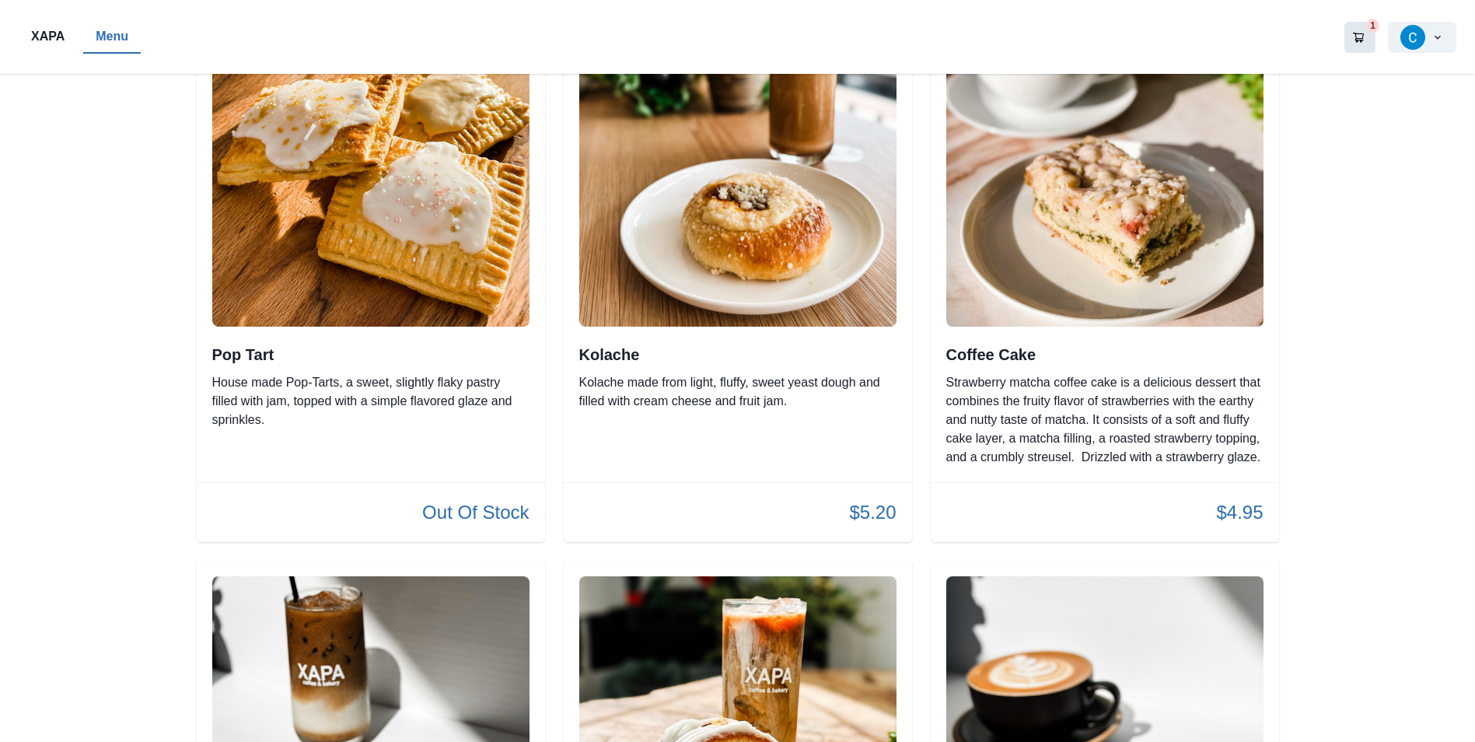
scroll to position [700, 0]
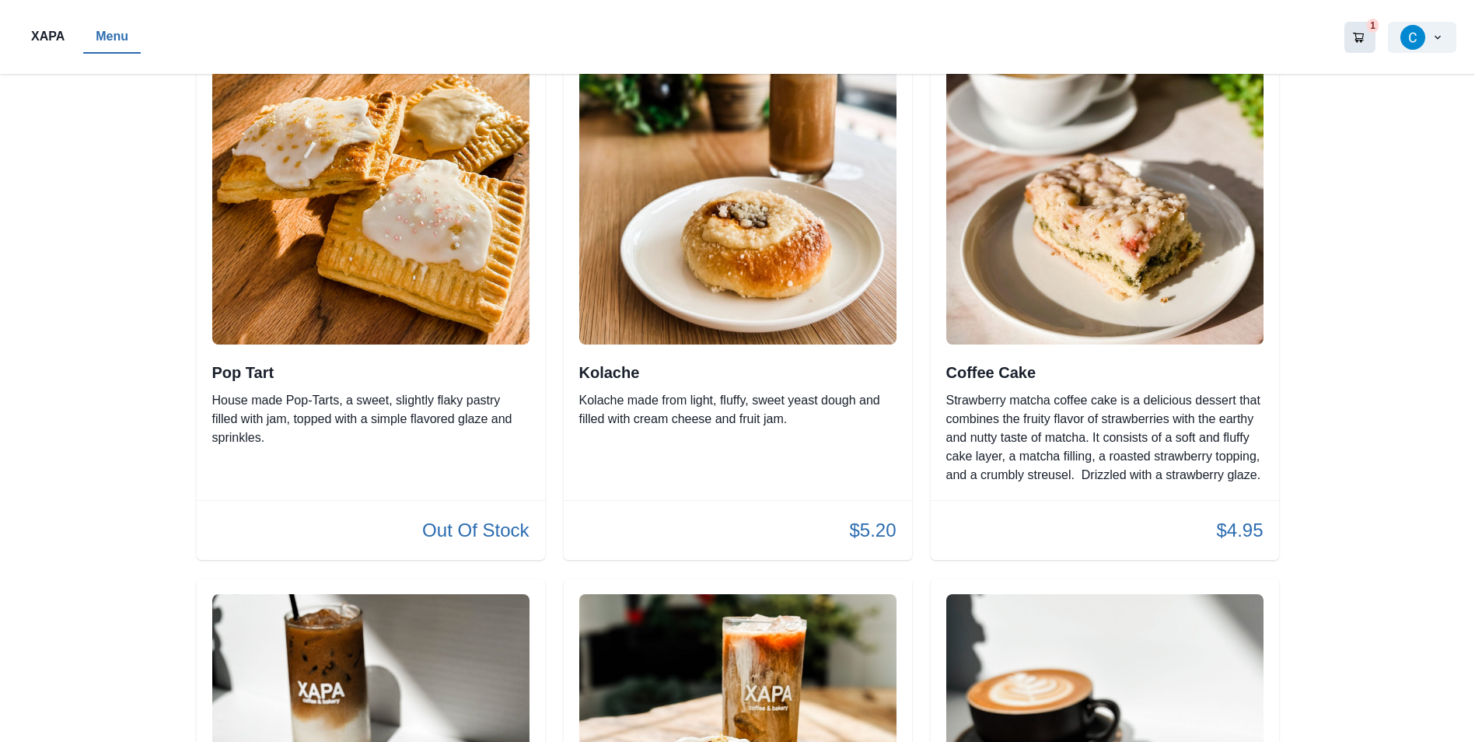
click at [1230, 522] on p "$4.95" at bounding box center [1239, 530] width 47 height 28
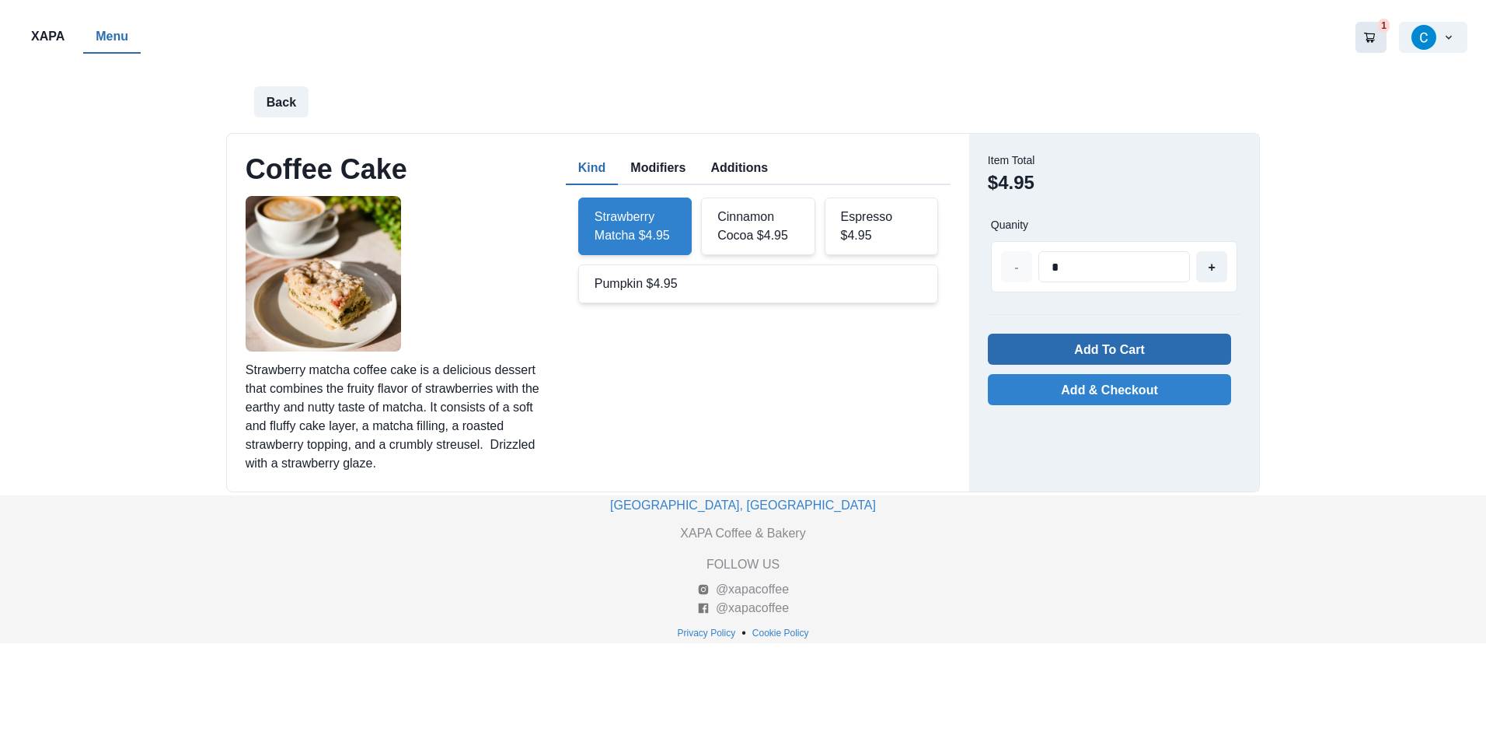
click at [1101, 345] on button "Add To Cart" at bounding box center [1109, 349] width 243 height 31
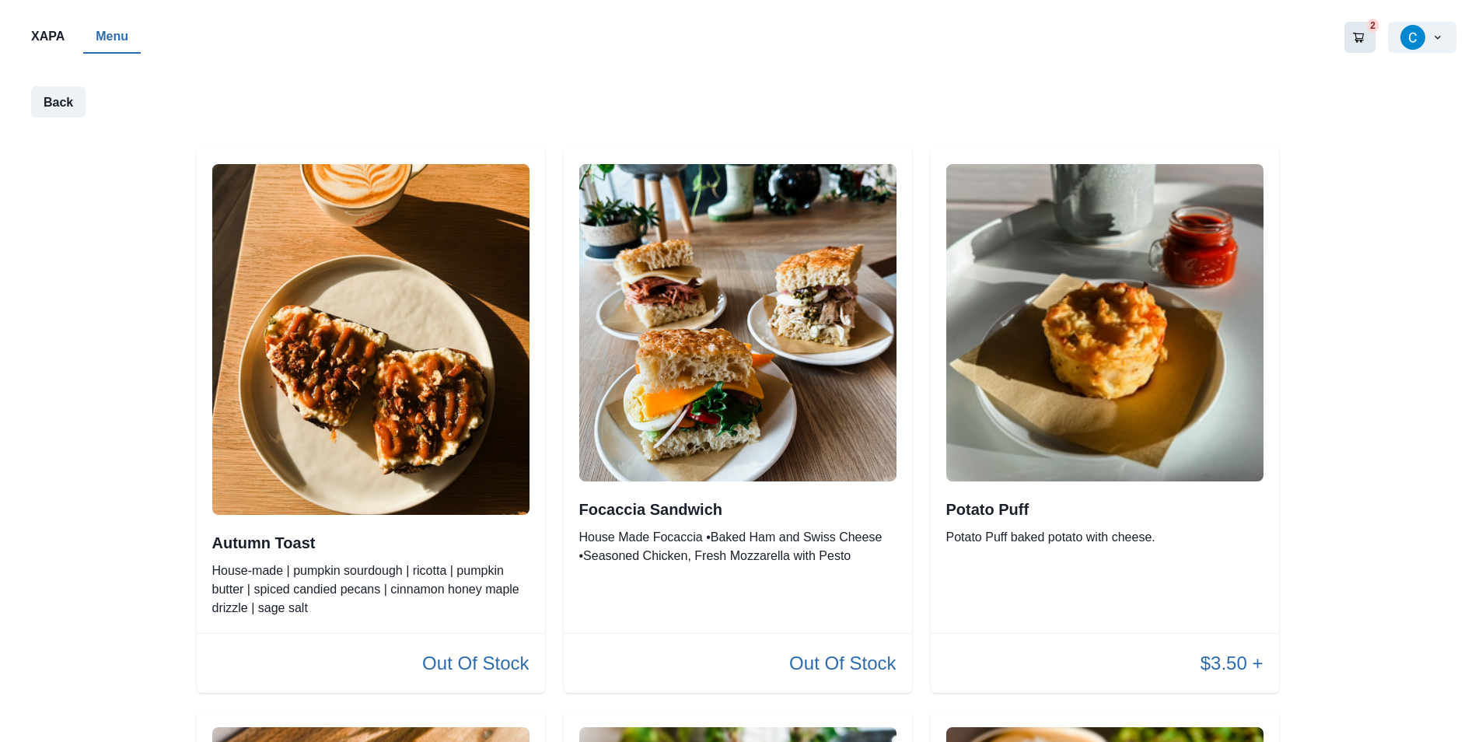
click at [41, 82] on div "Back" at bounding box center [737, 102] width 1475 height 56
click at [41, 90] on button "Back" at bounding box center [58, 101] width 54 height 31
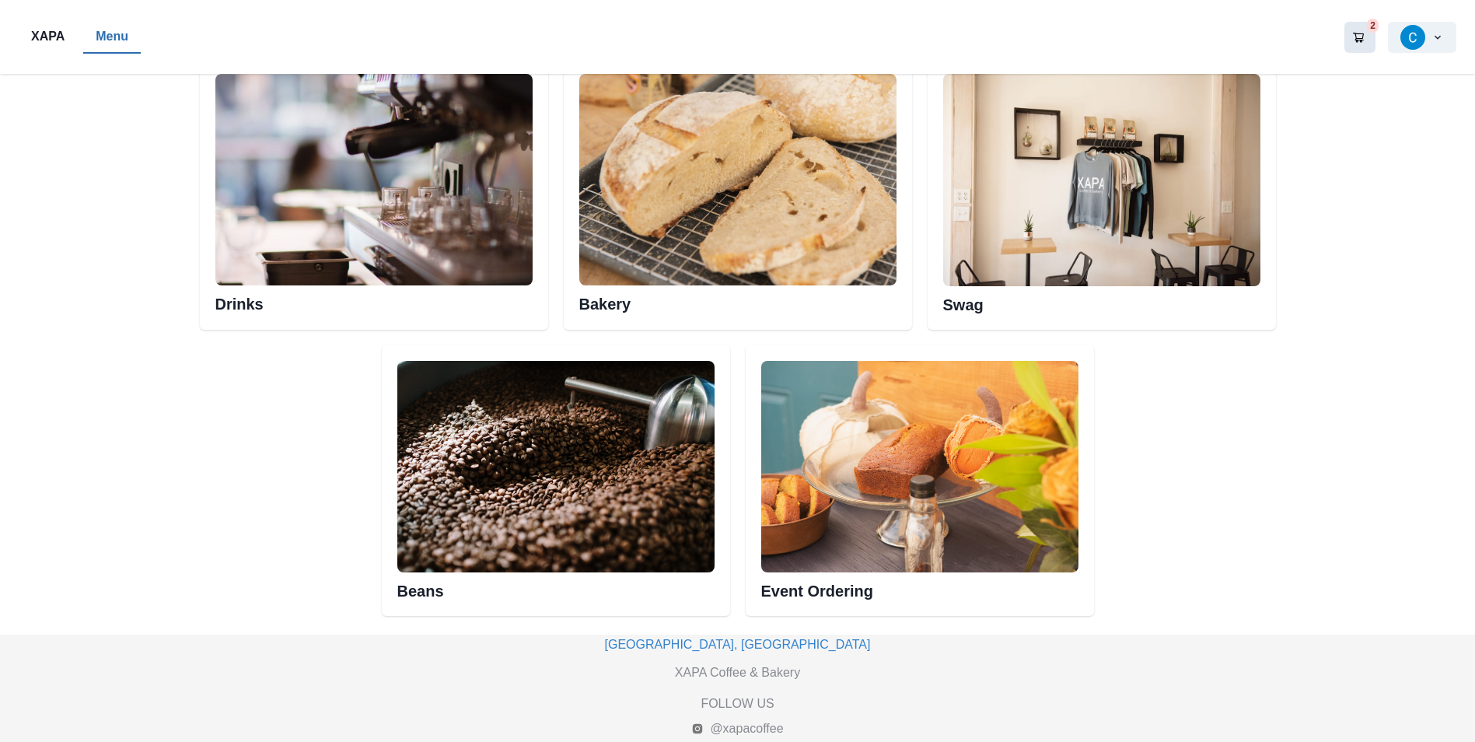
scroll to position [870, 0]
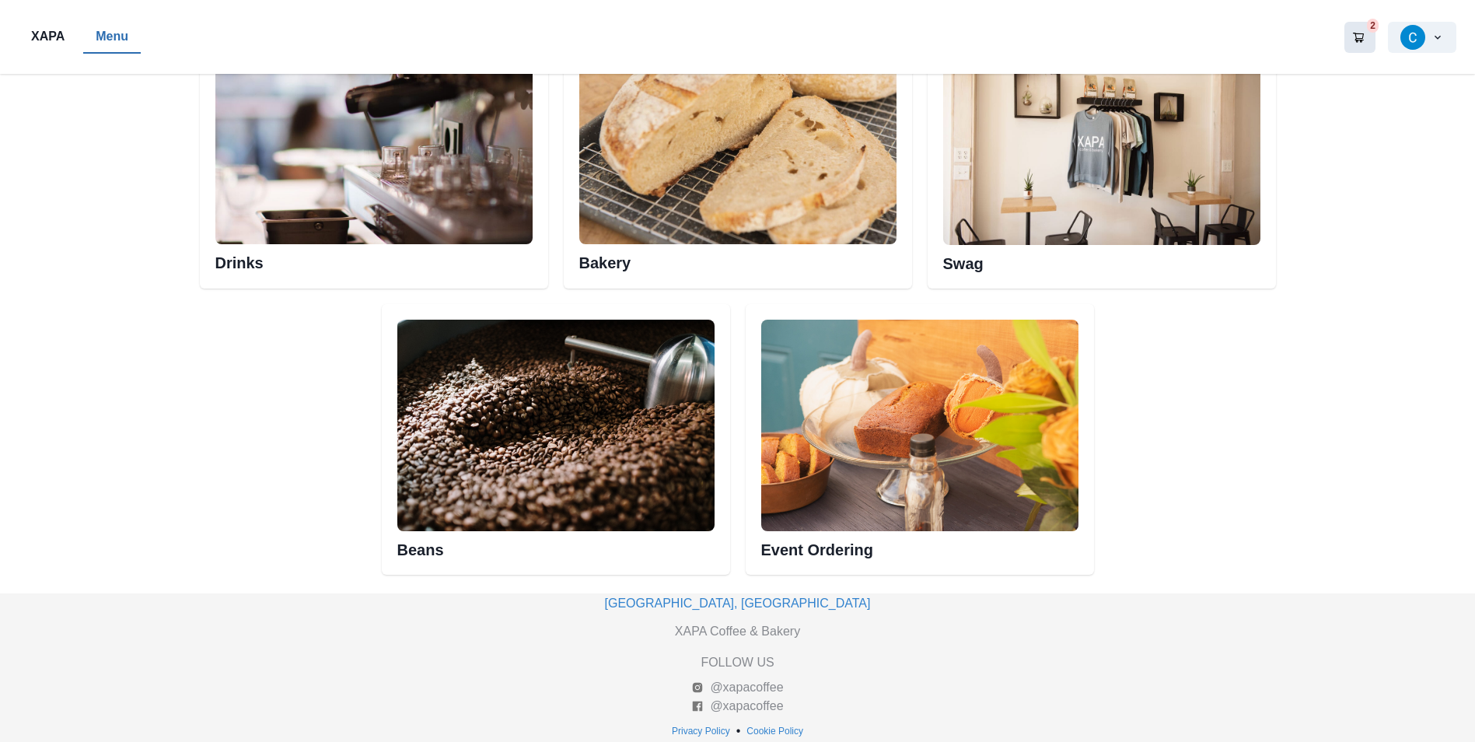
click at [131, 19] on div "XAPA Menu 2 My Rewards Recent Orders Dark Mode Sign Out" at bounding box center [737, 37] width 1475 height 74
click at [280, 119] on img at bounding box center [373, 138] width 317 height 211
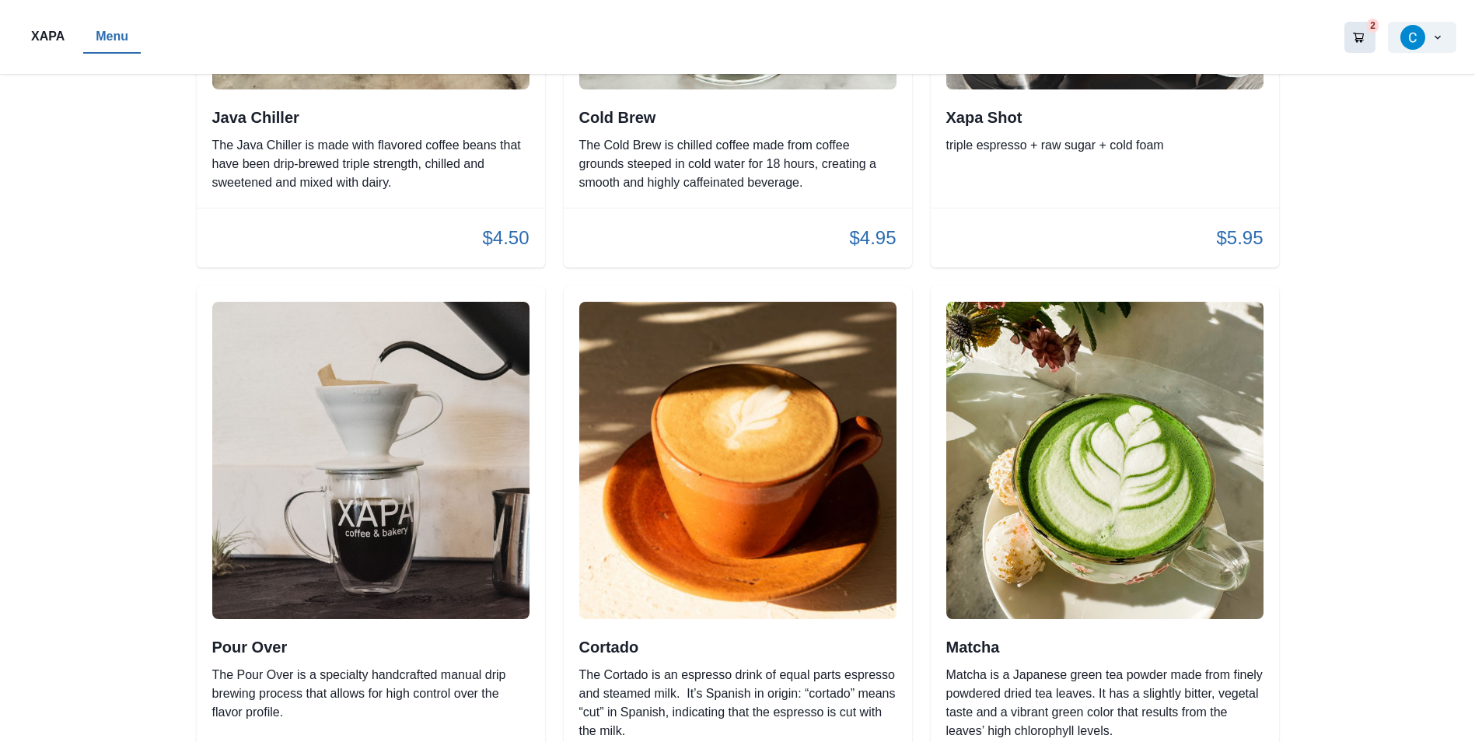
scroll to position [2721, 0]
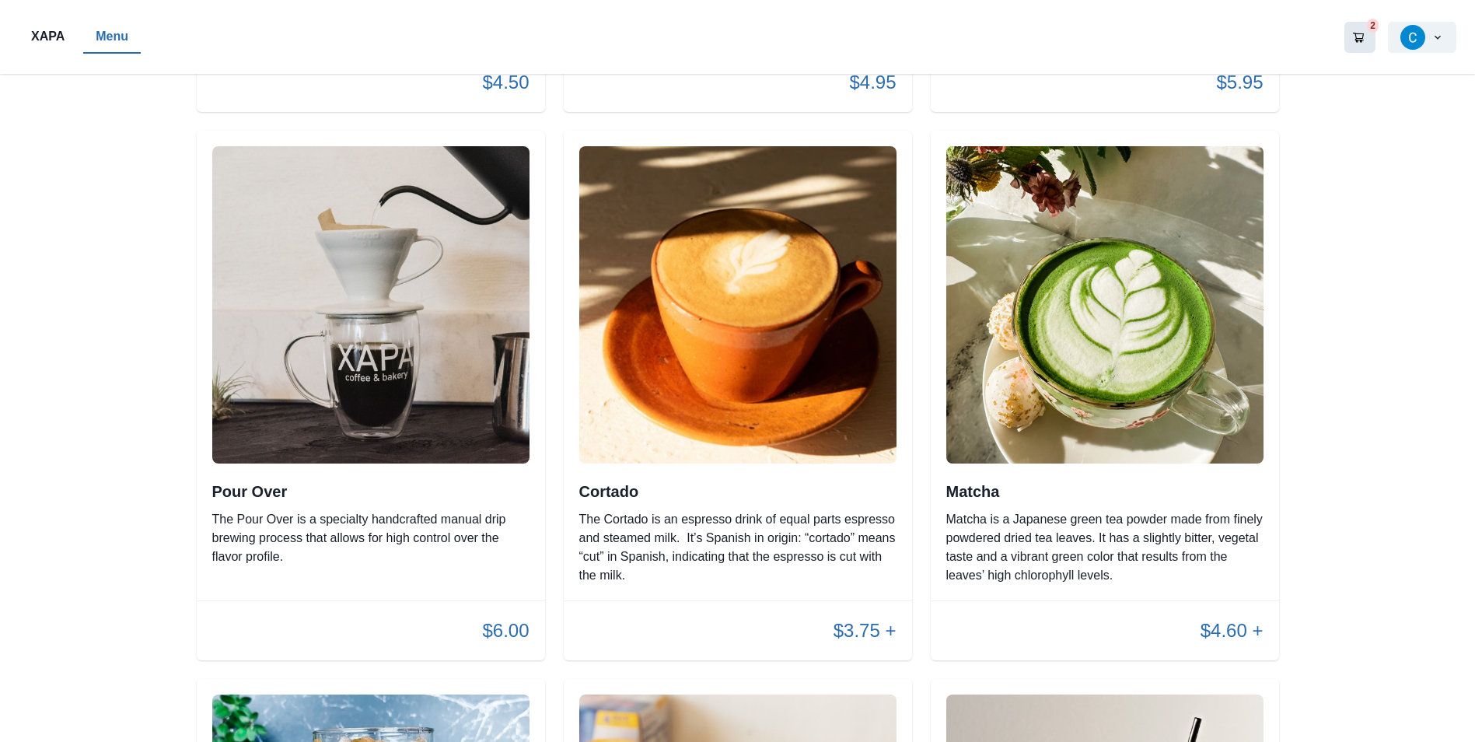
click at [1102, 339] on img at bounding box center [1104, 304] width 317 height 317
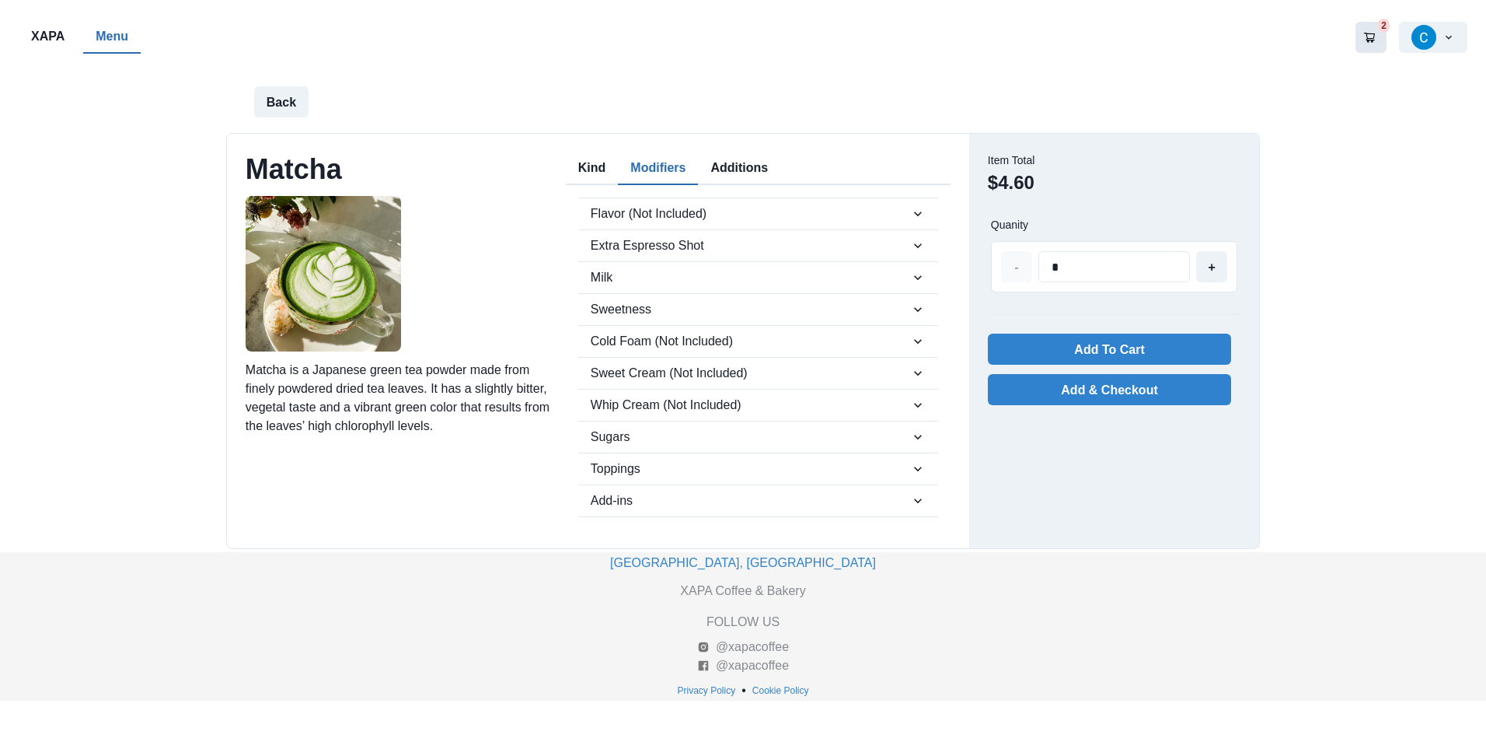
click at [641, 166] on button "Modifiers" at bounding box center [658, 168] width 80 height 33
click at [566, 153] on button "Kind" at bounding box center [592, 168] width 53 height 33
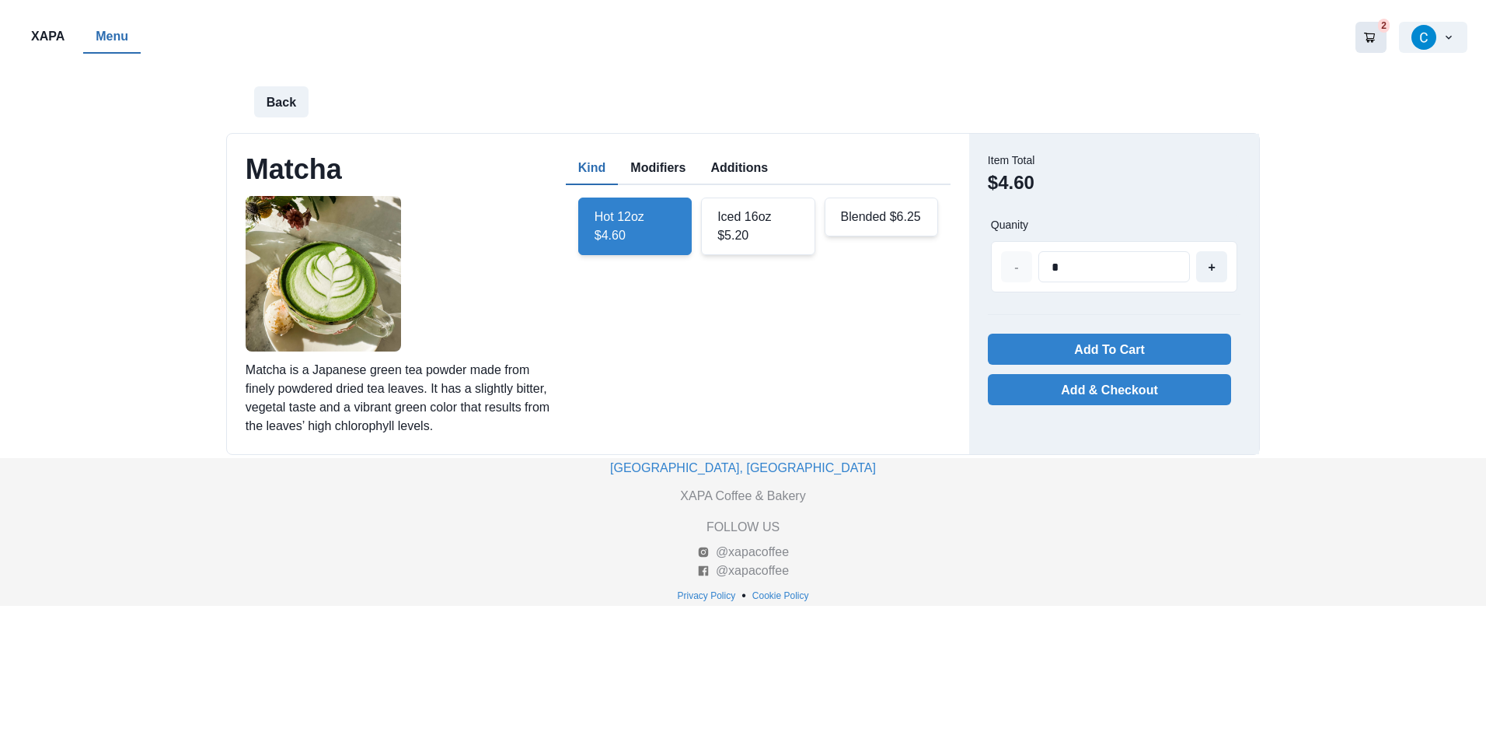
click at [780, 230] on div "Iced 16oz $5.20" at bounding box center [758, 226] width 114 height 58
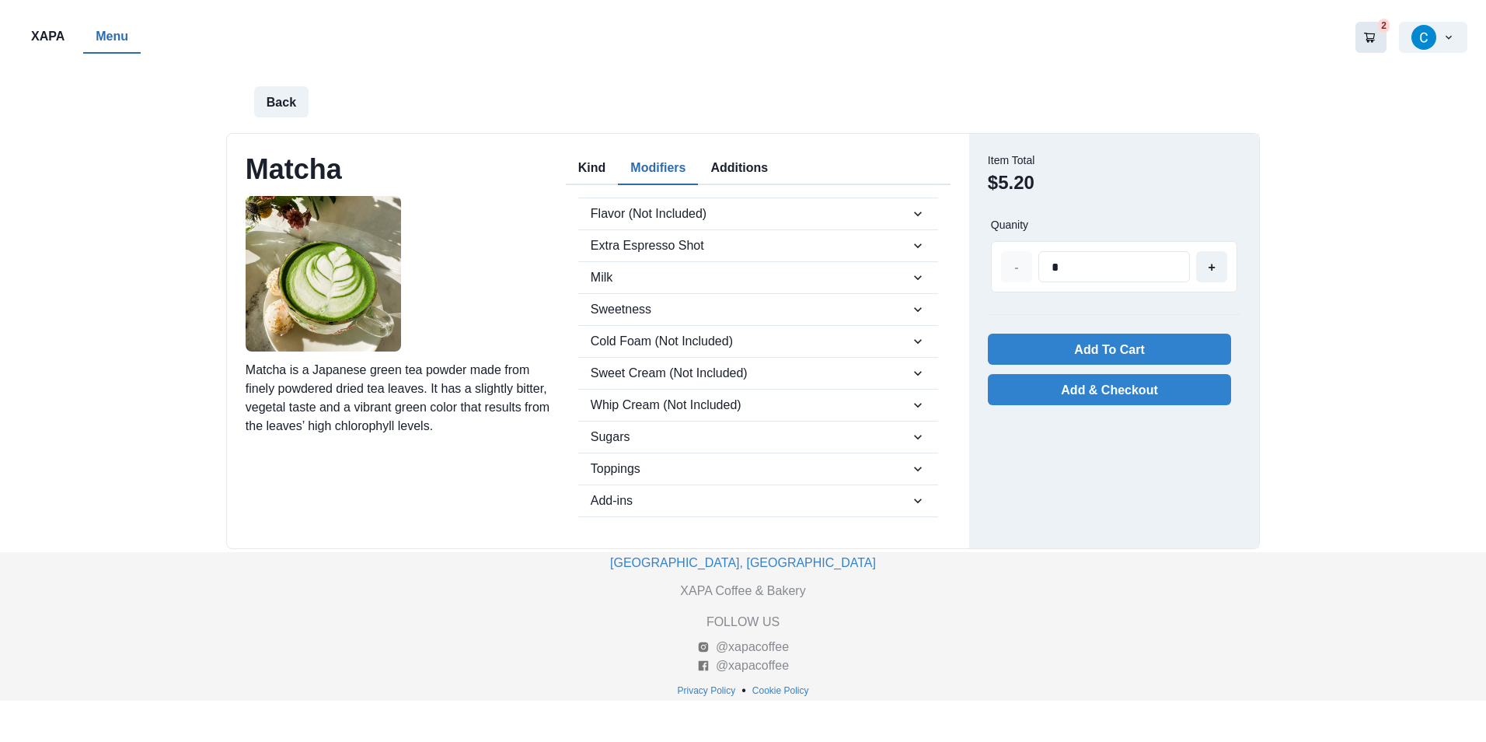
click at [651, 162] on button "Modifiers" at bounding box center [658, 168] width 80 height 33
click at [675, 217] on span "Flavor (Not Included)" at bounding box center [751, 213] width 320 height 19
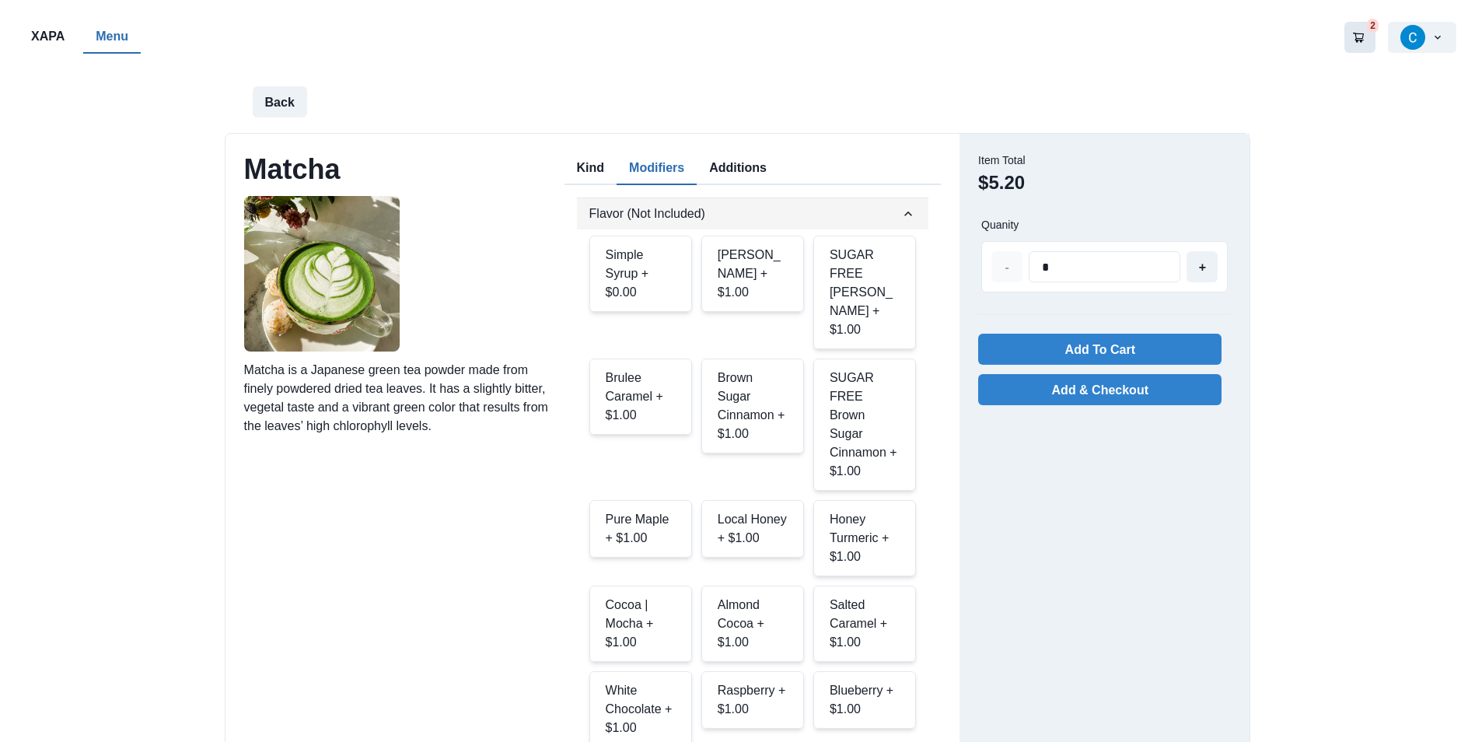
click at [670, 204] on button "Flavor (Not Included)" at bounding box center [753, 213] width 352 height 31
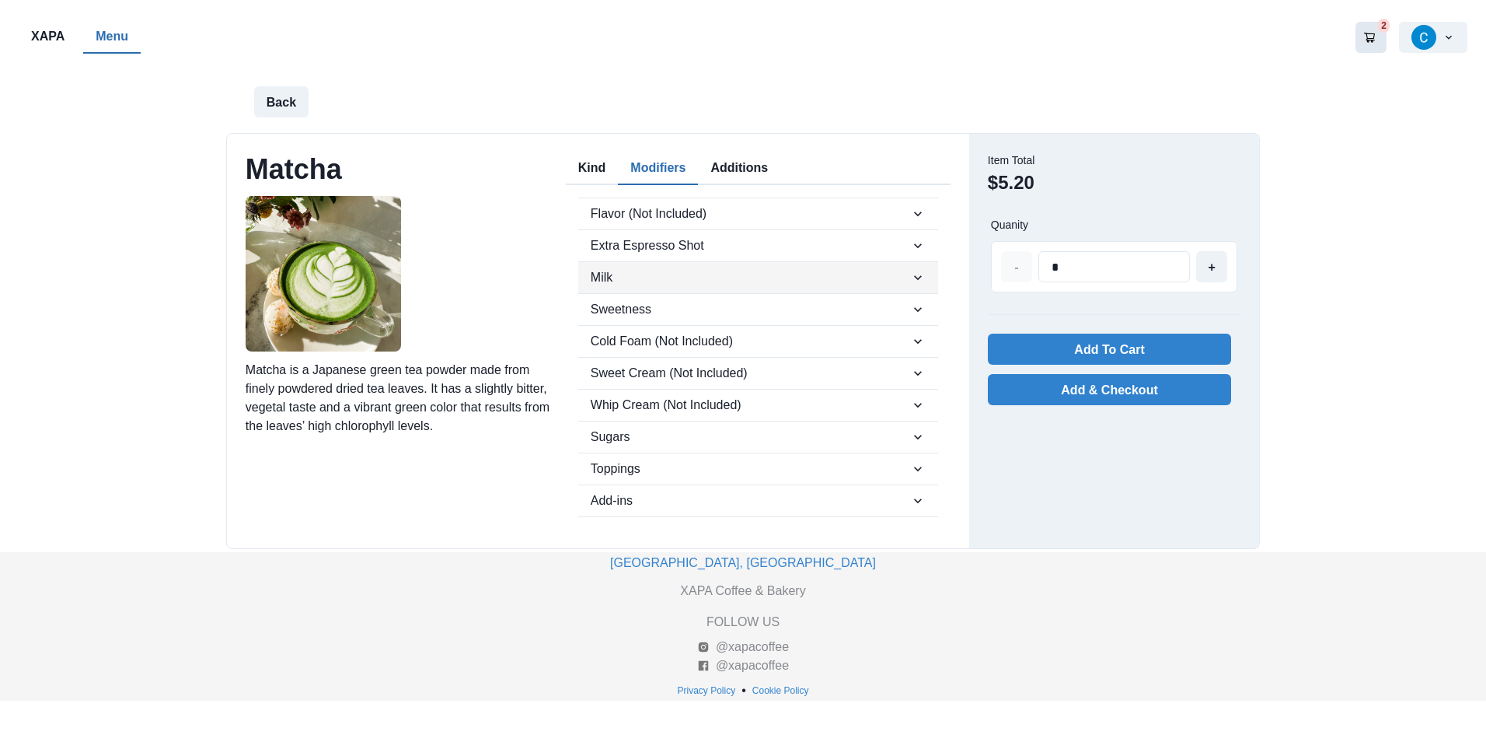
click at [676, 272] on span "Milk" at bounding box center [751, 277] width 320 height 19
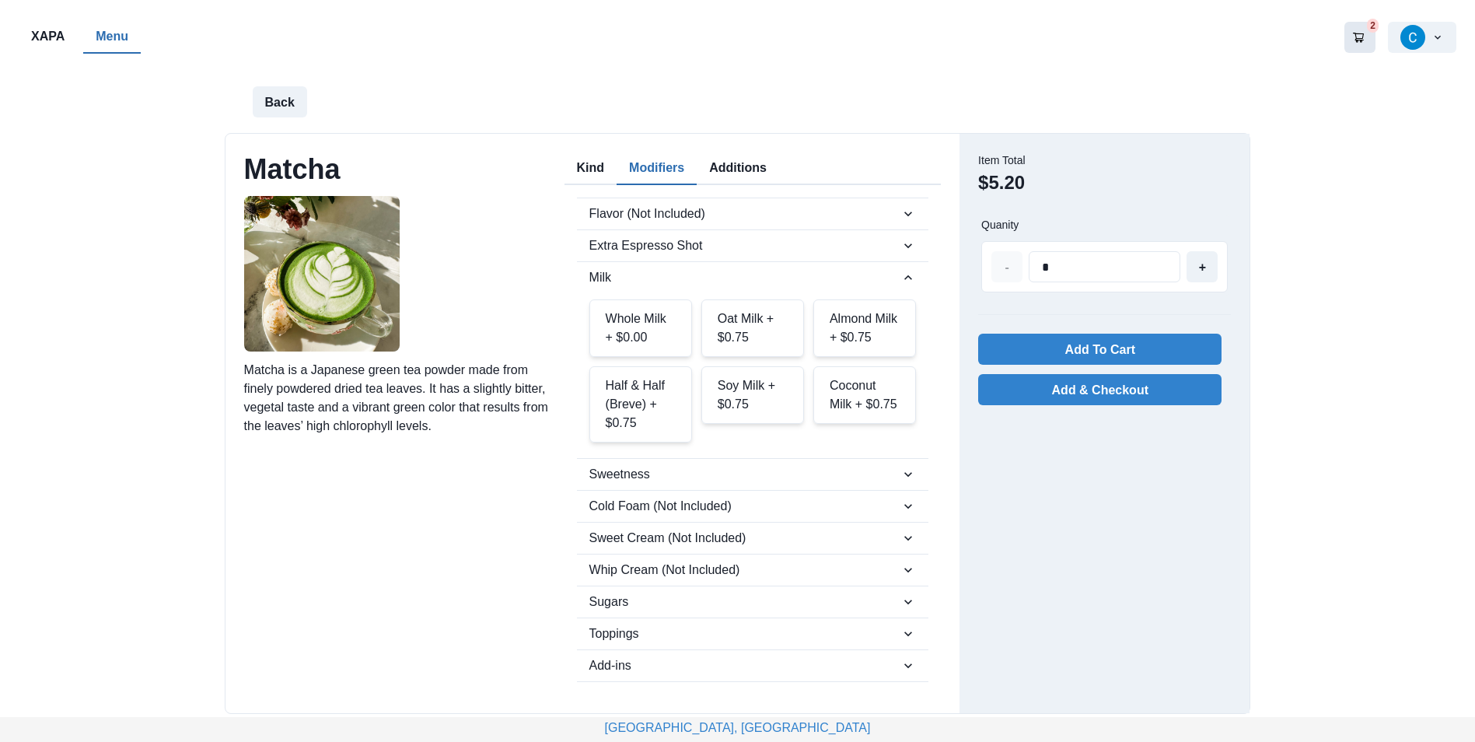
click at [745, 330] on div "Oat Milk + $0.75" at bounding box center [752, 328] width 103 height 58
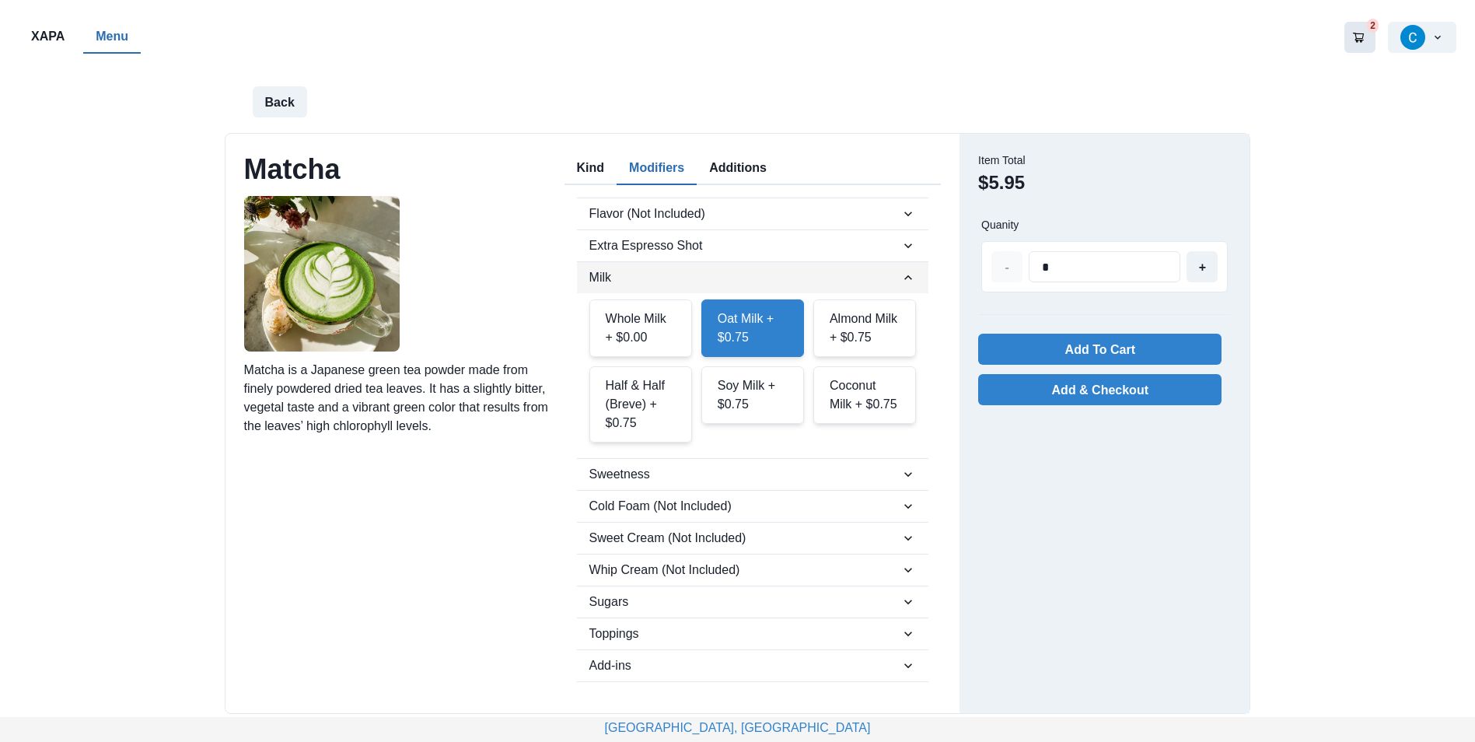
click at [896, 281] on span "Milk" at bounding box center [745, 277] width 312 height 19
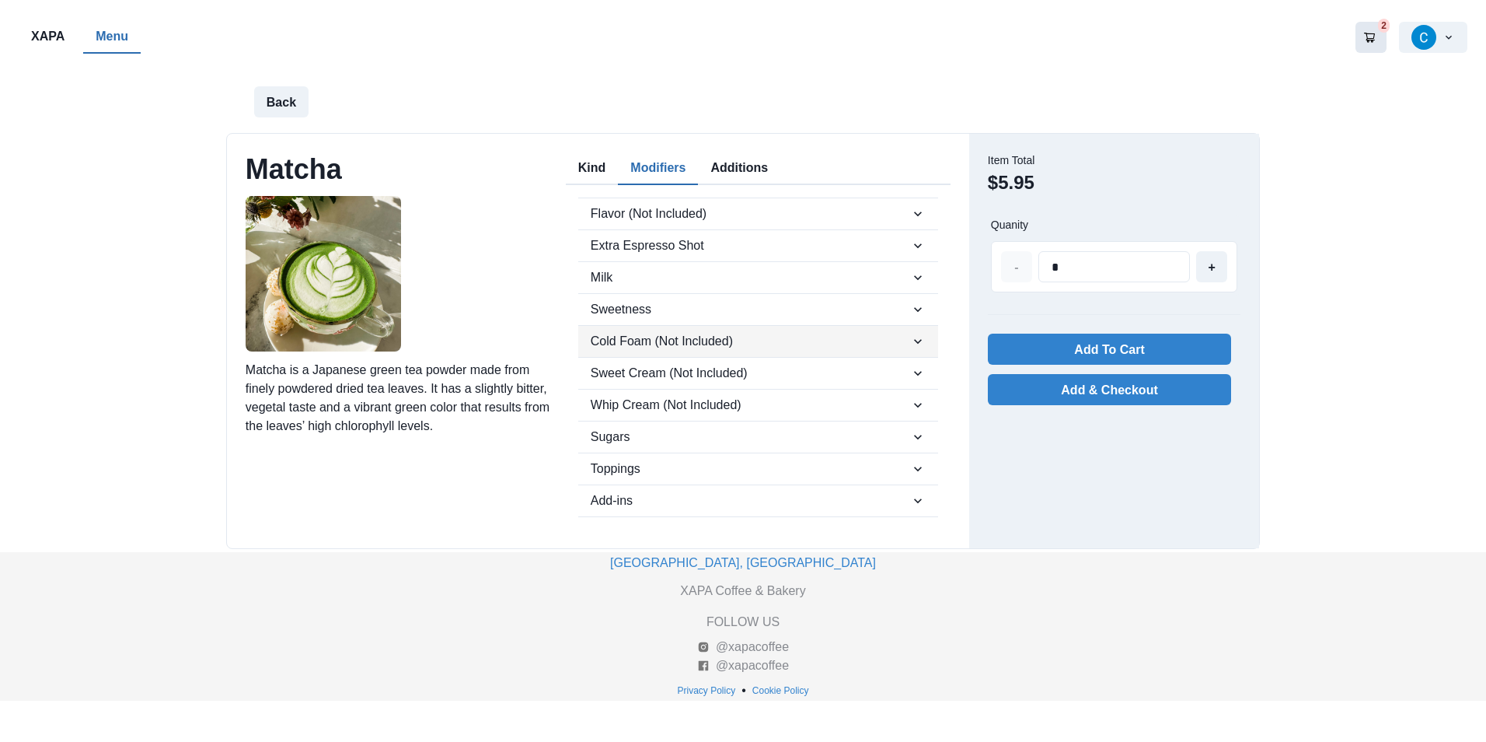
click at [715, 332] on span "Cold Foam (Not Included)" at bounding box center [751, 341] width 320 height 19
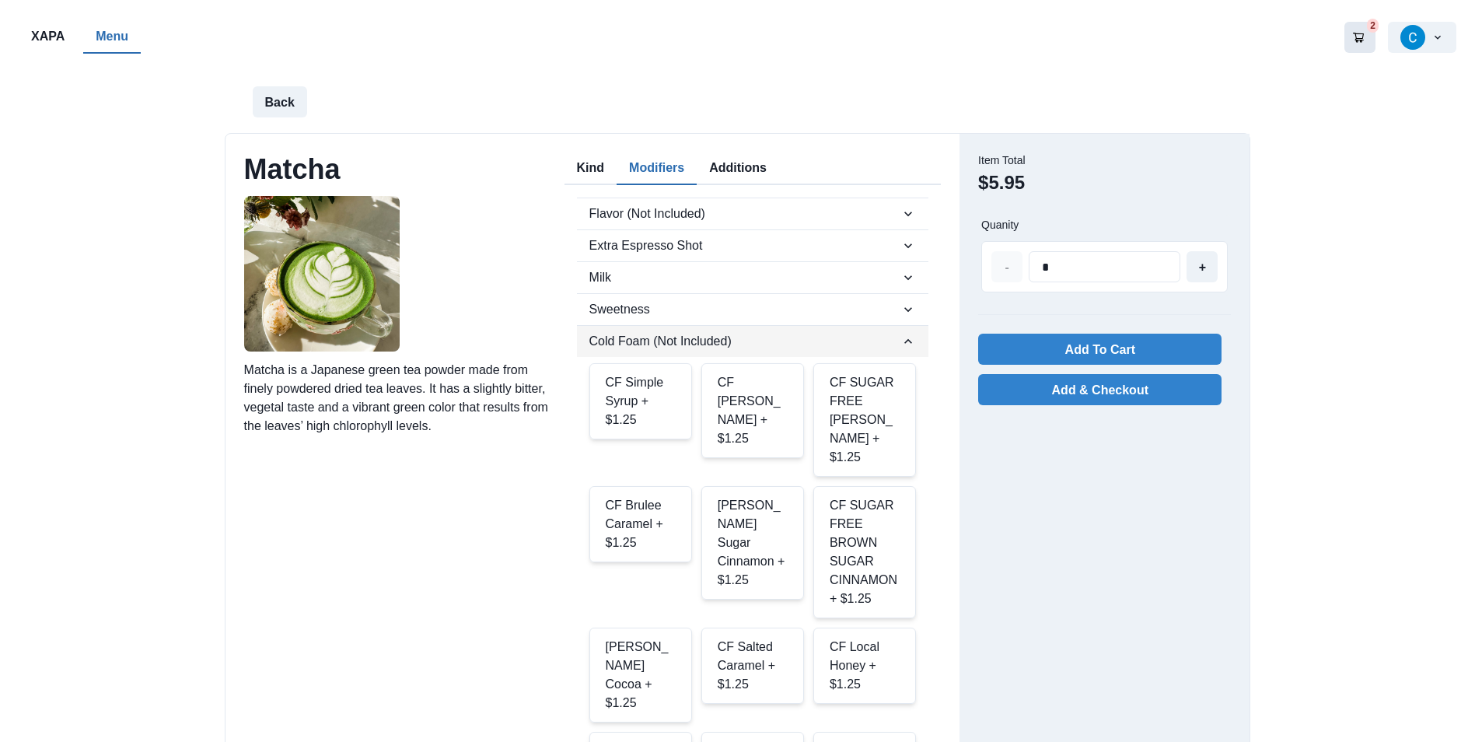
click at [710, 335] on span "Cold Foam (Not Included)" at bounding box center [745, 341] width 312 height 19
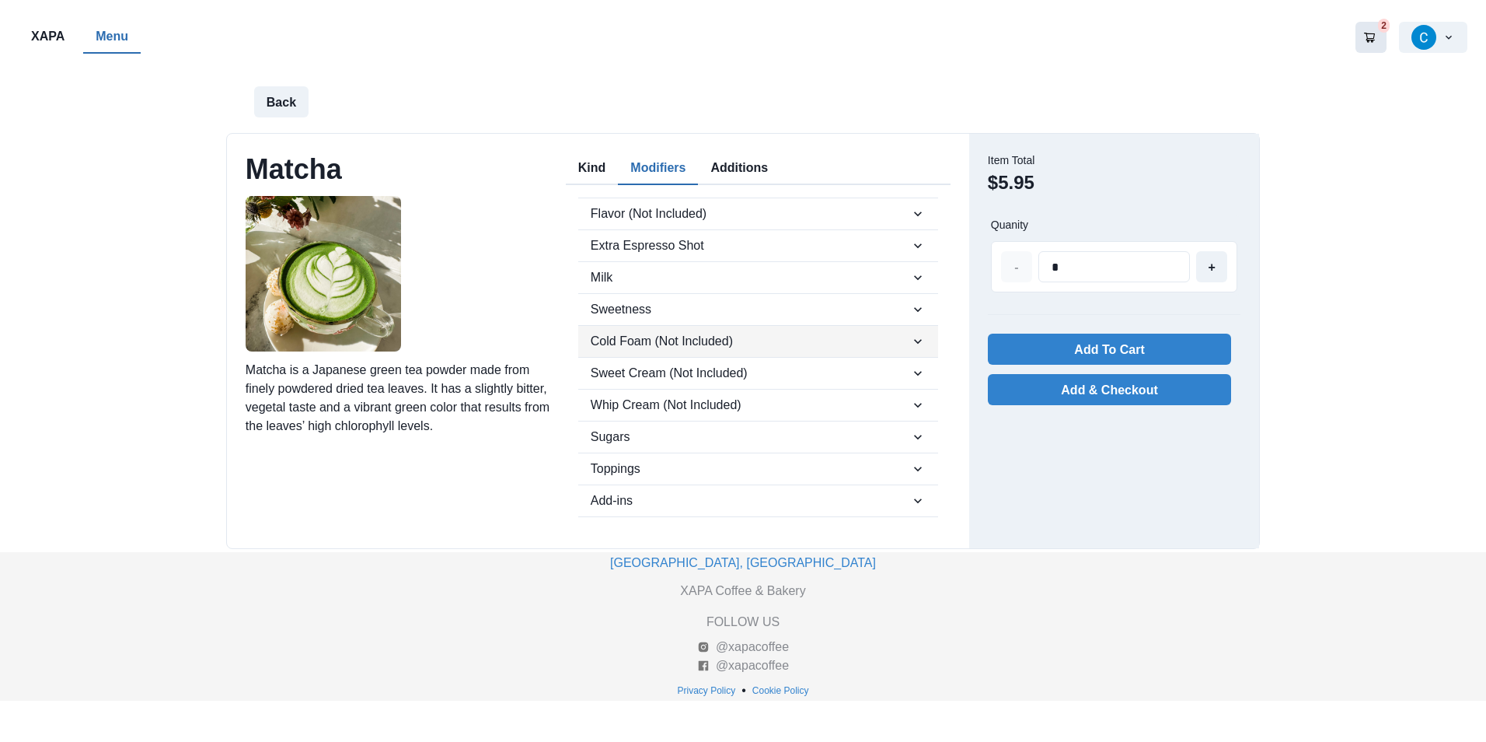
click at [710, 335] on span "Cold Foam (Not Included)" at bounding box center [751, 341] width 320 height 19
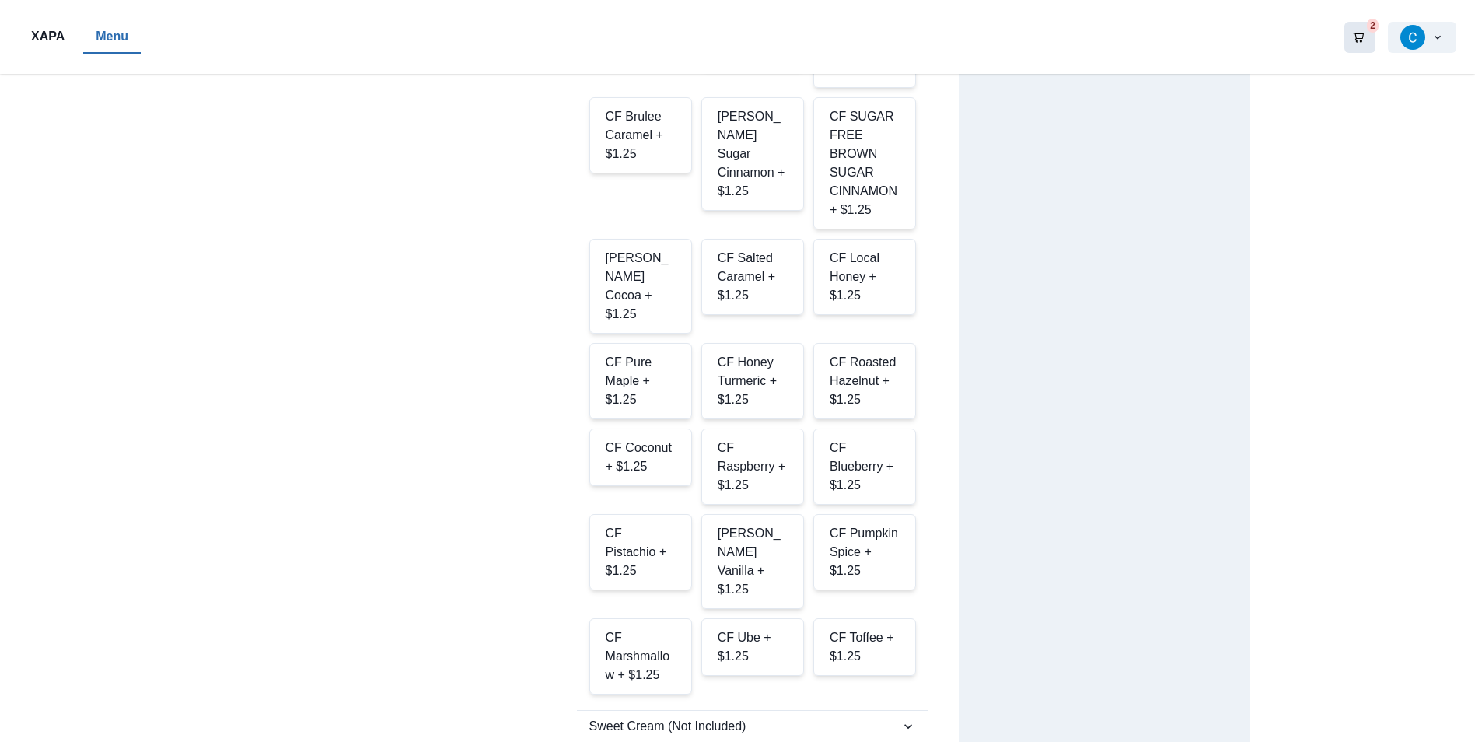
scroll to position [466, 0]
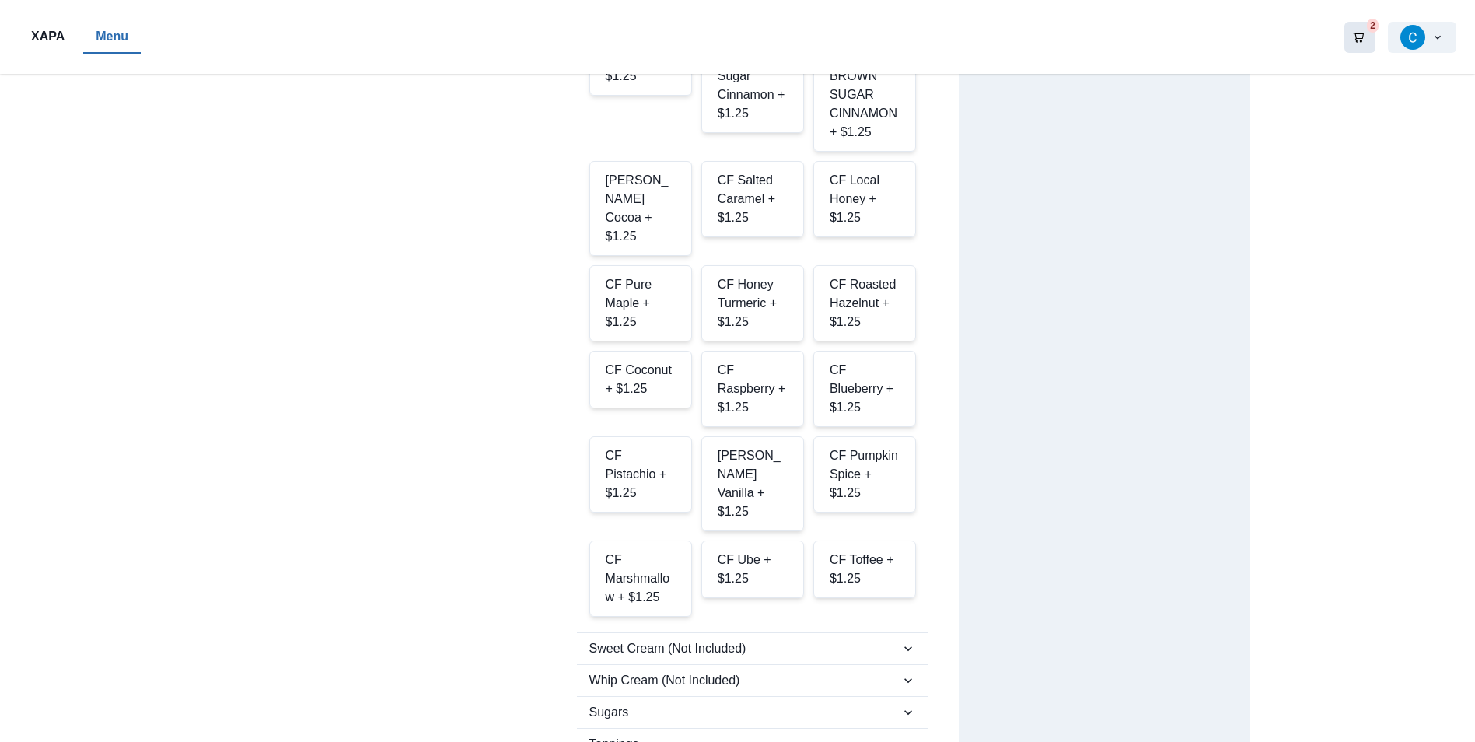
click at [731, 441] on div "[PERSON_NAME] Vanilla + $1.25" at bounding box center [752, 483] width 103 height 95
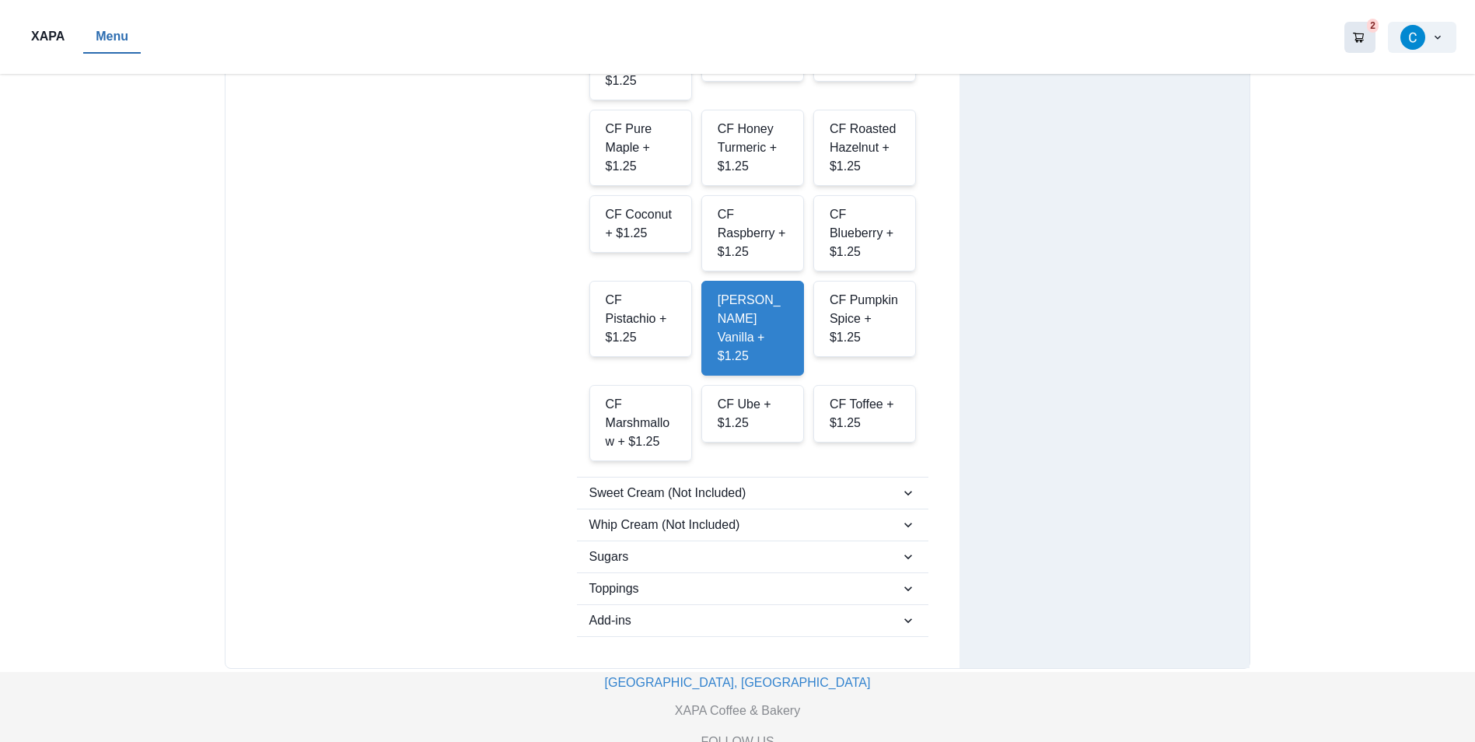
scroll to position [663, 0]
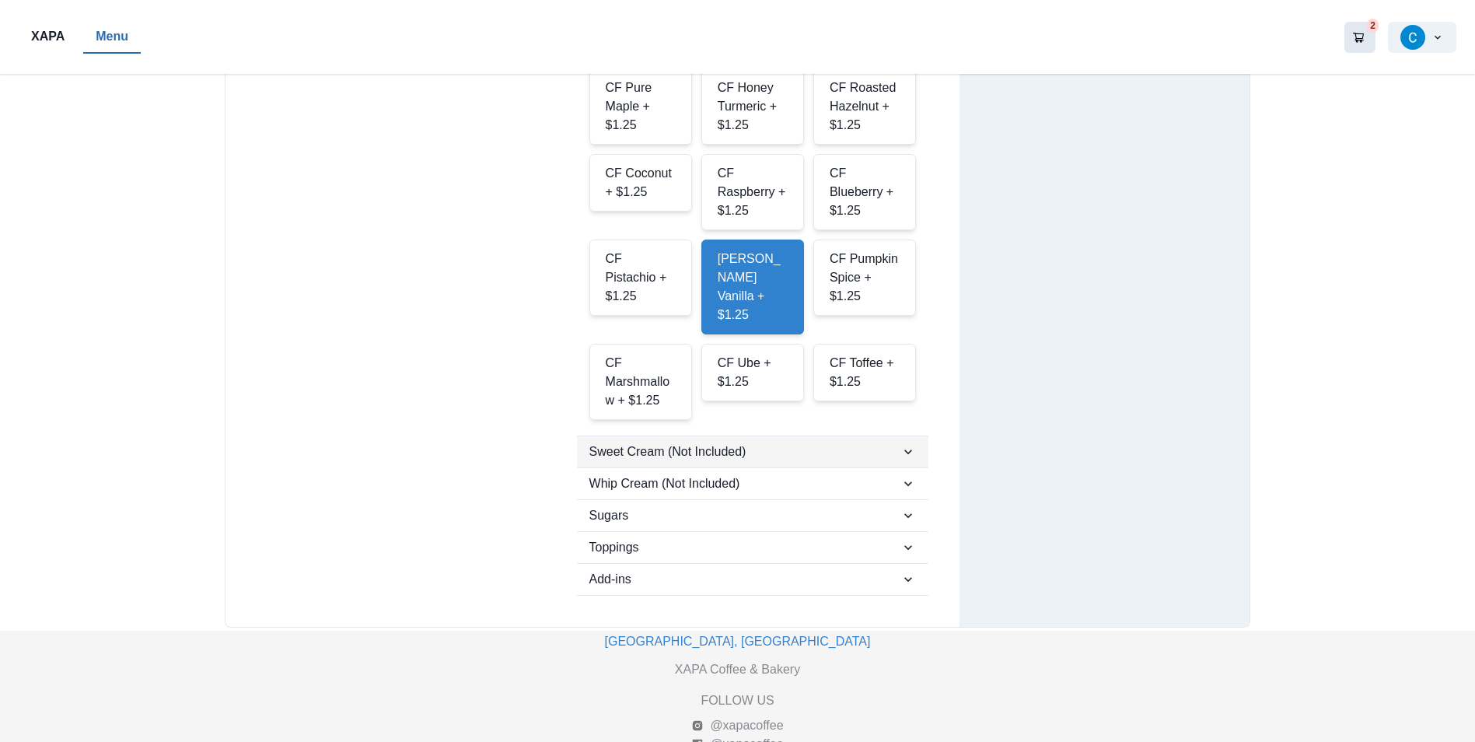
click at [680, 436] on button "Sweet Cream (Not Included)" at bounding box center [753, 451] width 352 height 31
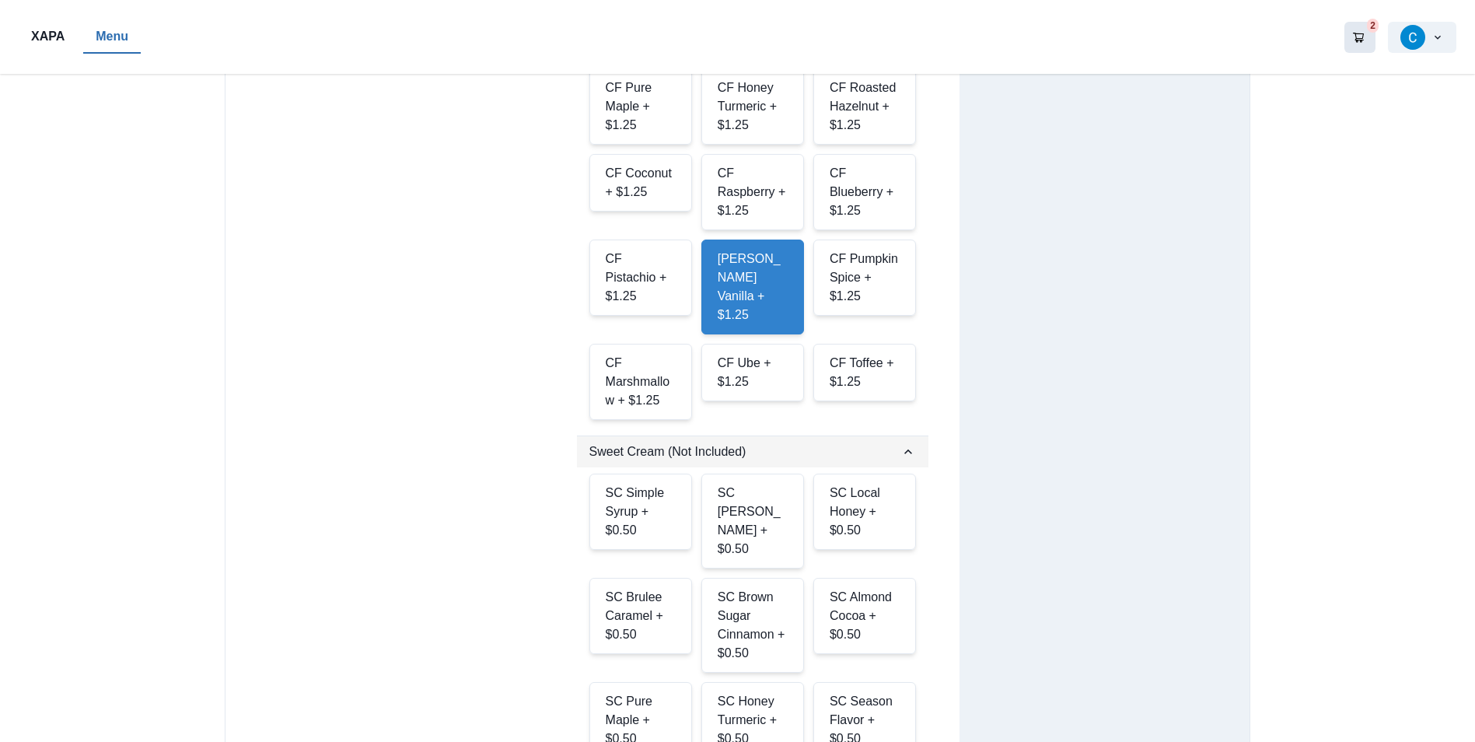
click at [680, 436] on button "Sweet Cream (Not Included)" at bounding box center [753, 451] width 352 height 31
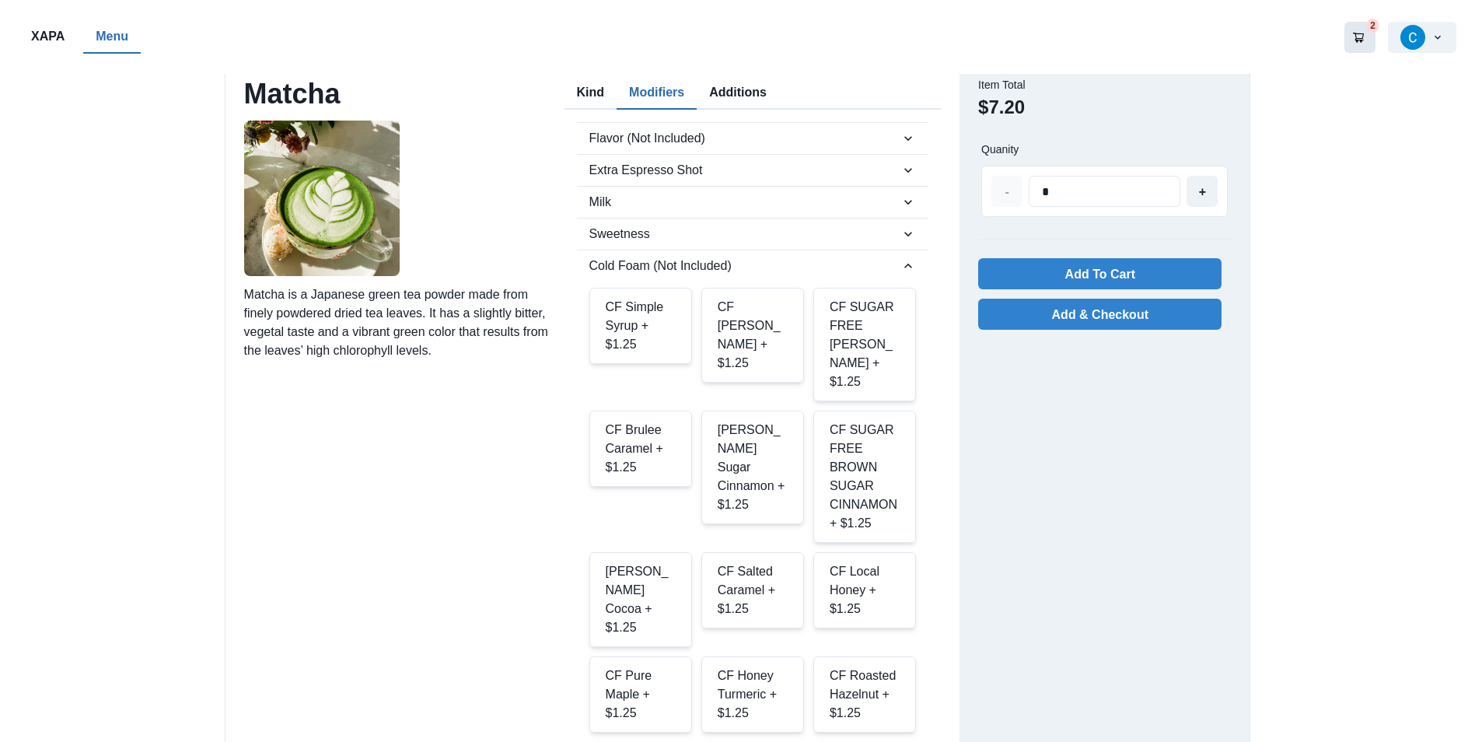
scroll to position [0, 0]
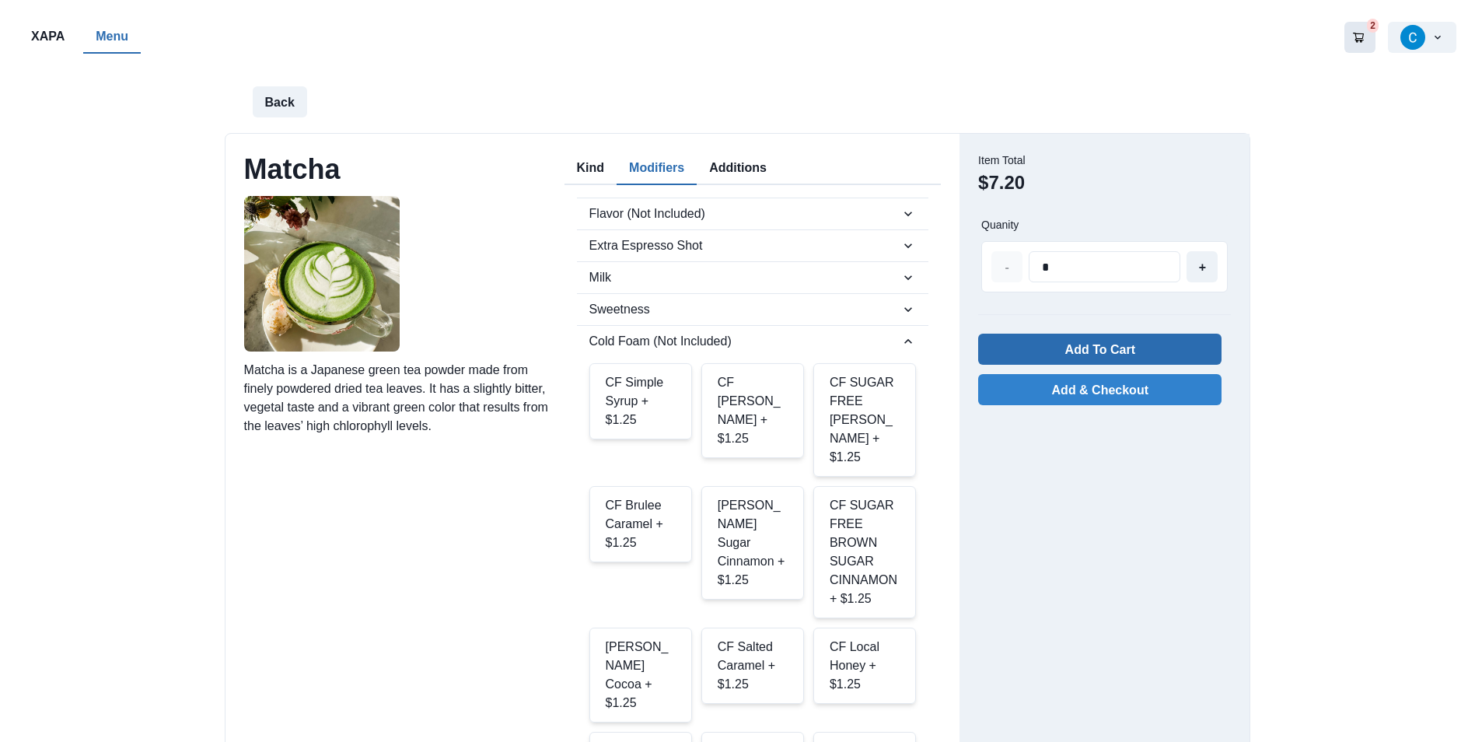
click at [1106, 340] on button "Add To Cart" at bounding box center [1099, 349] width 243 height 31
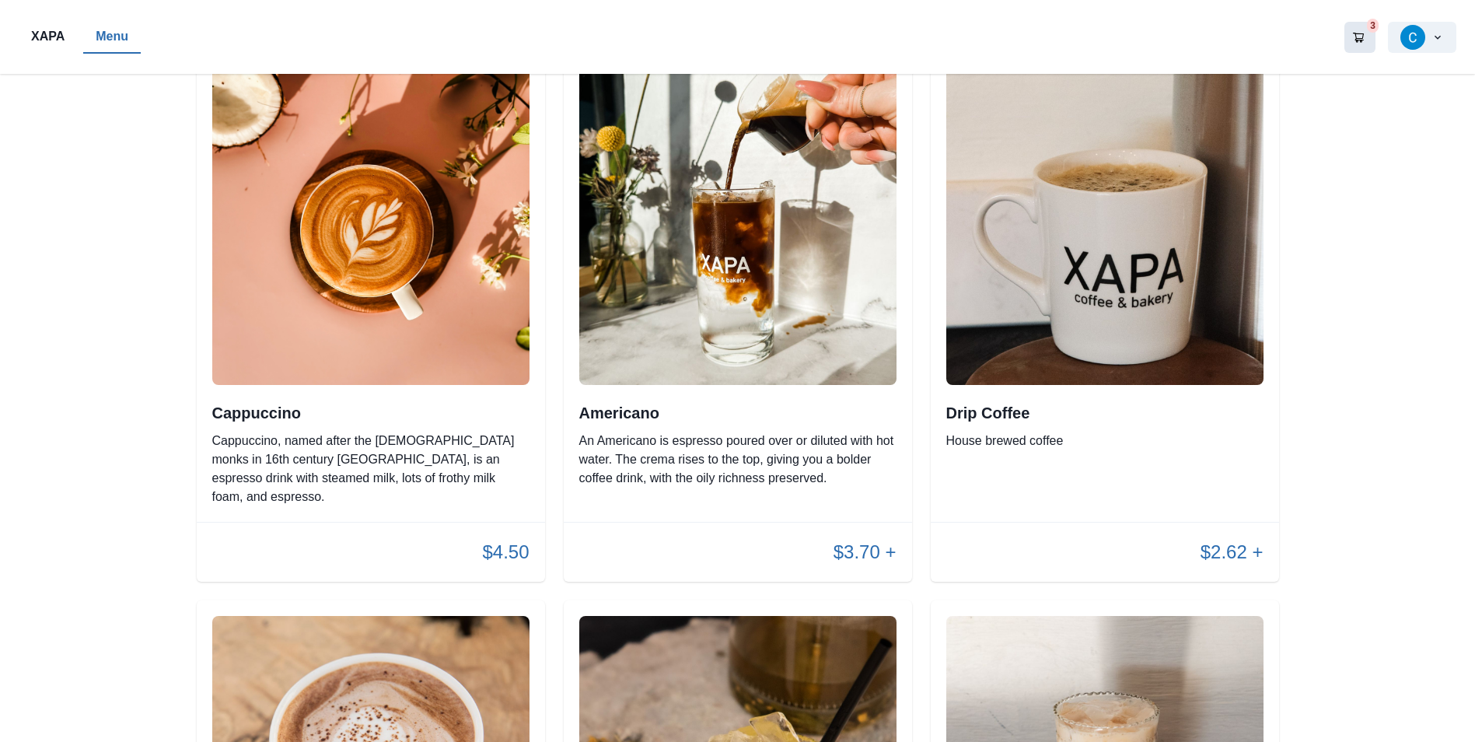
scroll to position [3000, 0]
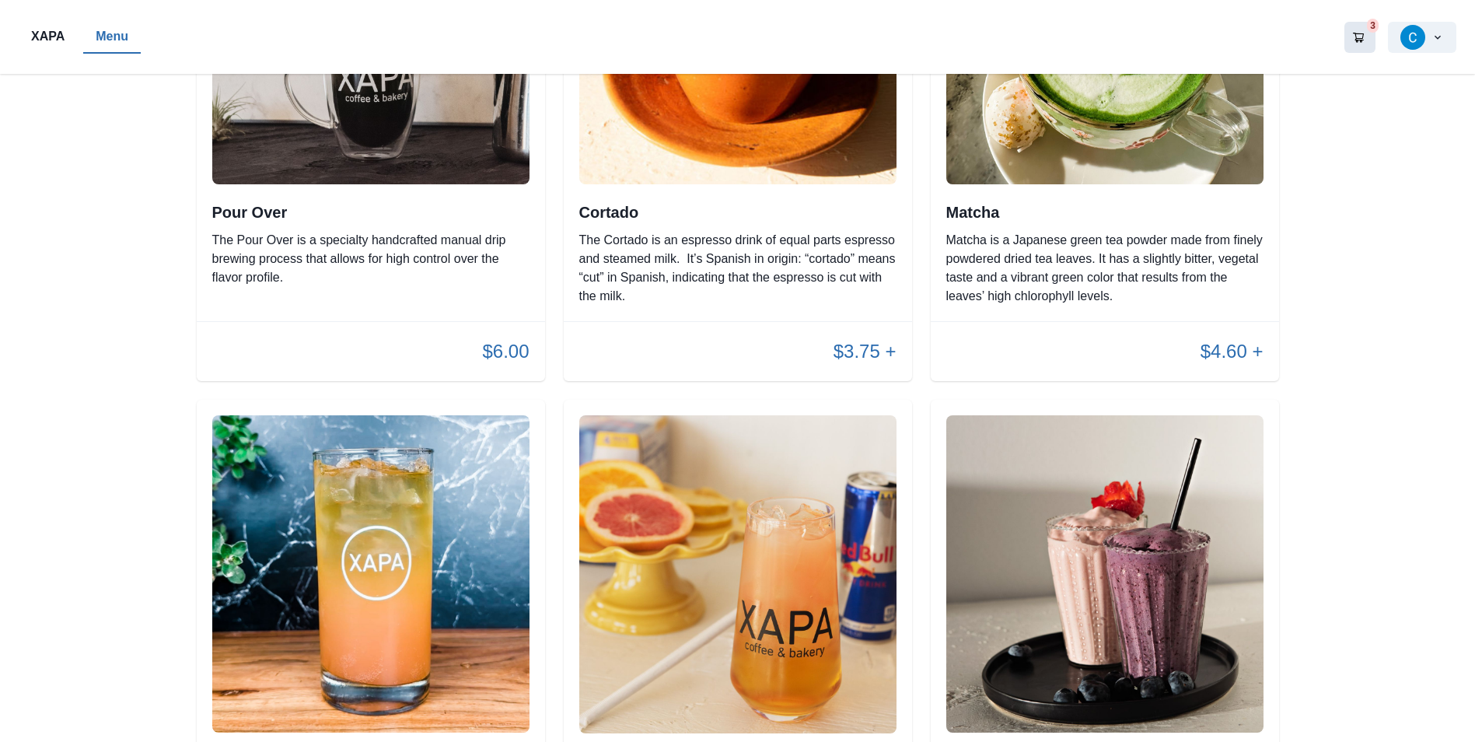
click at [1361, 37] on icon "Go to your shopping cart" at bounding box center [1358, 37] width 12 height 12
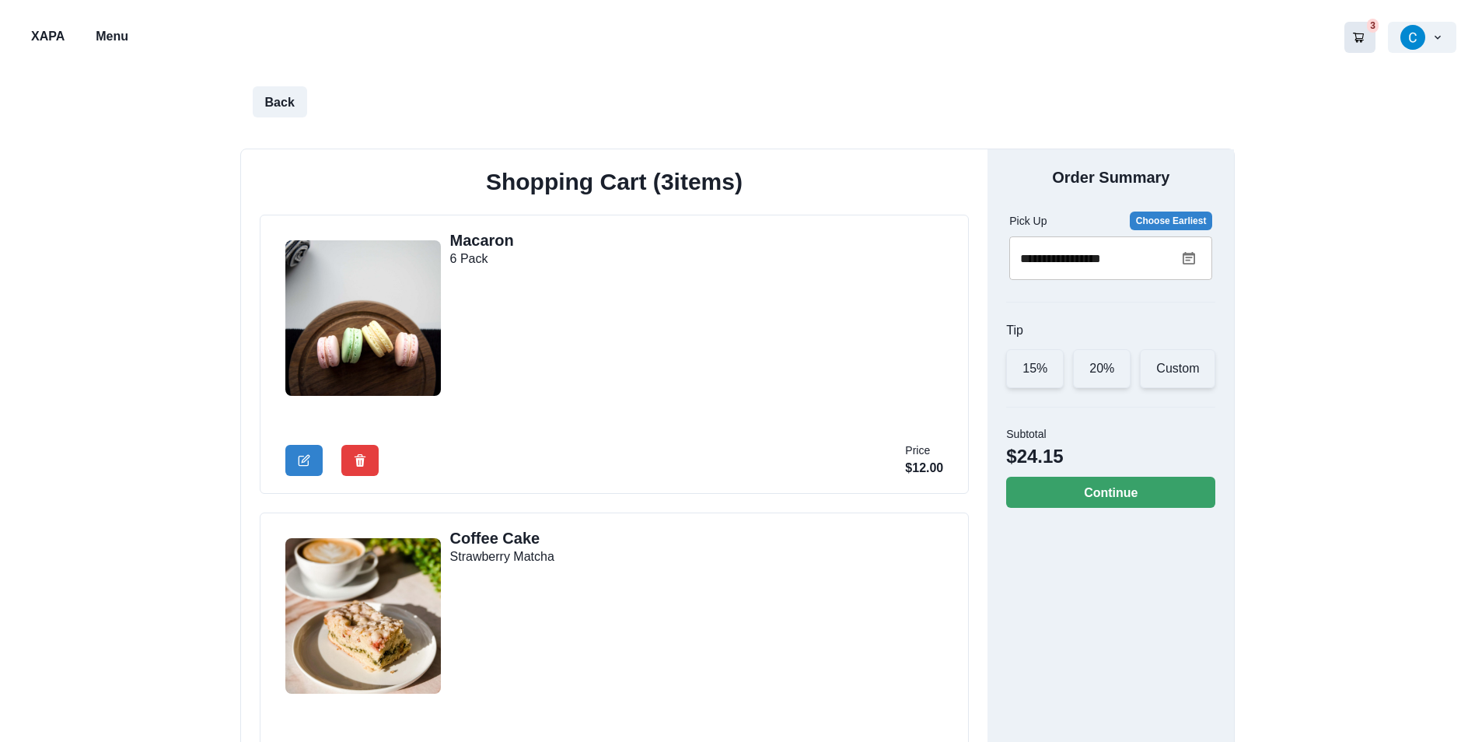
click at [1151, 370] on div "Custom" at bounding box center [1177, 368] width 75 height 39
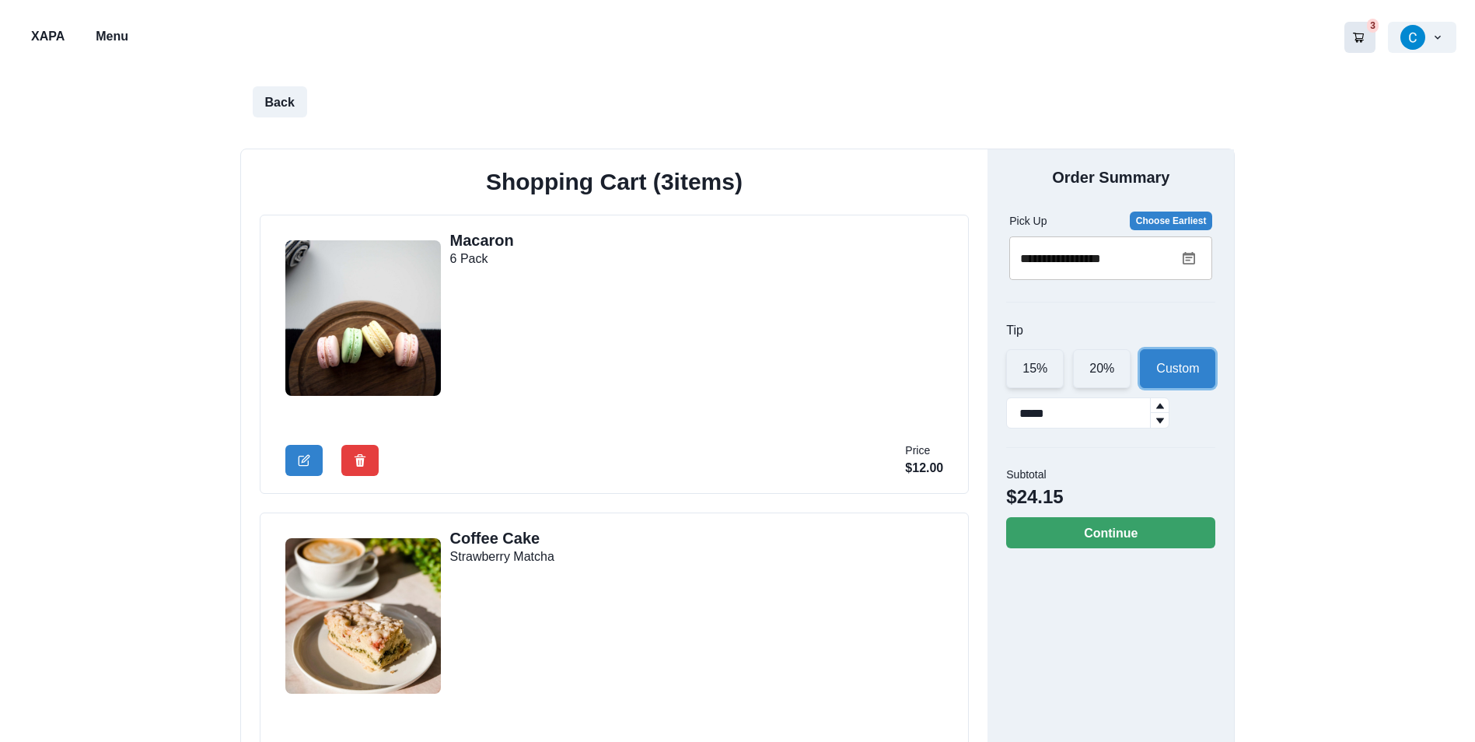
click at [1164, 406] on icon at bounding box center [1160, 405] width 8 height 5
click at [1164, 405] on icon at bounding box center [1160, 405] width 8 height 5
type input "*****"
click at [1164, 419] on icon at bounding box center [1160, 419] width 8 height 5
click at [1131, 532] on button "Continue" at bounding box center [1110, 532] width 209 height 31
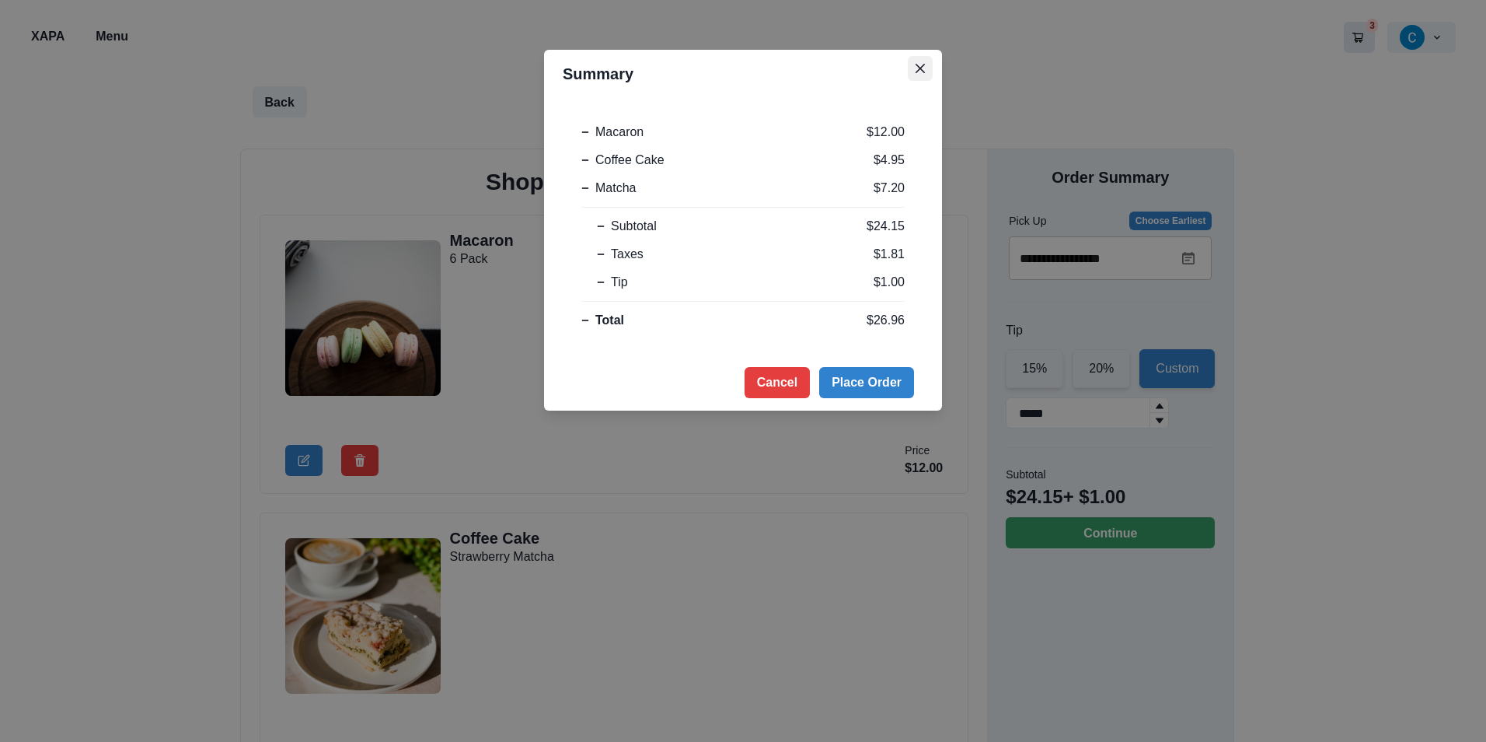
click at [913, 70] on button "Close" at bounding box center [920, 68] width 25 height 25
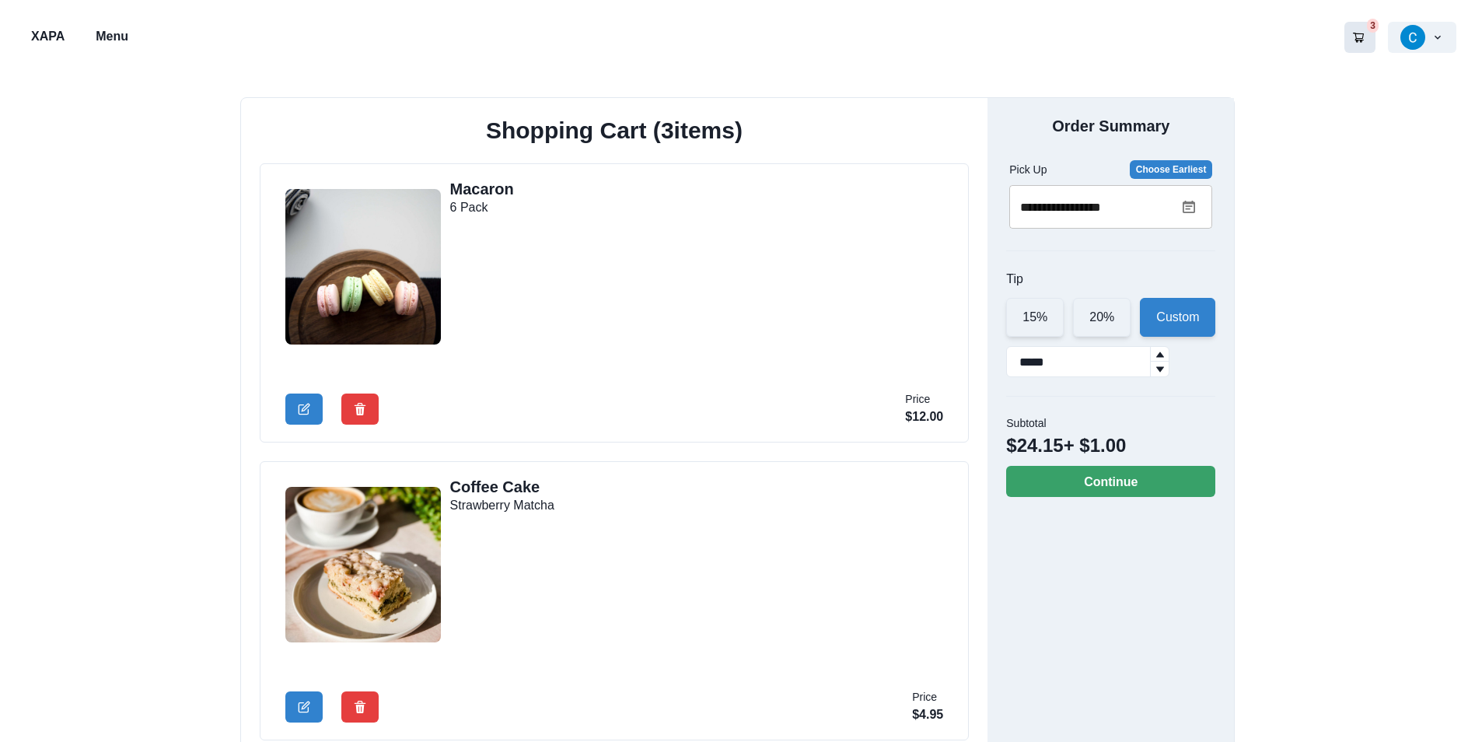
scroll to position [78, 0]
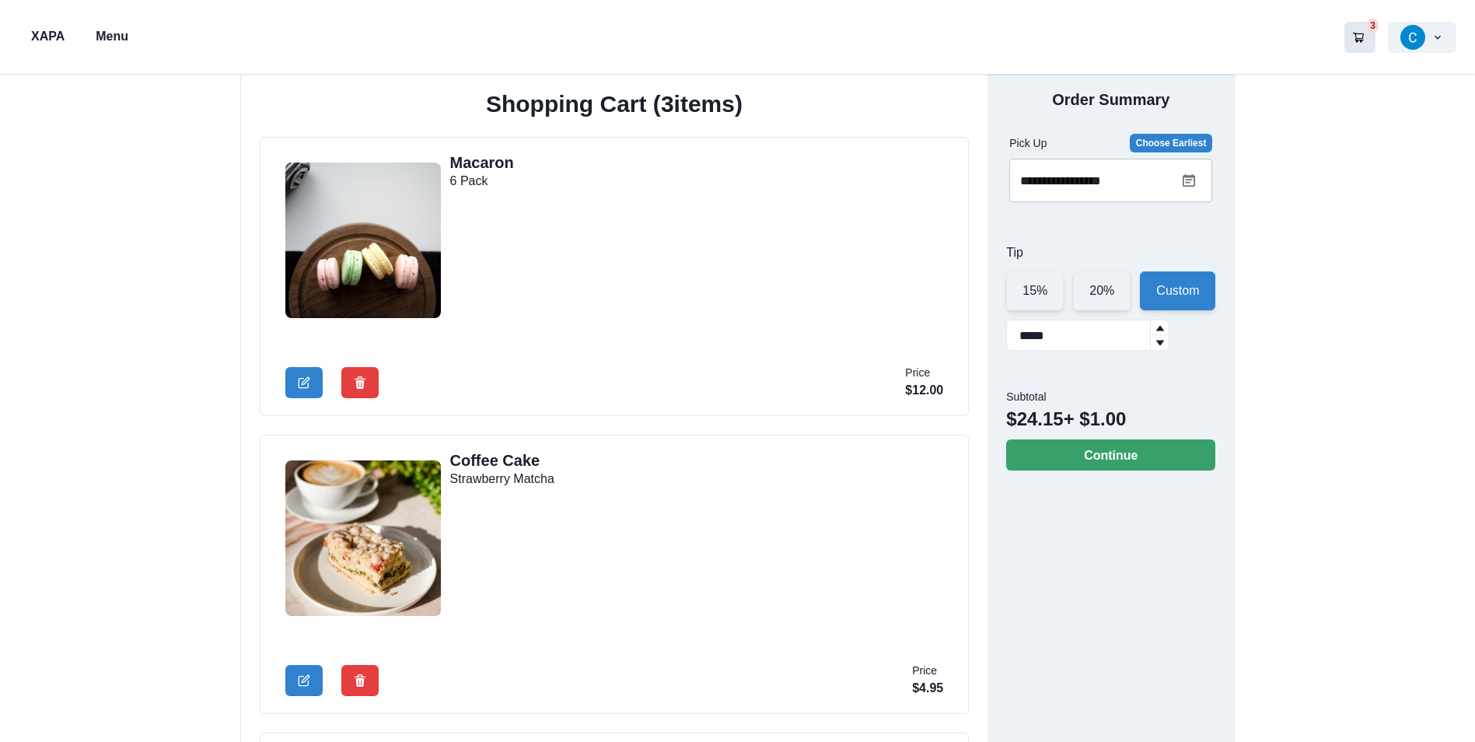
click at [396, 240] on img at bounding box center [362, 239] width 155 height 155
click at [301, 376] on icon "Edit Cart Item" at bounding box center [304, 382] width 12 height 12
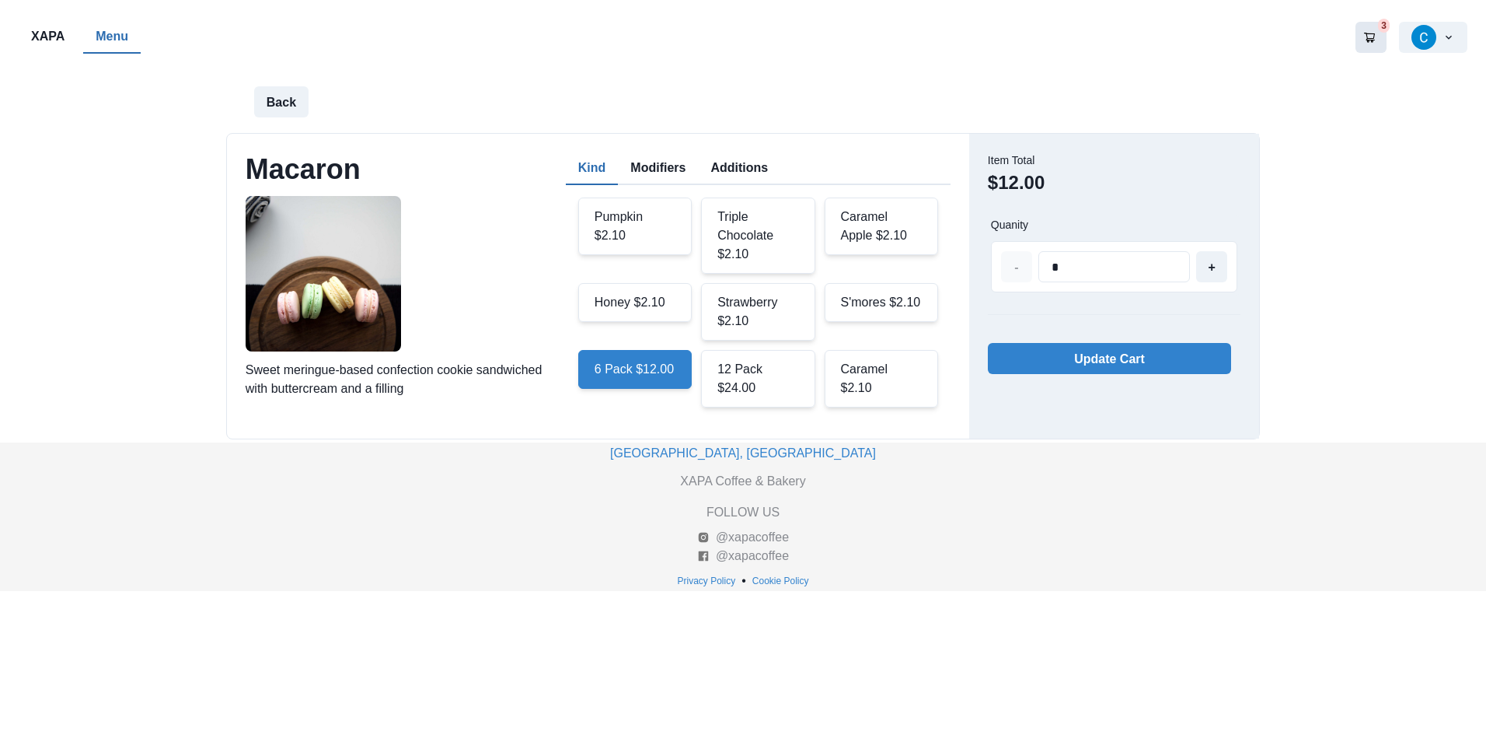
click at [667, 358] on div "6 Pack $12.00" at bounding box center [635, 369] width 114 height 39
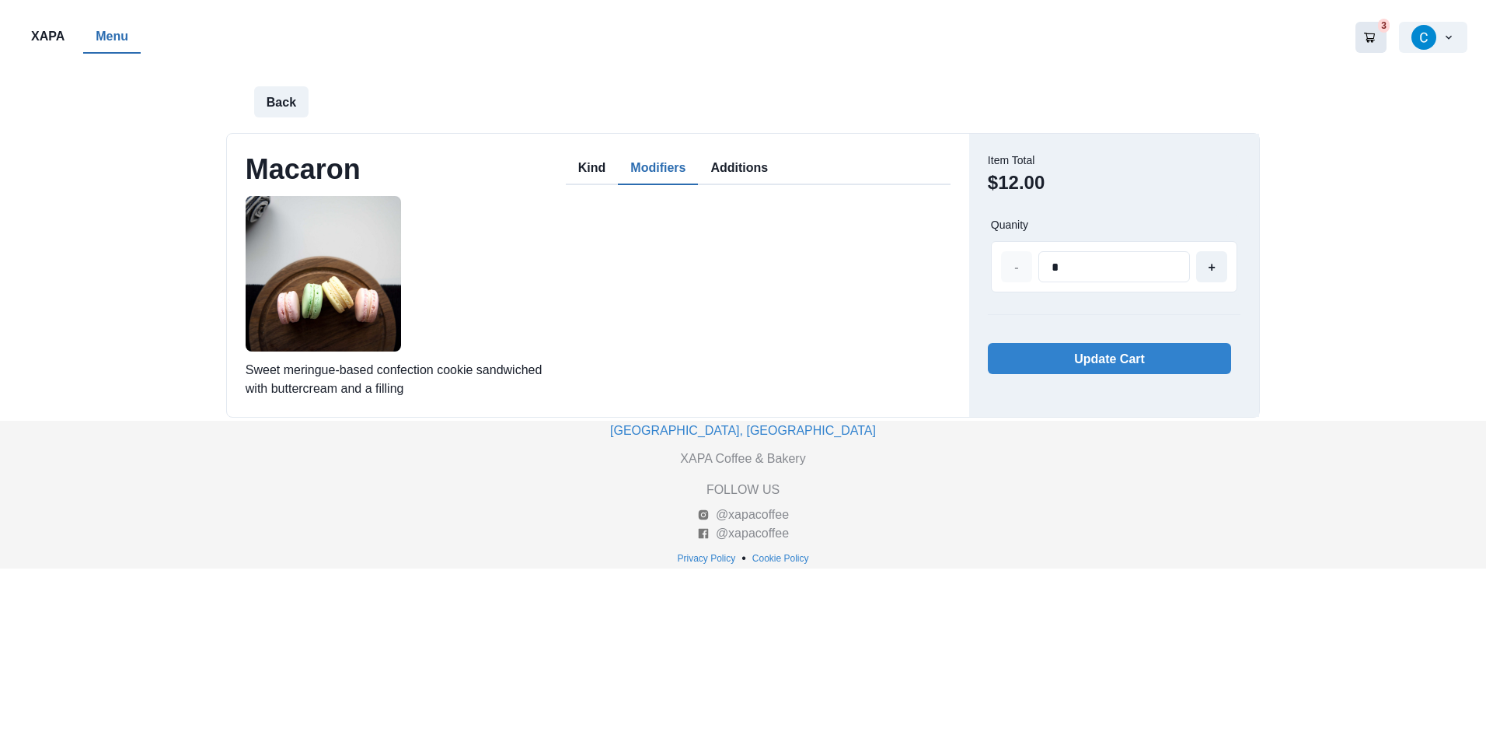
click at [642, 164] on button "Modifiers" at bounding box center [658, 168] width 80 height 33
click at [561, 166] on div "Macaron Sweet meringue-based confection cookie sandwiched with buttercream and …" at bounding box center [598, 275] width 742 height 282
click at [580, 165] on button "Kind" at bounding box center [592, 168] width 53 height 33
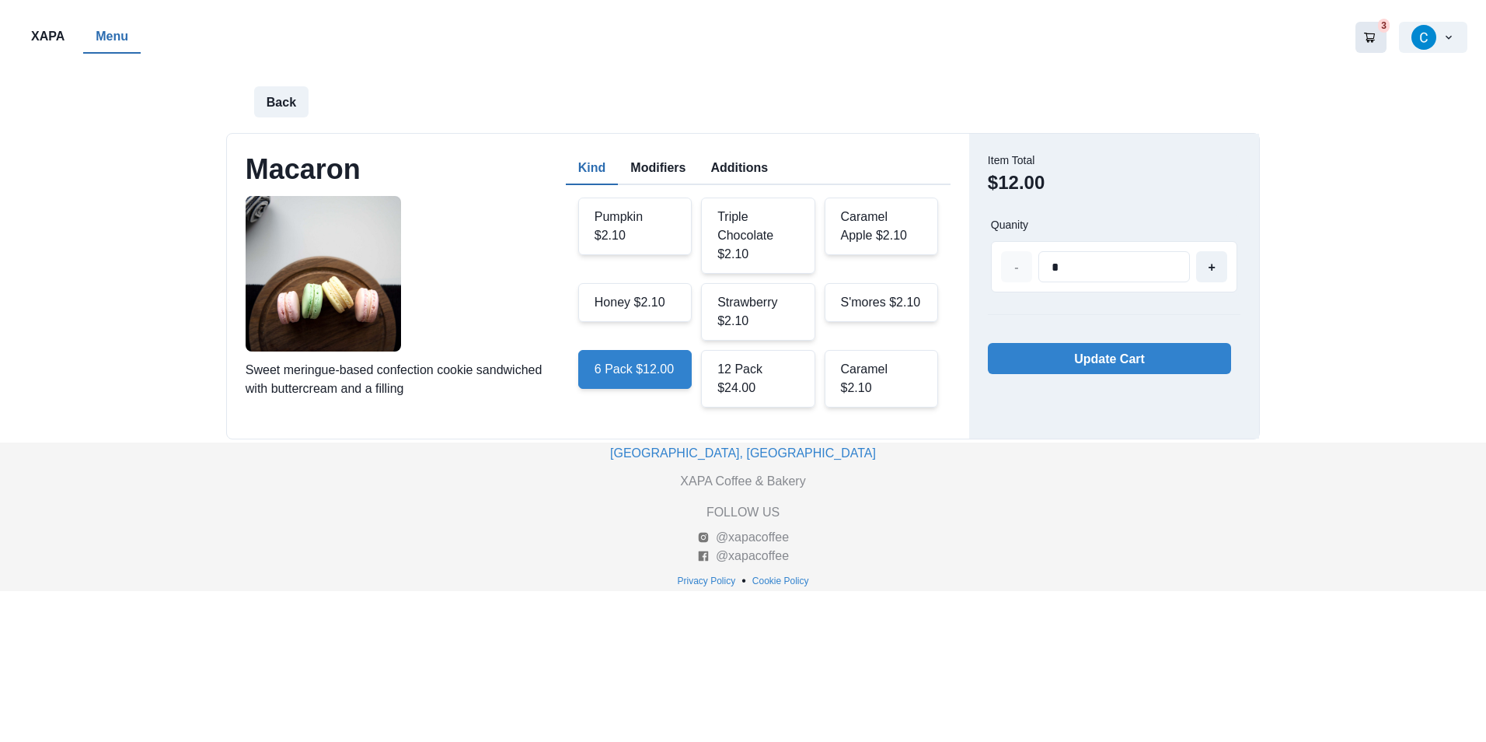
click at [860, 308] on div "S'mores $2.10" at bounding box center [882, 302] width 114 height 39
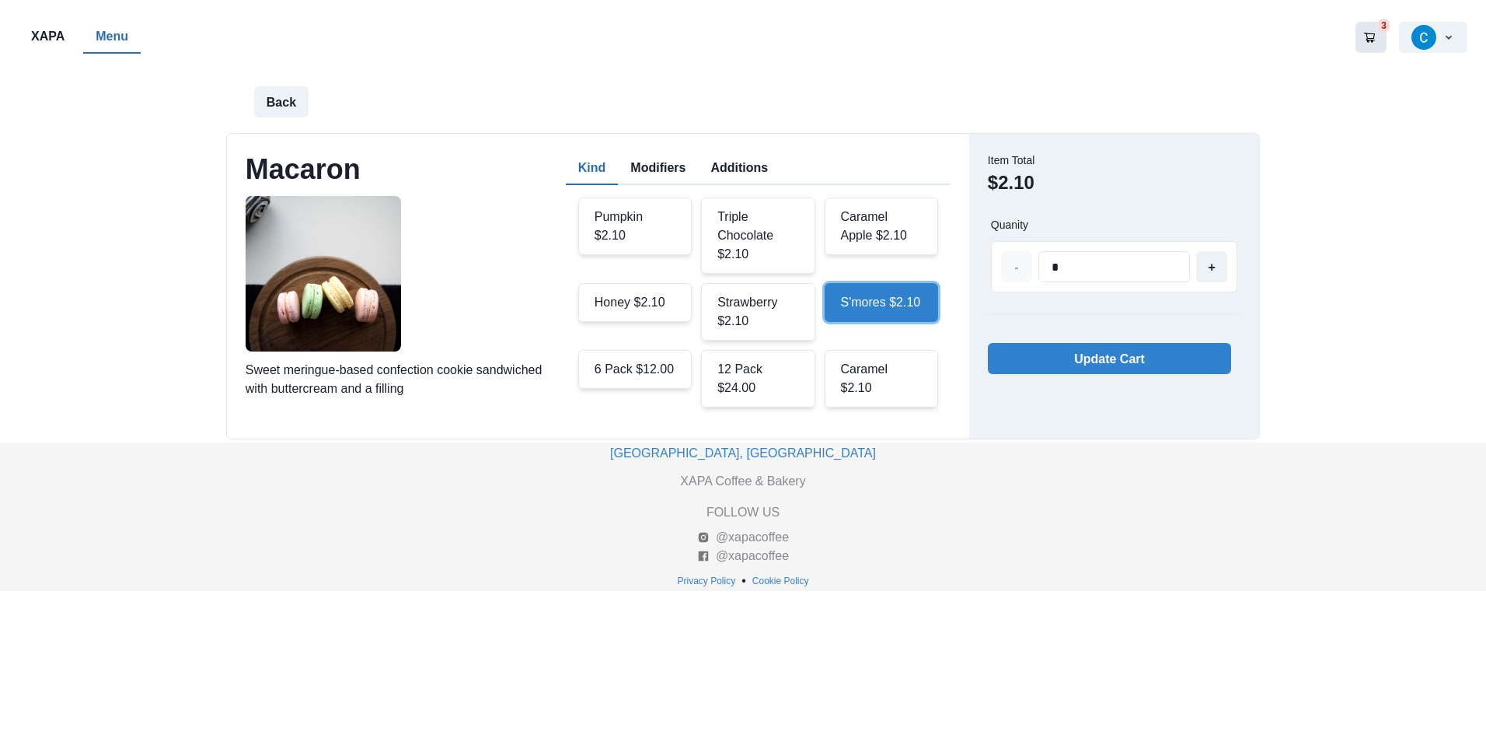
click at [1095, 358] on button "Update Cart" at bounding box center [1109, 358] width 243 height 31
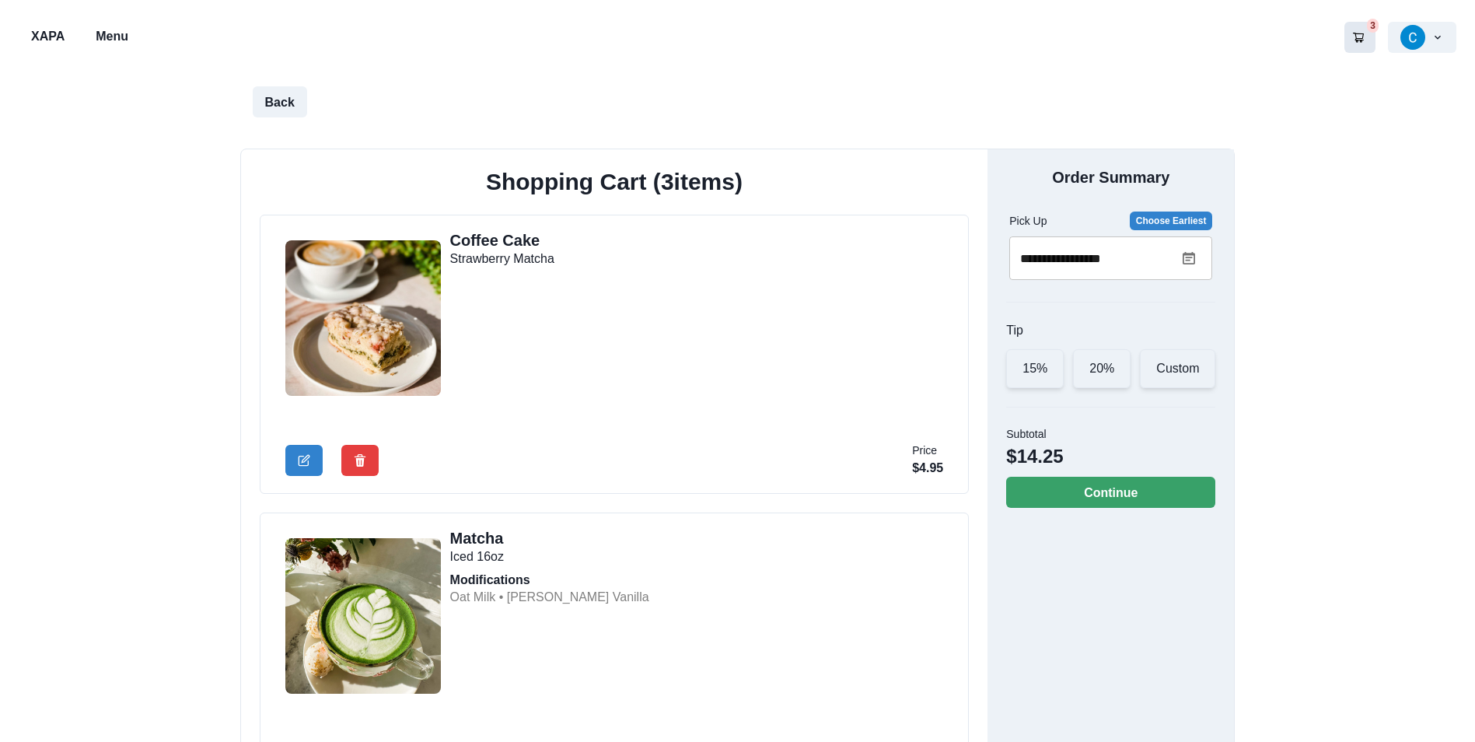
click at [1172, 371] on div "Custom" at bounding box center [1177, 368] width 75 height 39
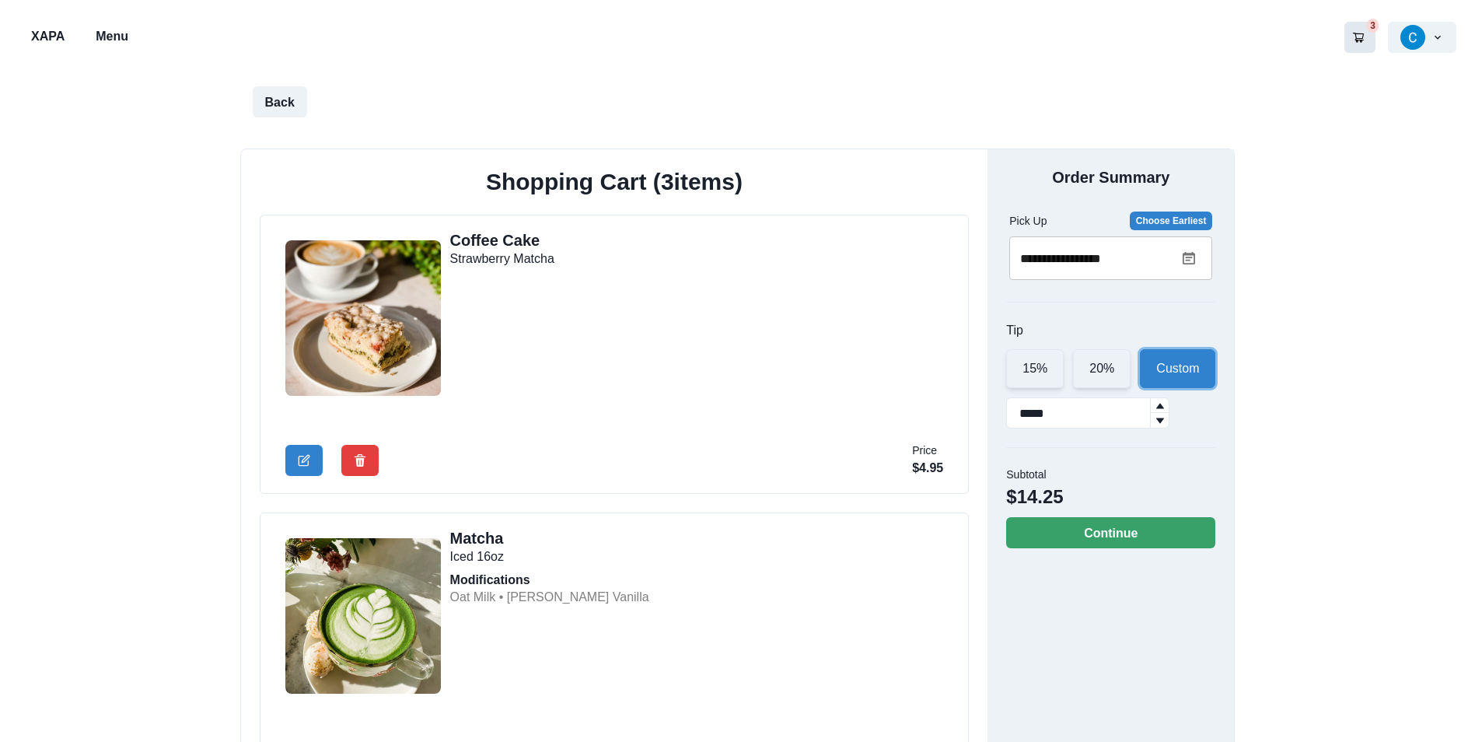
click at [1165, 401] on icon at bounding box center [1159, 405] width 9 height 9
type input "*****"
click at [1165, 407] on icon at bounding box center [1159, 405] width 9 height 9
click at [1173, 531] on button "Continue" at bounding box center [1110, 532] width 209 height 31
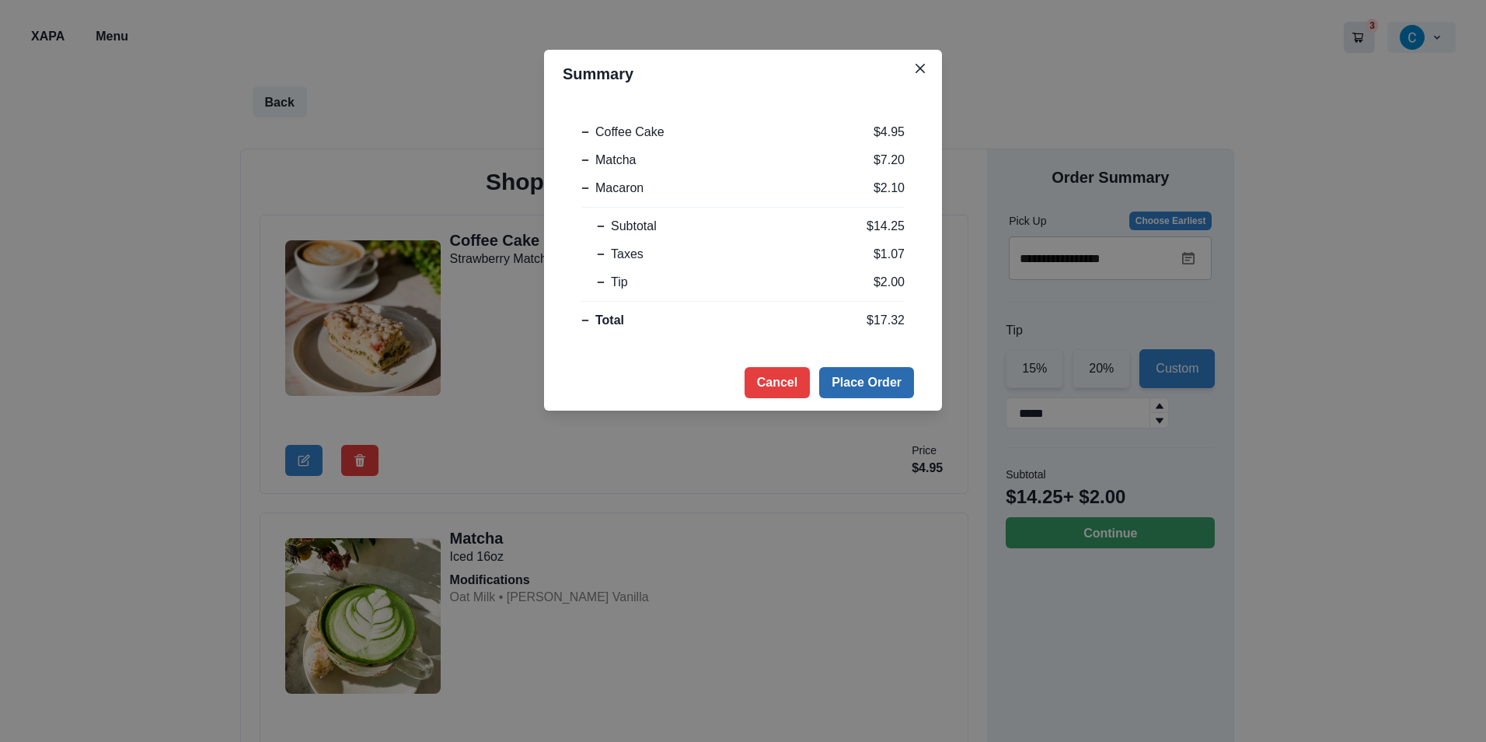
click at [862, 374] on button "Place Order" at bounding box center [866, 382] width 95 height 31
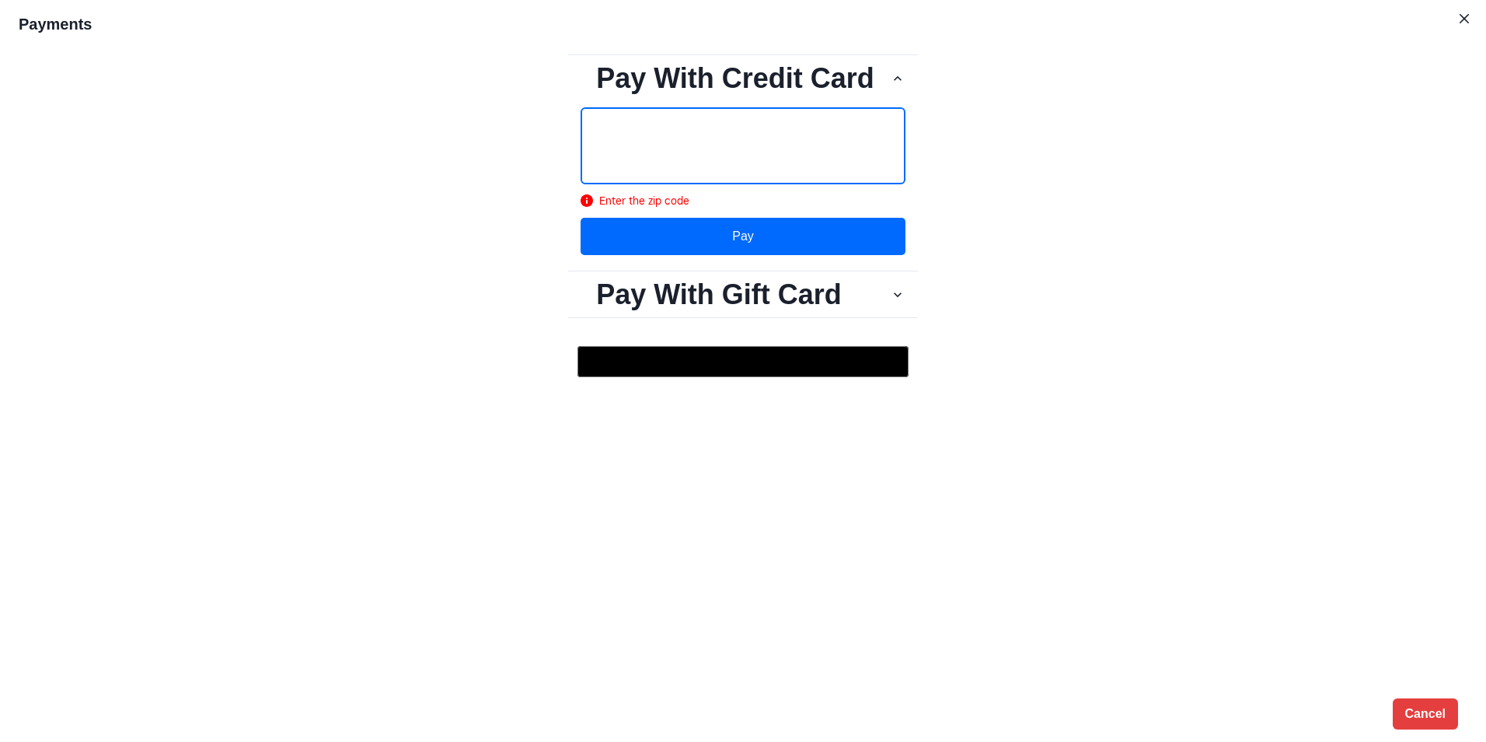
click at [994, 89] on div "Pay With Credit Card Enter the zip code Pay Pay With Gift Card Pay with Gift Ca…" at bounding box center [743, 222] width 1449 height 337
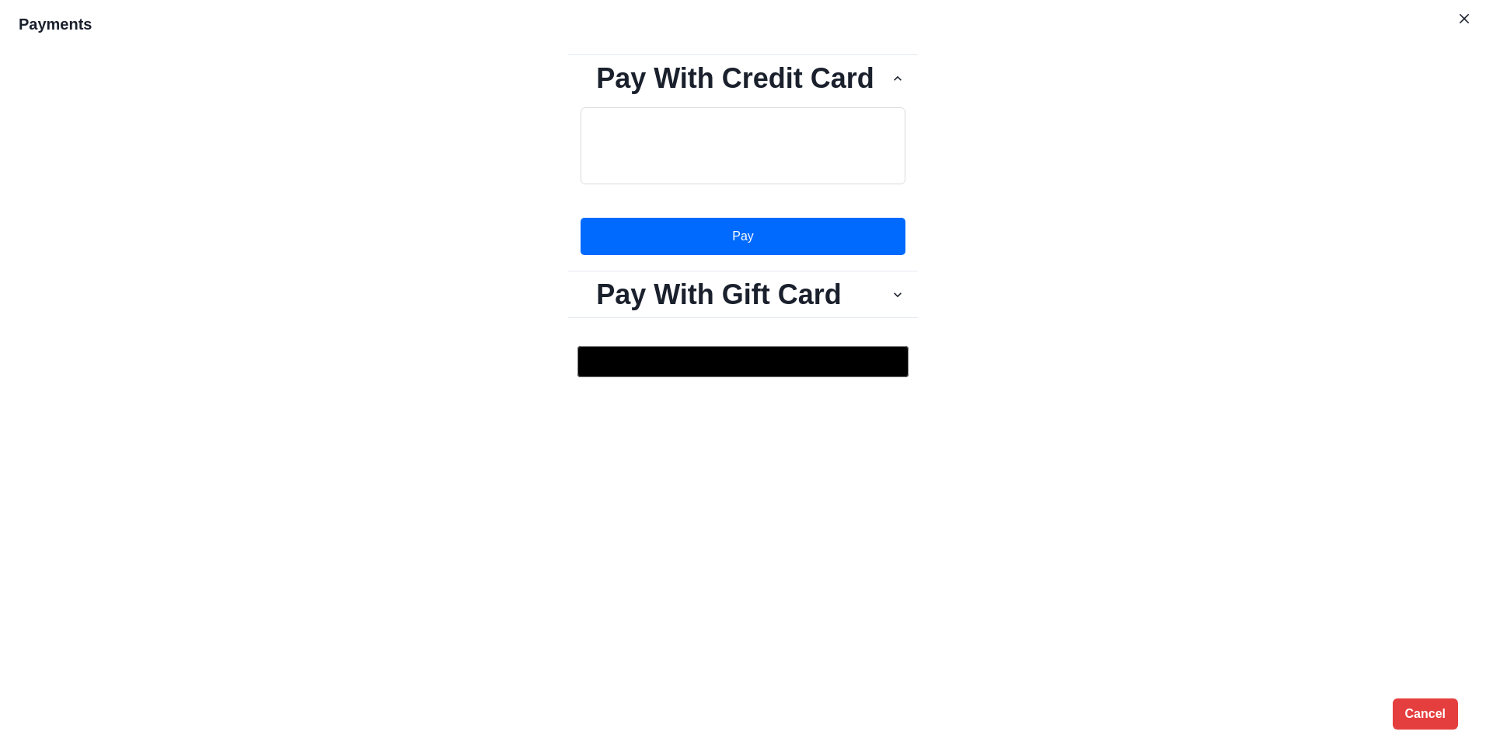
click at [774, 238] on button "Pay" at bounding box center [743, 236] width 325 height 37
